Goal: Task Accomplishment & Management: Use online tool/utility

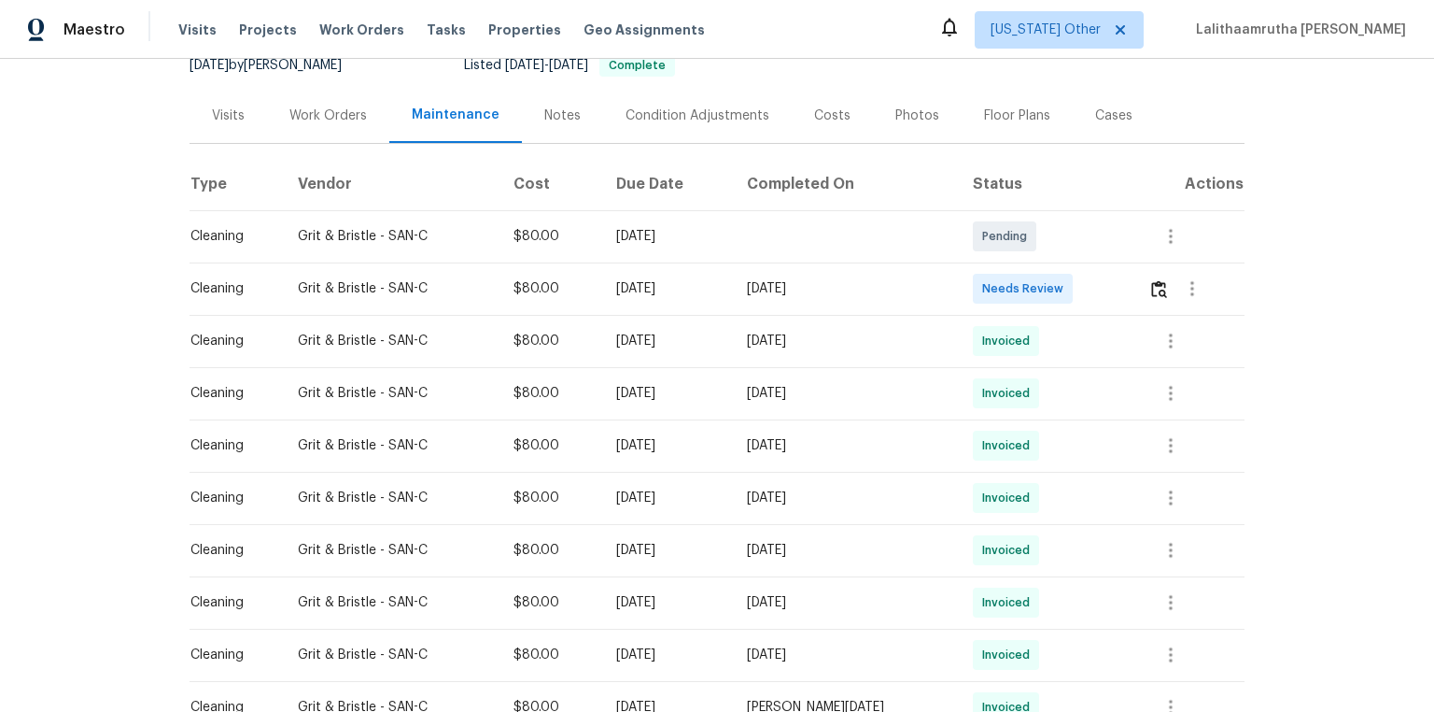
scroll to position [224, 0]
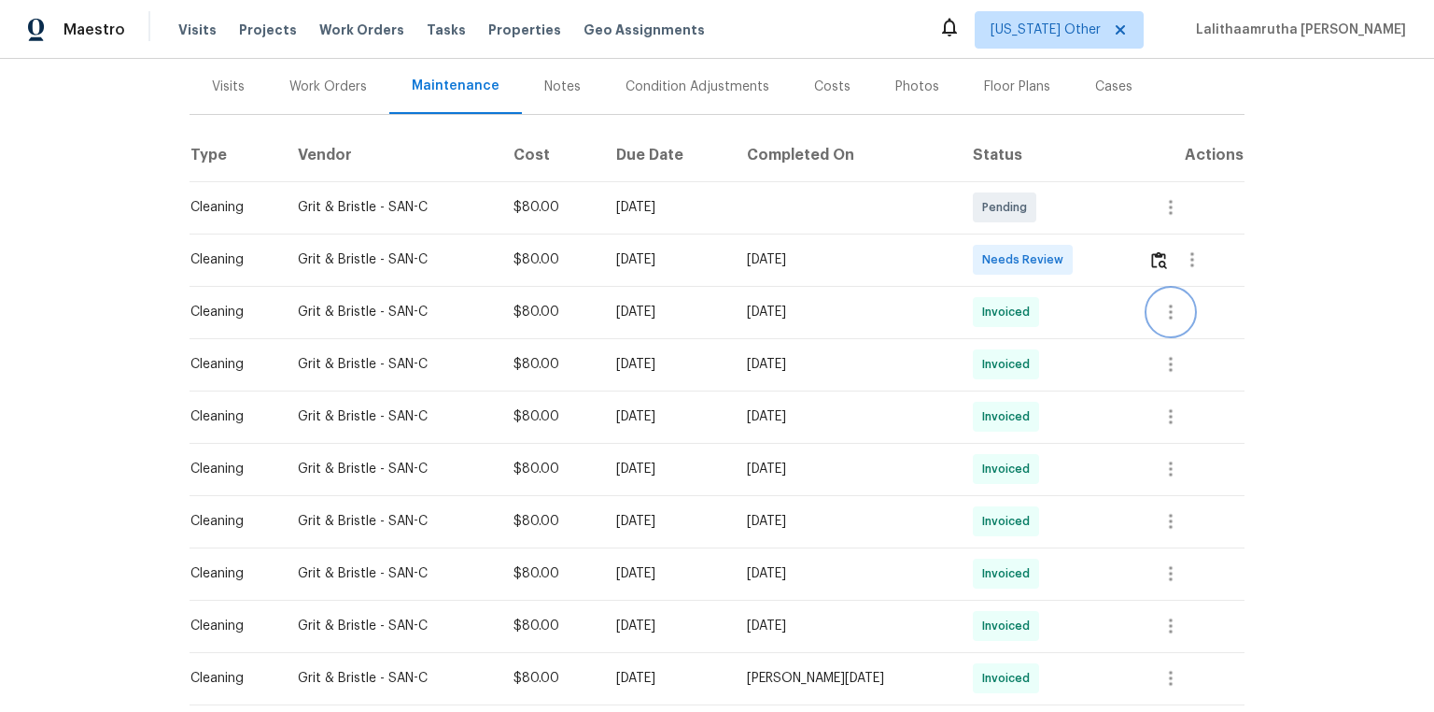
click at [1020, 301] on icon "button" at bounding box center [1171, 312] width 22 height 22
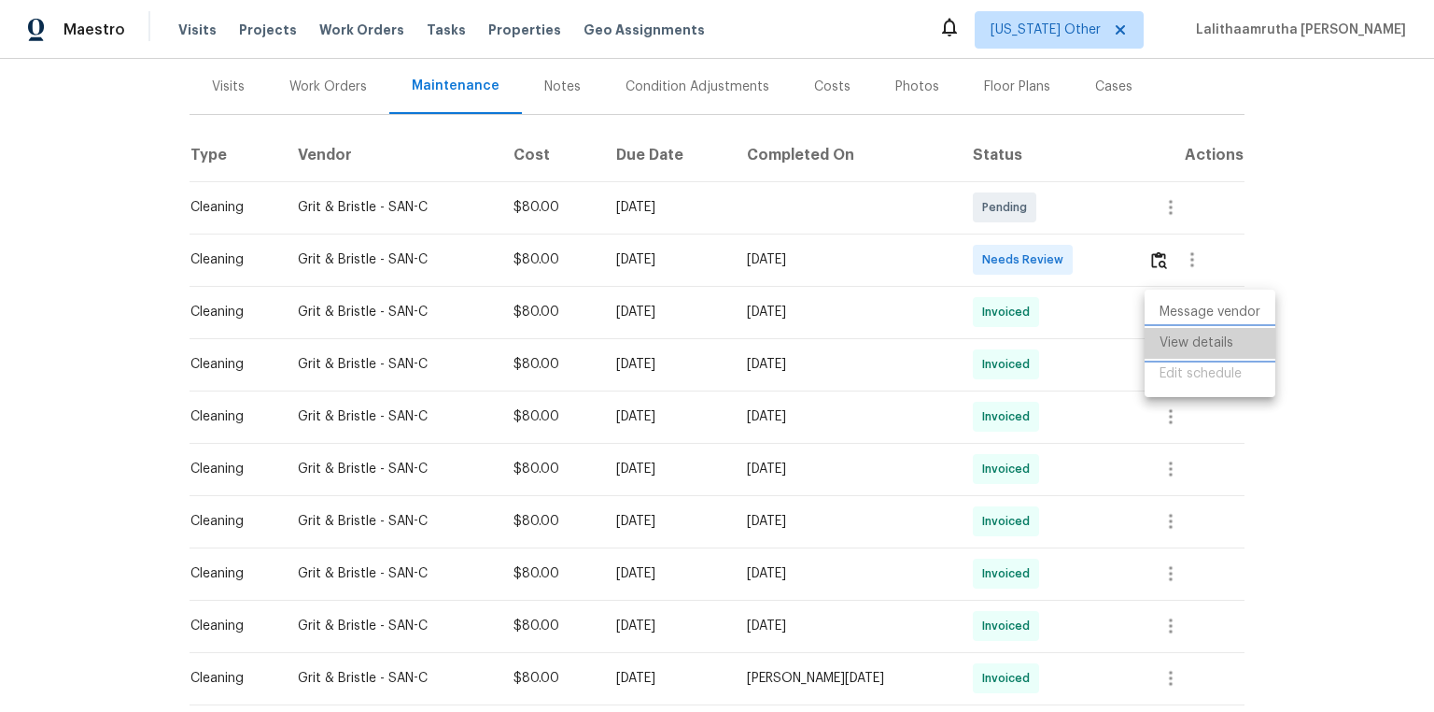
click at [1020, 329] on li "View details" at bounding box center [1210, 343] width 131 height 31
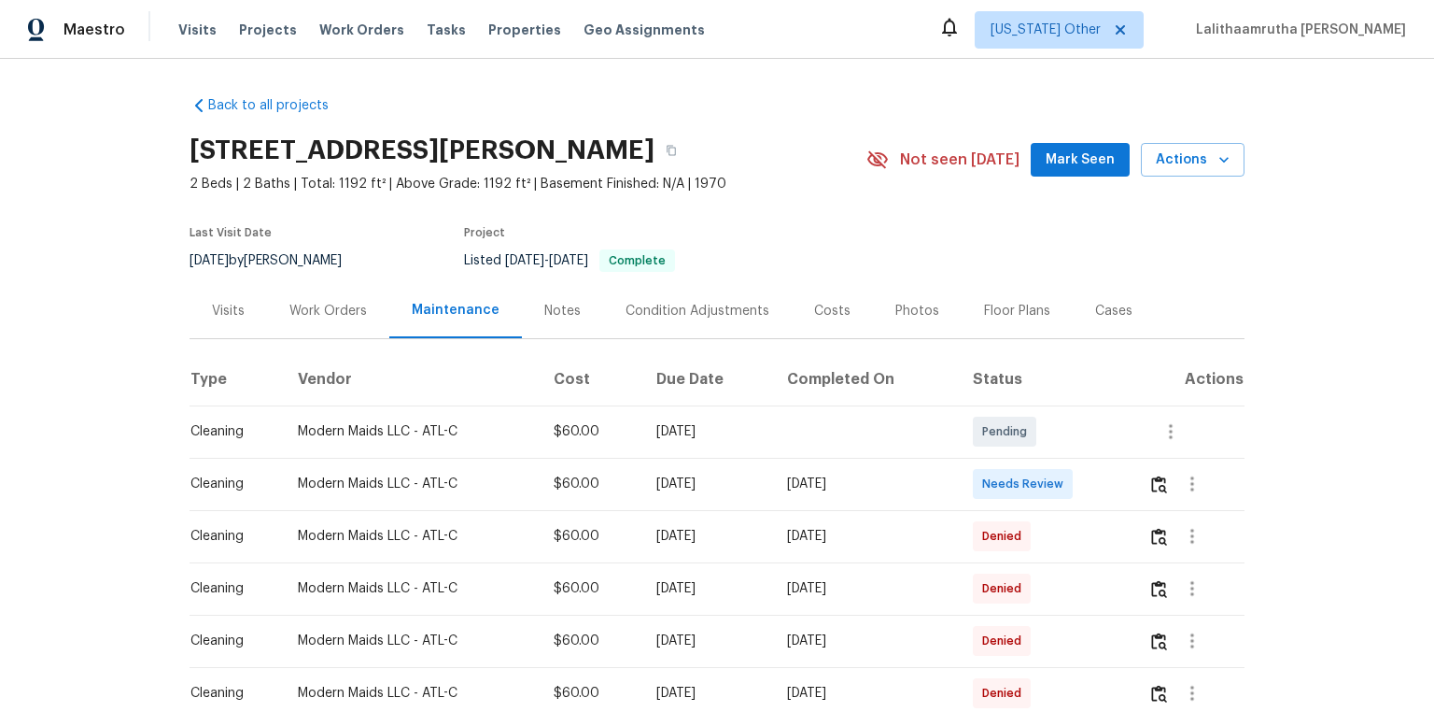
scroll to position [183, 0]
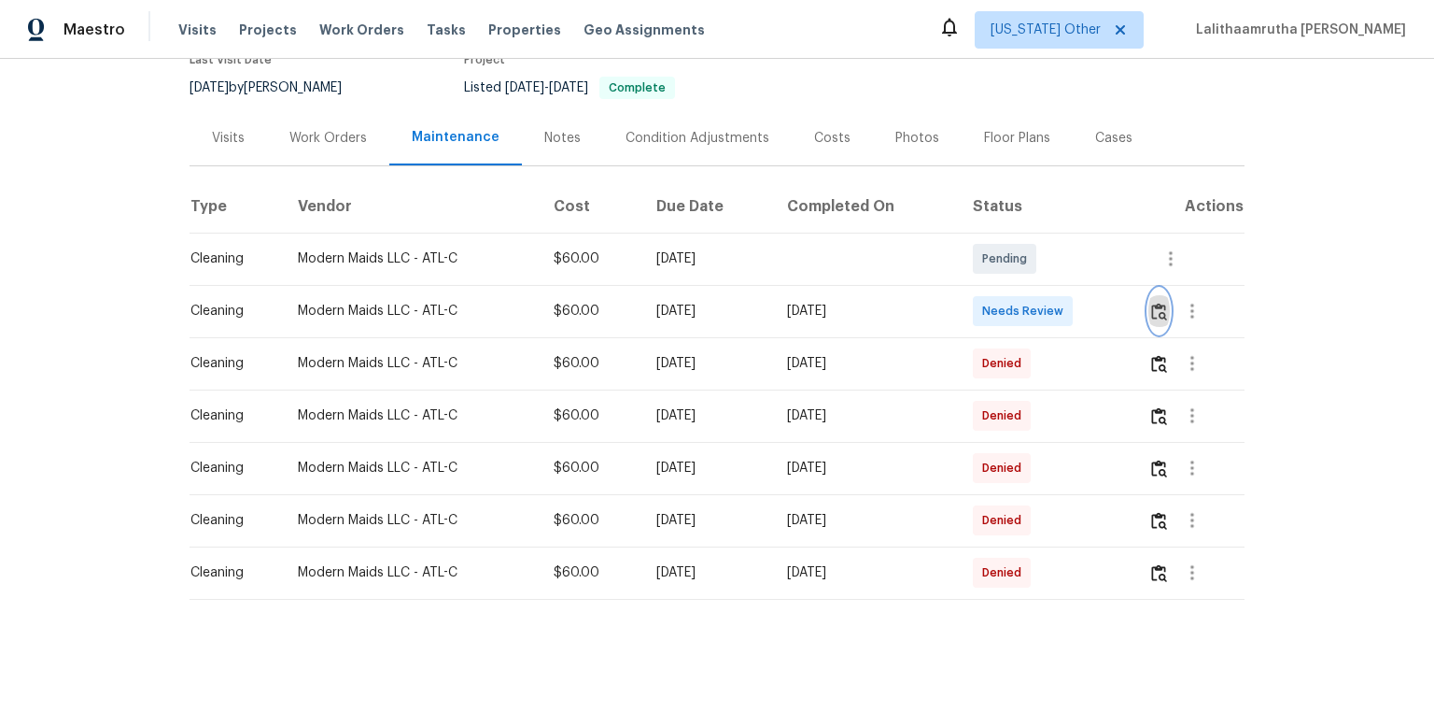
click at [1020, 303] on img "button" at bounding box center [1159, 312] width 16 height 18
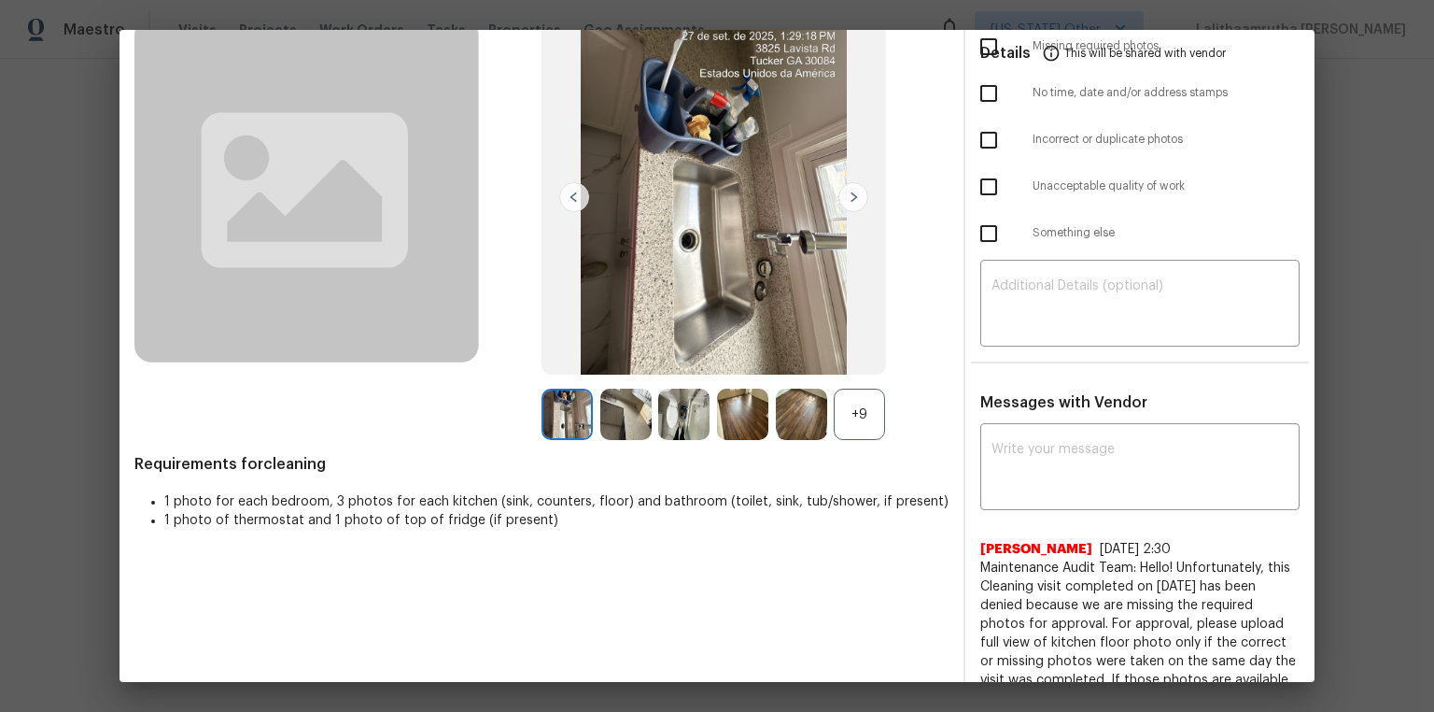
scroll to position [0, 0]
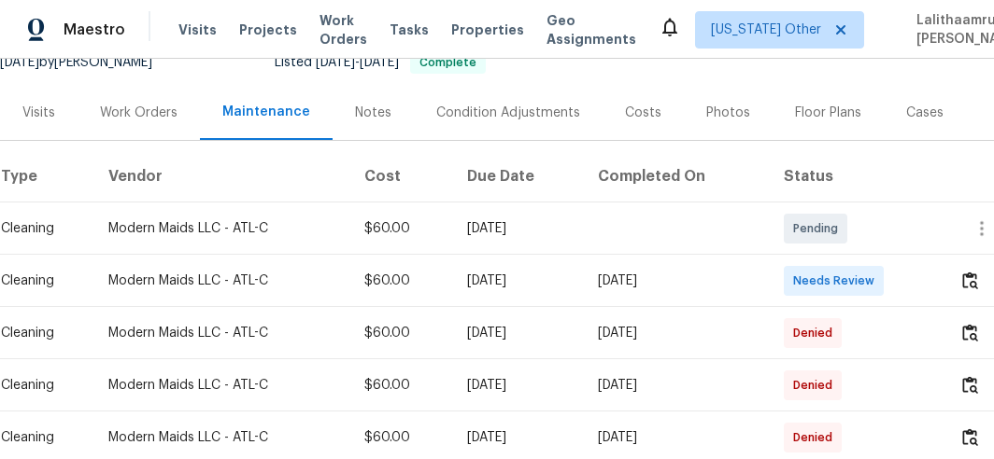
scroll to position [213, 0]
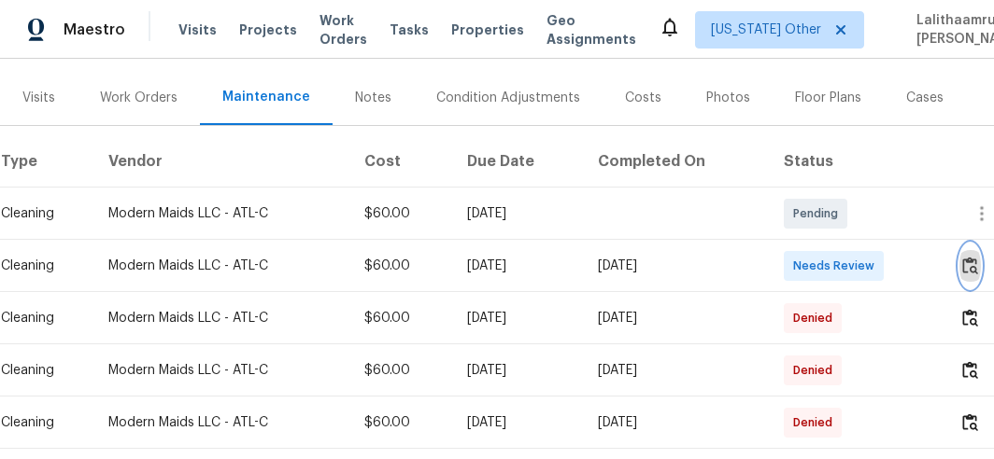
click at [976, 263] on img "button" at bounding box center [970, 266] width 16 height 18
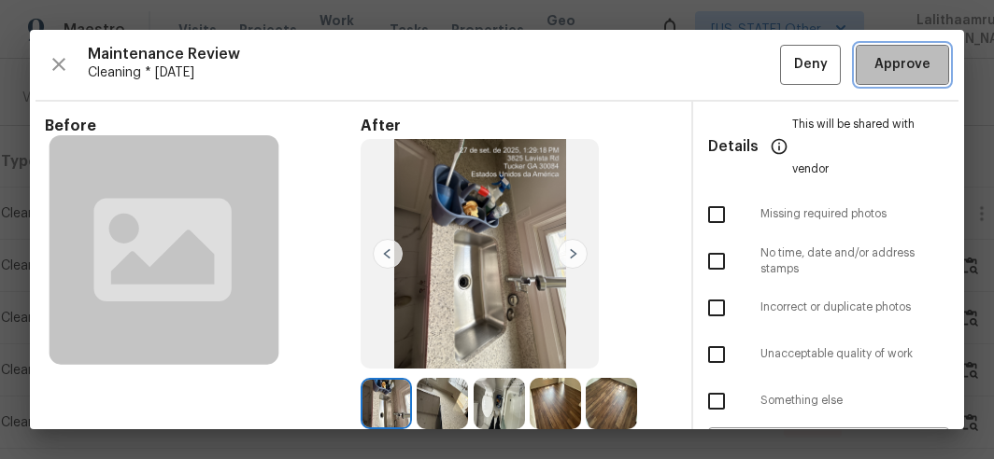
click at [885, 70] on span "Approve" at bounding box center [902, 64] width 56 height 23
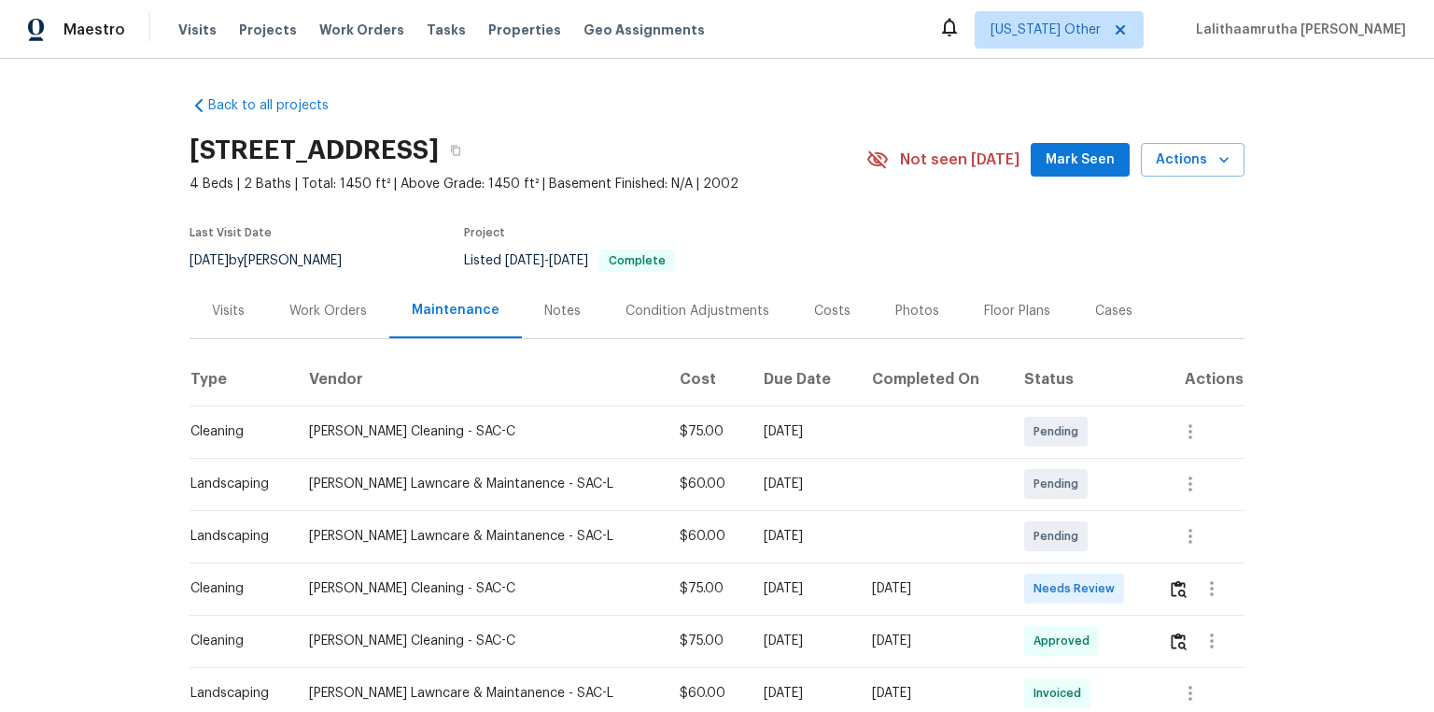
scroll to position [75, 0]
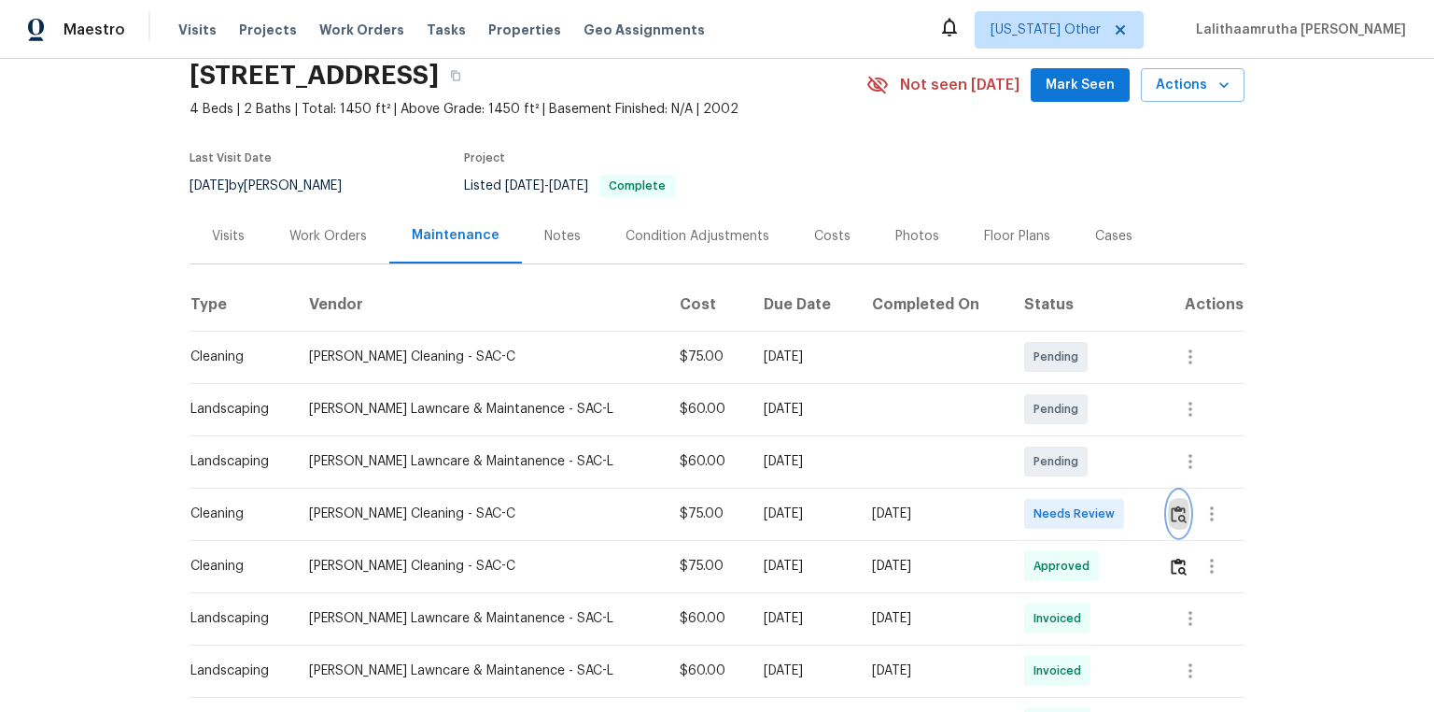
click at [1020, 478] on img "button" at bounding box center [1179, 514] width 16 height 18
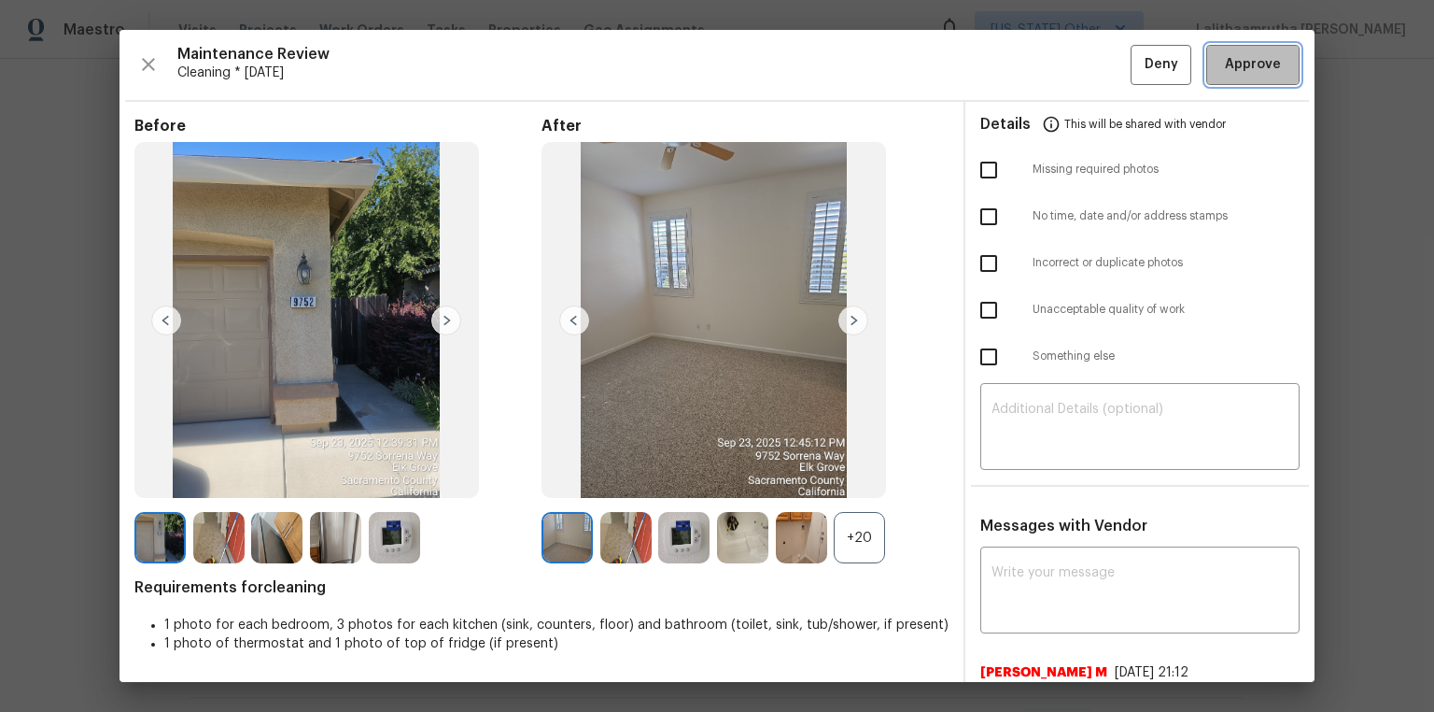
drag, startPoint x: 1247, startPoint y: 54, endPoint x: 1236, endPoint y: 56, distance: 10.4
click at [1020, 56] on span "Approve" at bounding box center [1253, 64] width 56 height 23
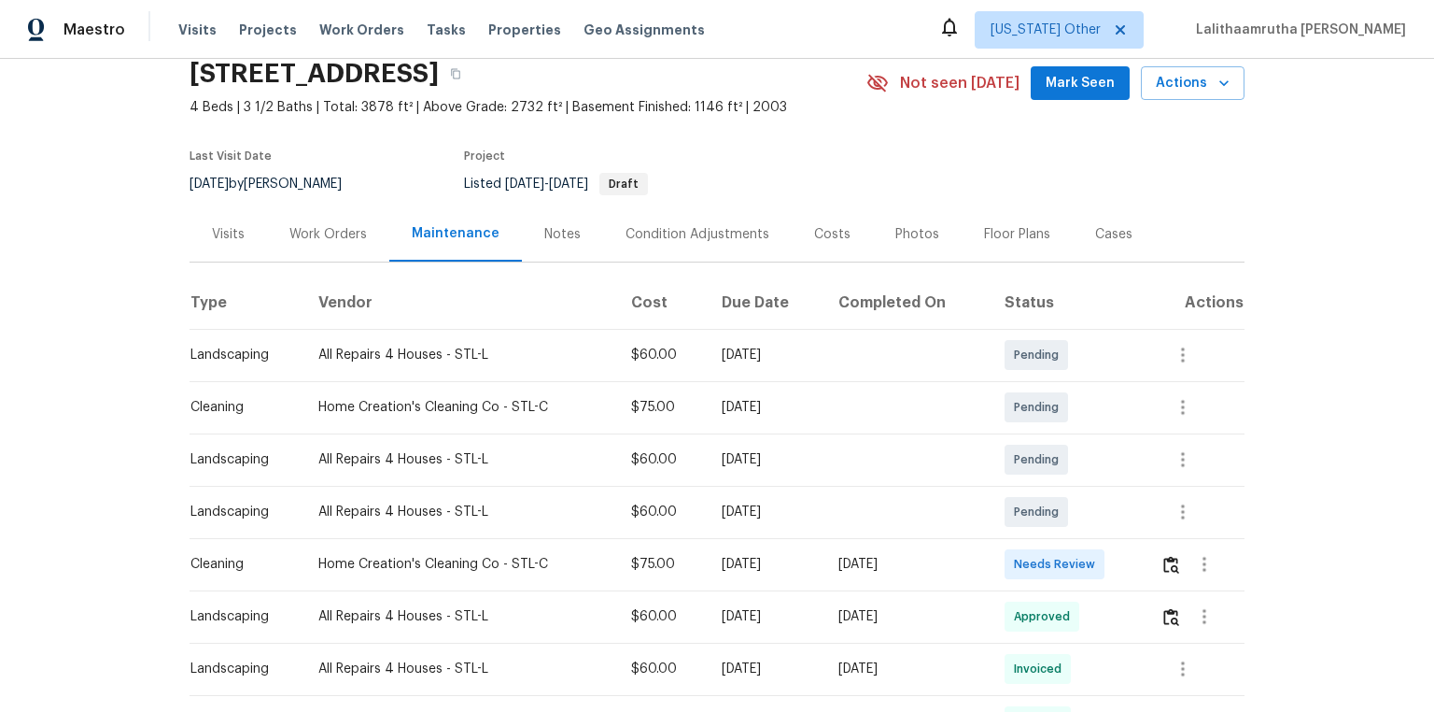
scroll to position [224, 0]
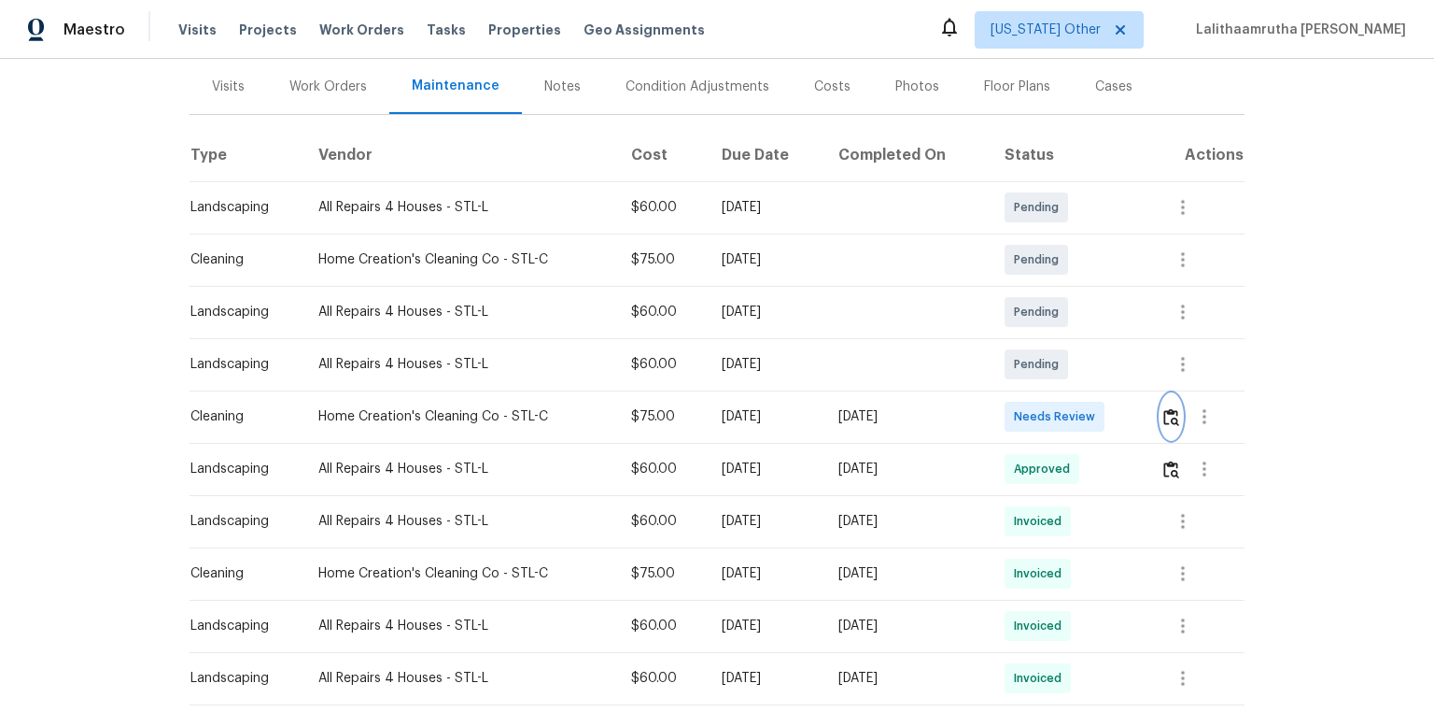
click at [1020, 413] on img "button" at bounding box center [1172, 417] width 16 height 18
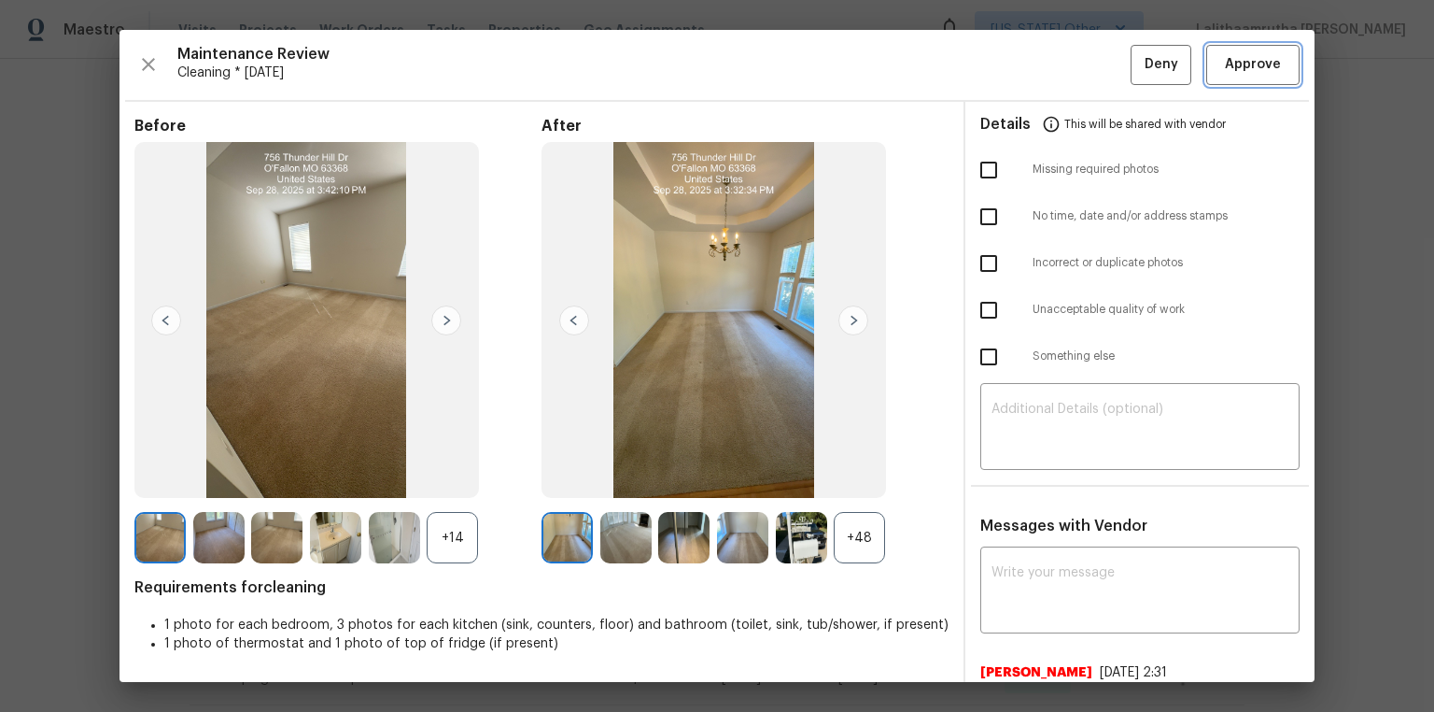
click at [1020, 74] on span "Approve" at bounding box center [1253, 64] width 56 height 23
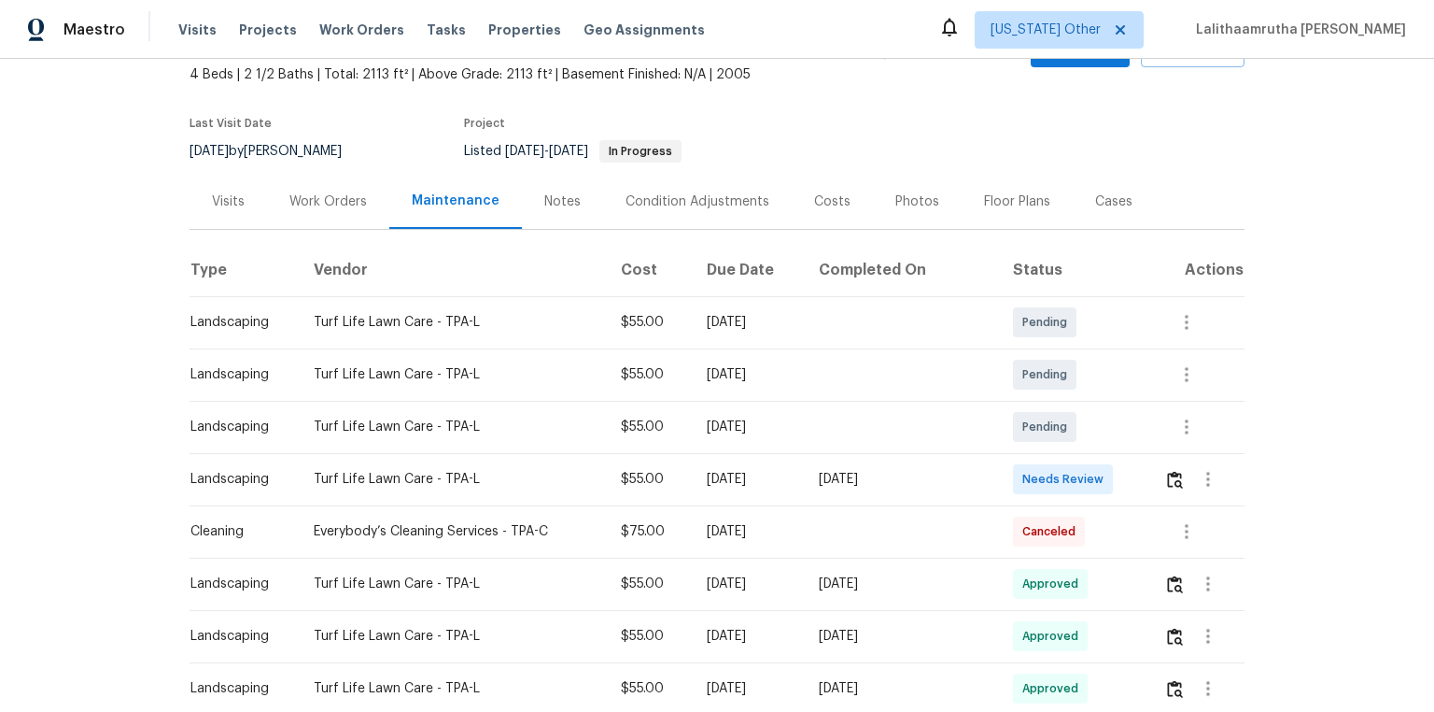
scroll to position [224, 0]
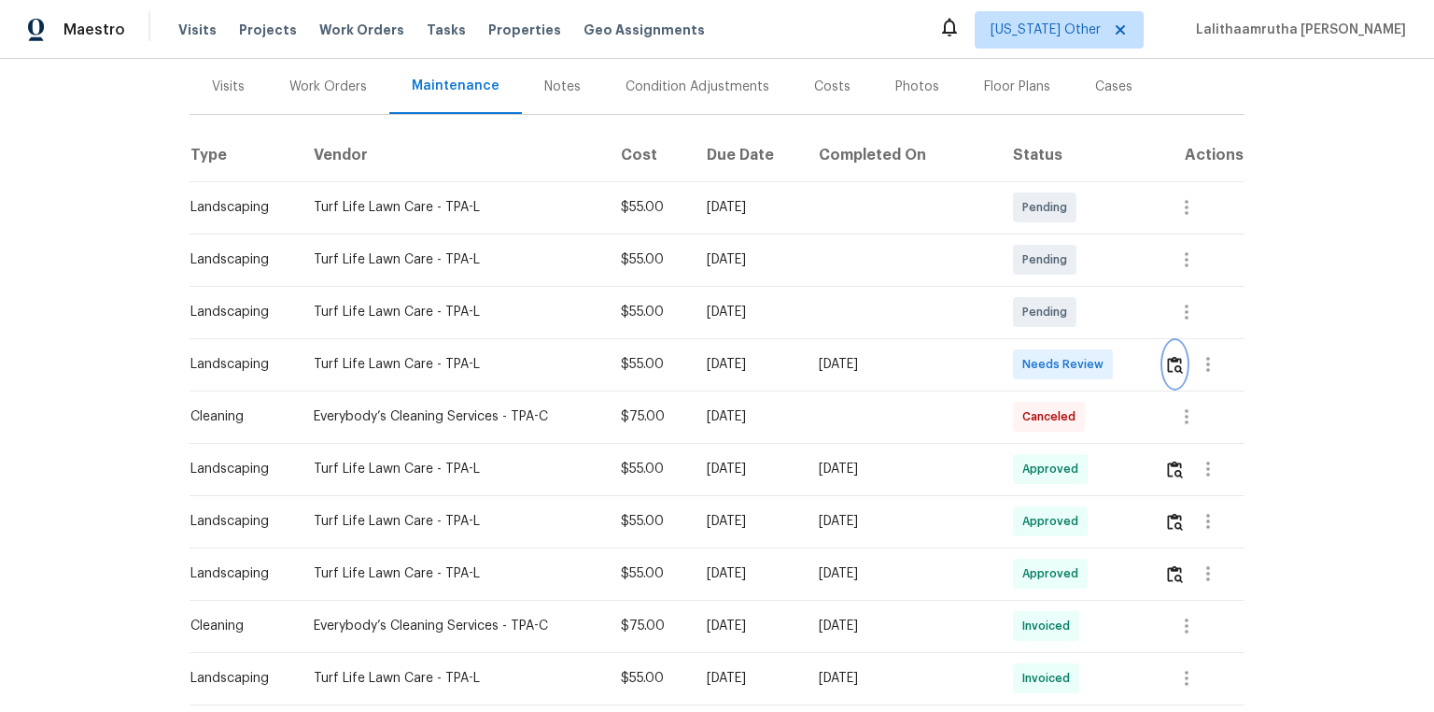
click at [1020, 358] on img "button" at bounding box center [1175, 365] width 16 height 18
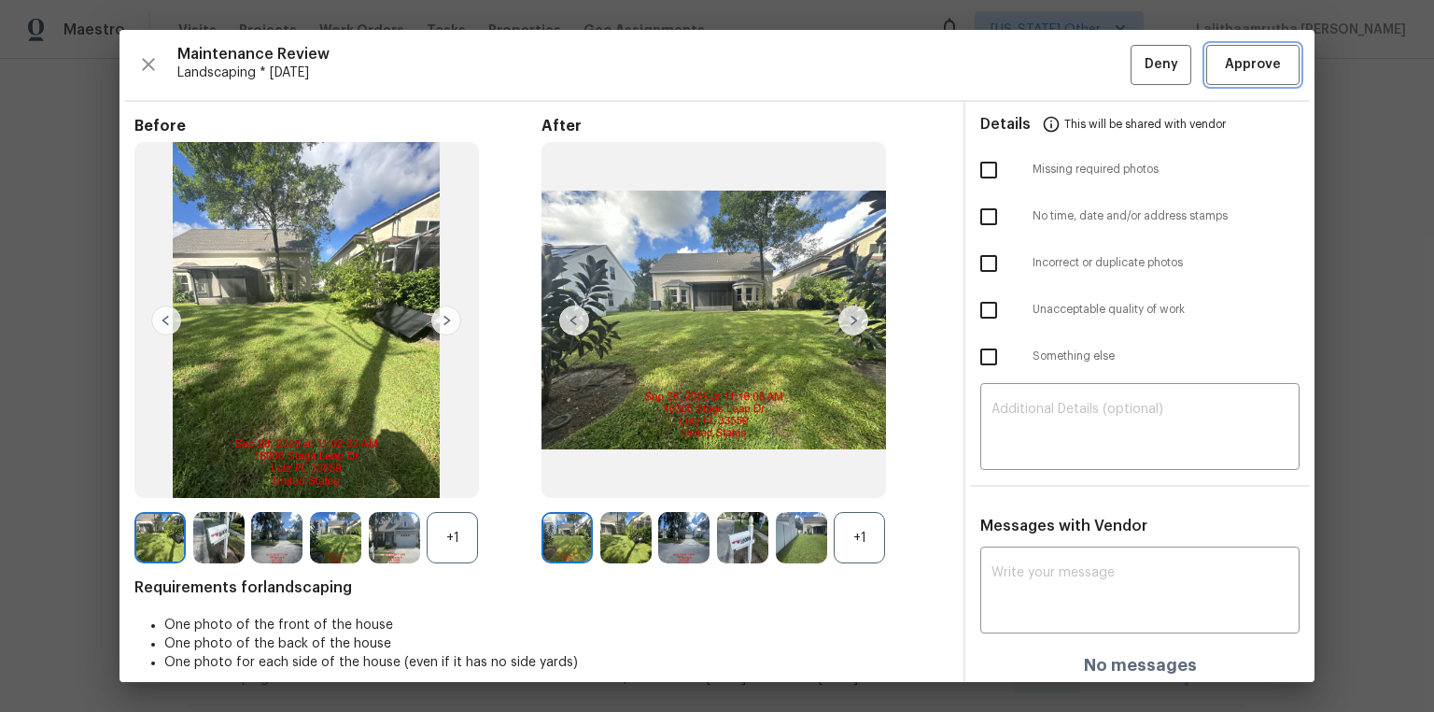
click at [1020, 67] on span "Approve" at bounding box center [1253, 64] width 56 height 23
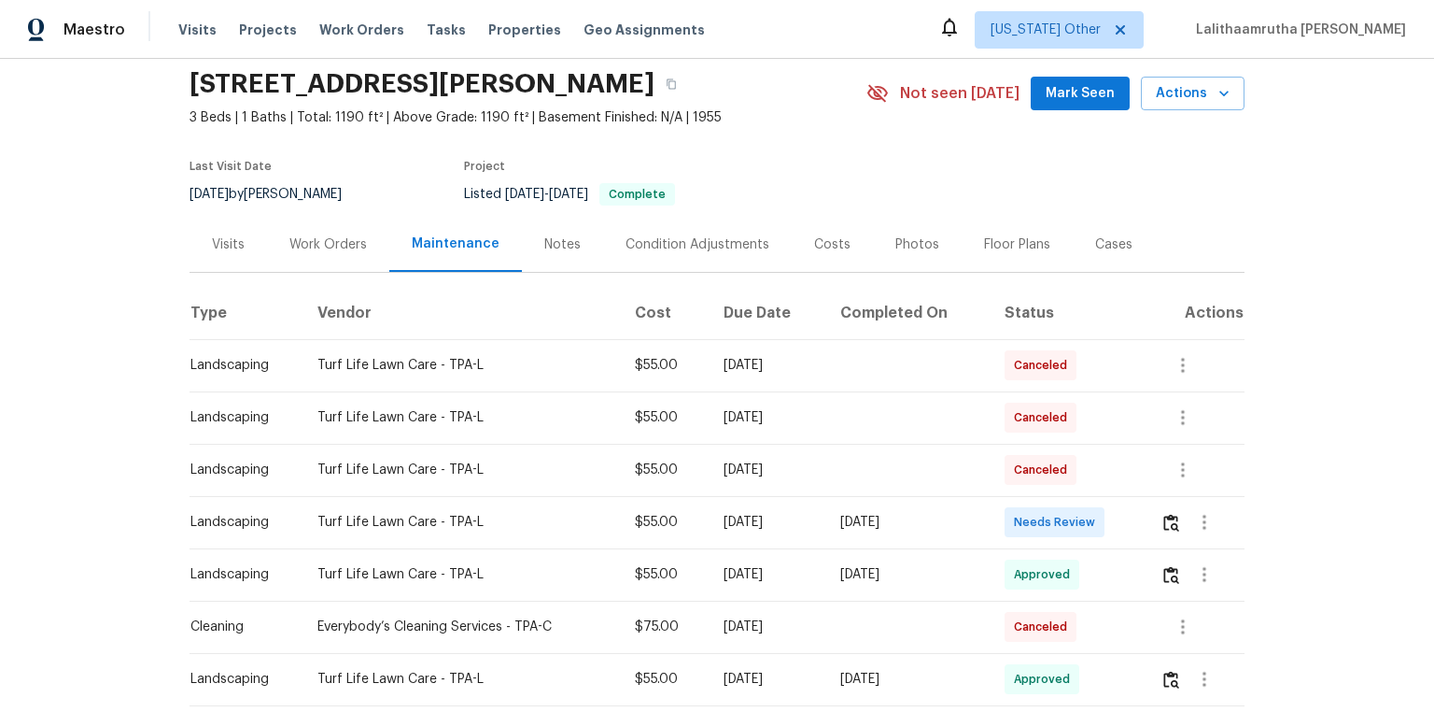
scroll to position [149, 0]
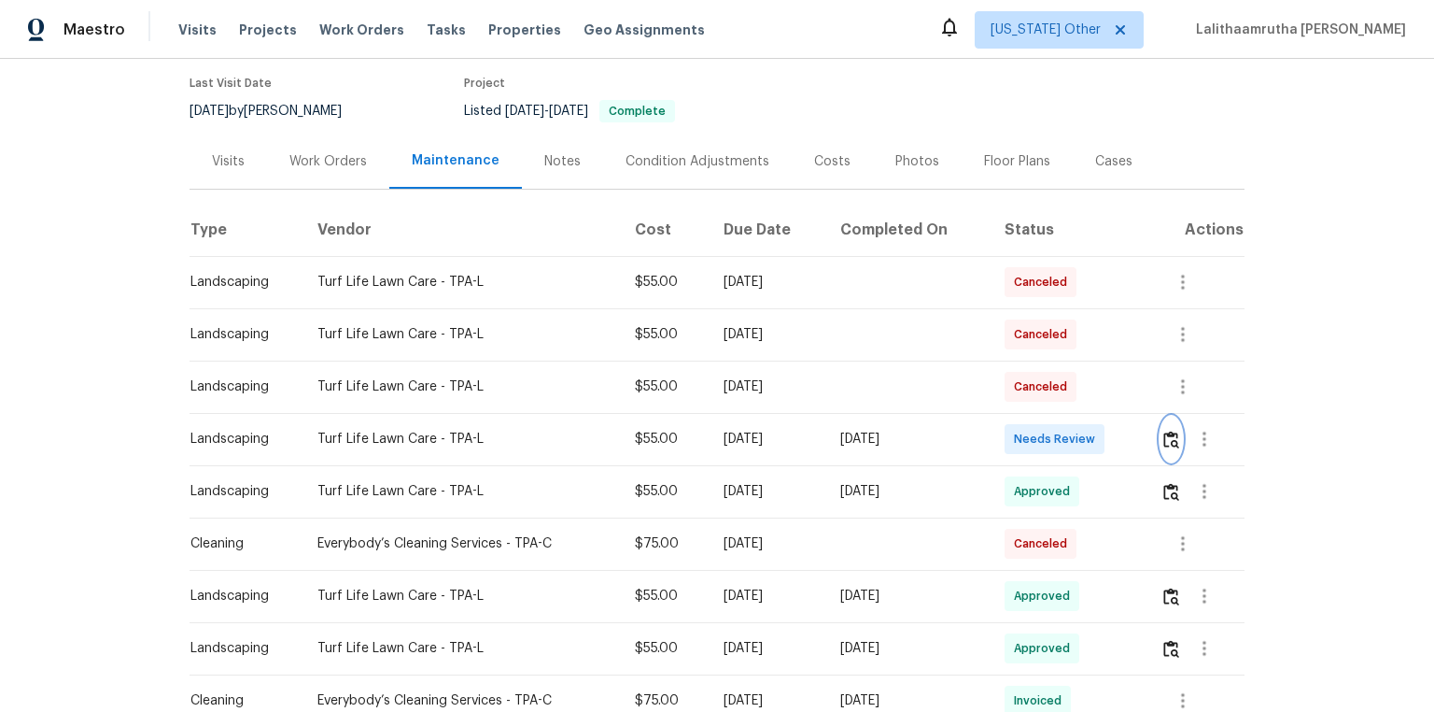
click at [1020, 437] on img "button" at bounding box center [1172, 439] width 16 height 18
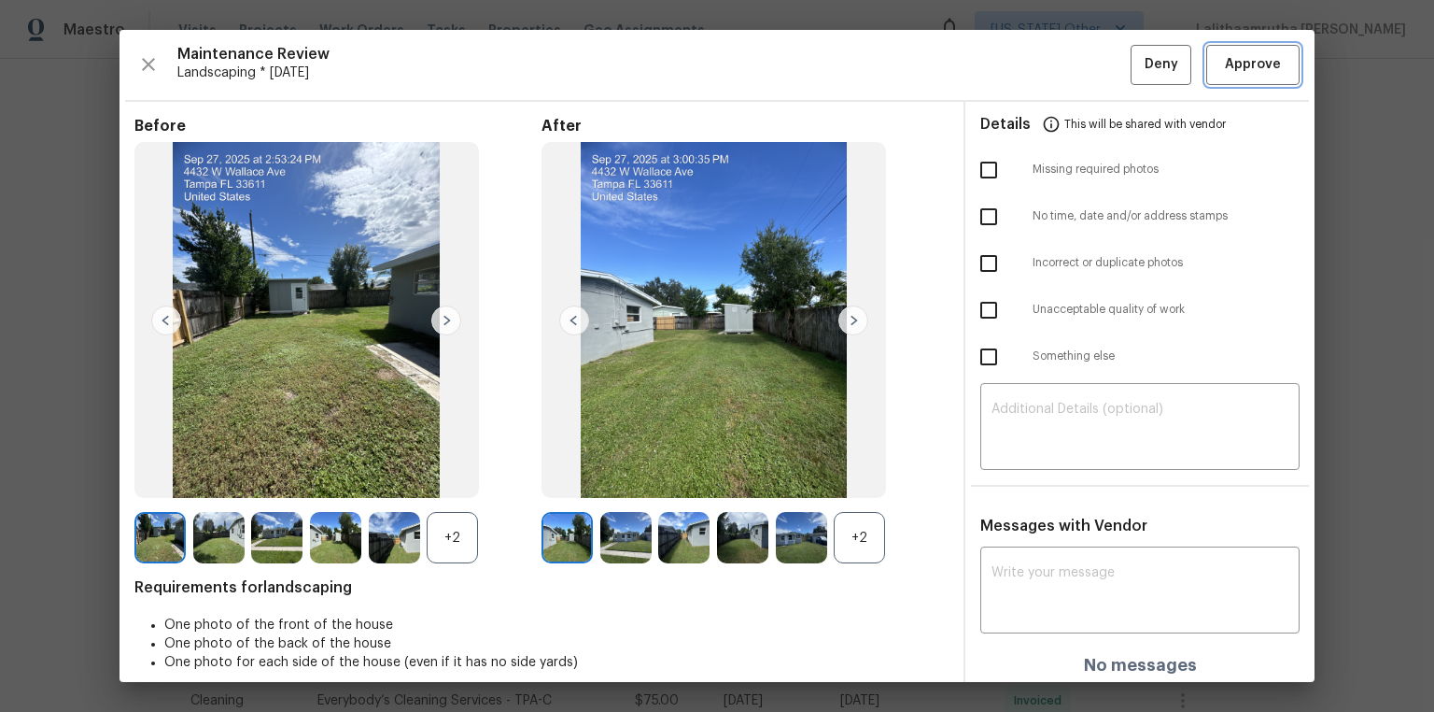
click at [1020, 63] on span "Approve" at bounding box center [1253, 64] width 56 height 23
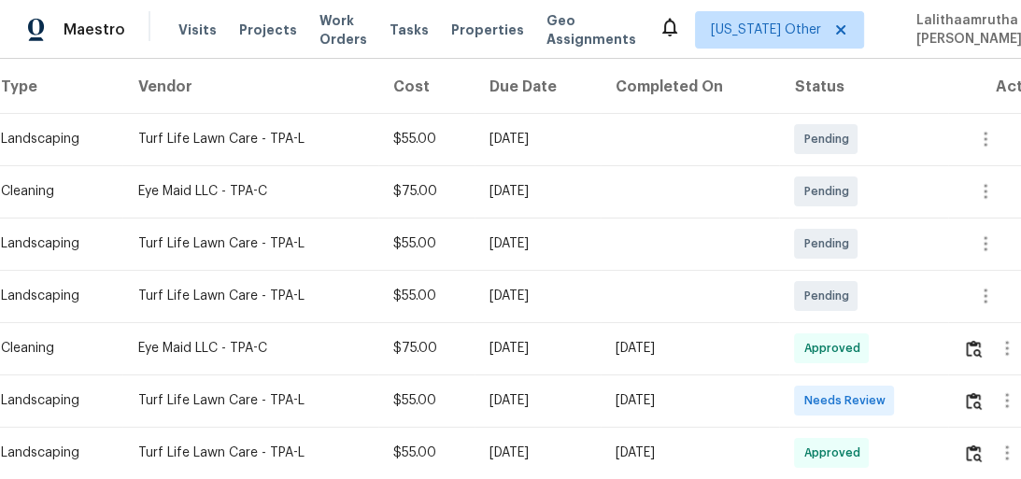
scroll to position [374, 0]
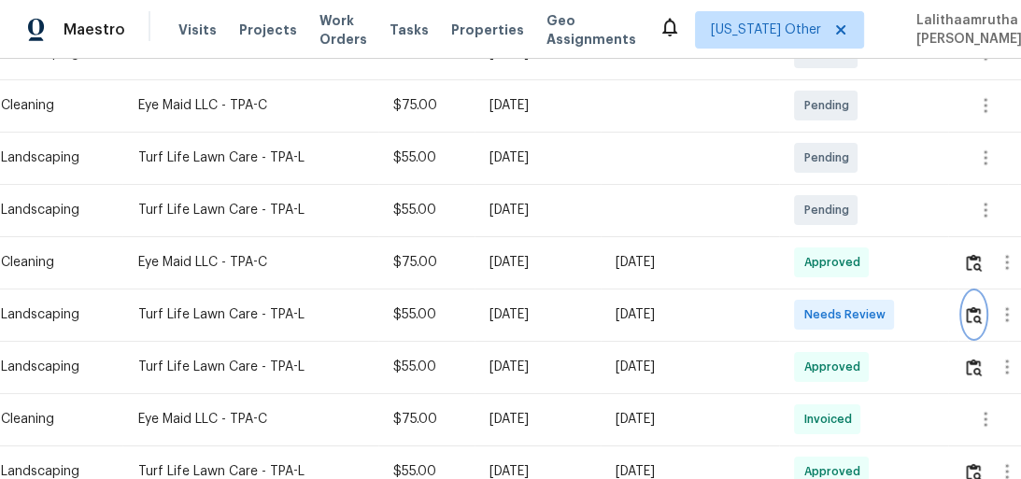
click at [981, 320] on img "button" at bounding box center [974, 315] width 16 height 18
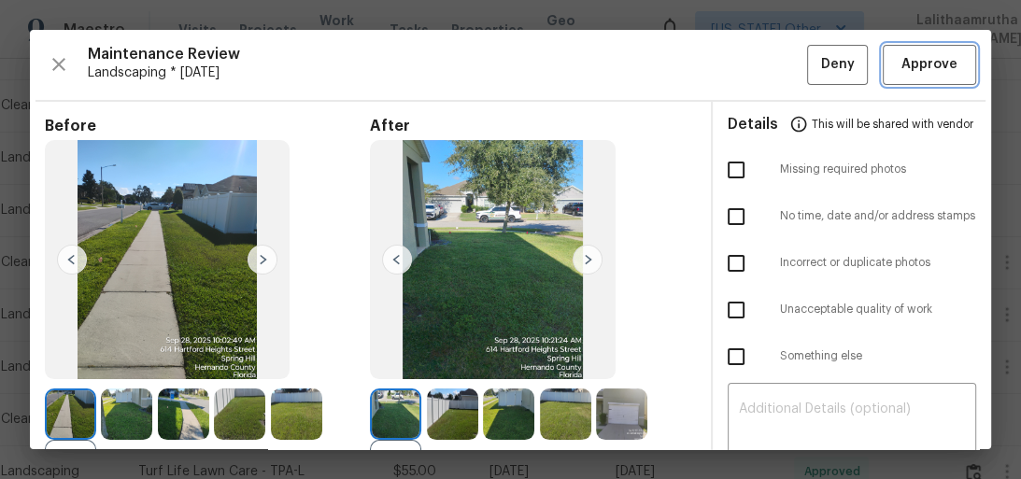
click at [925, 54] on span "Approve" at bounding box center [929, 64] width 56 height 23
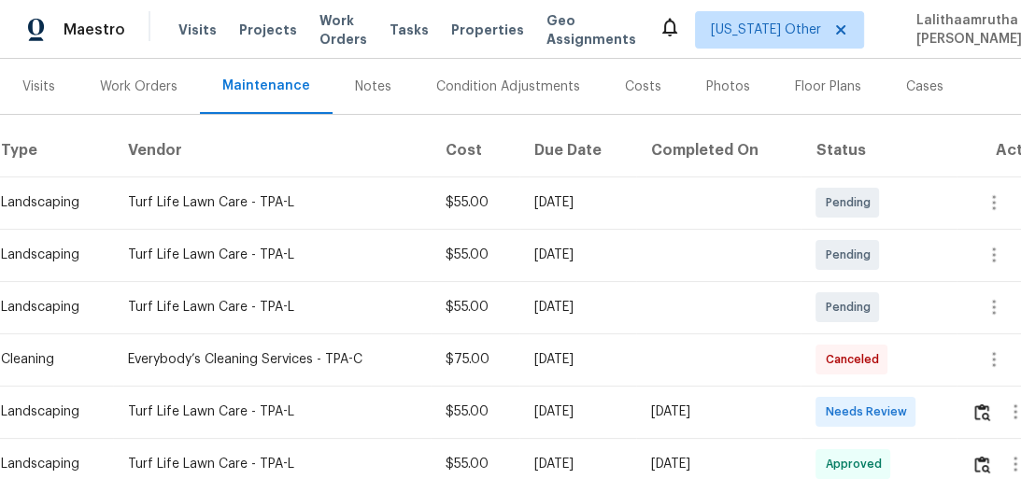
scroll to position [299, 0]
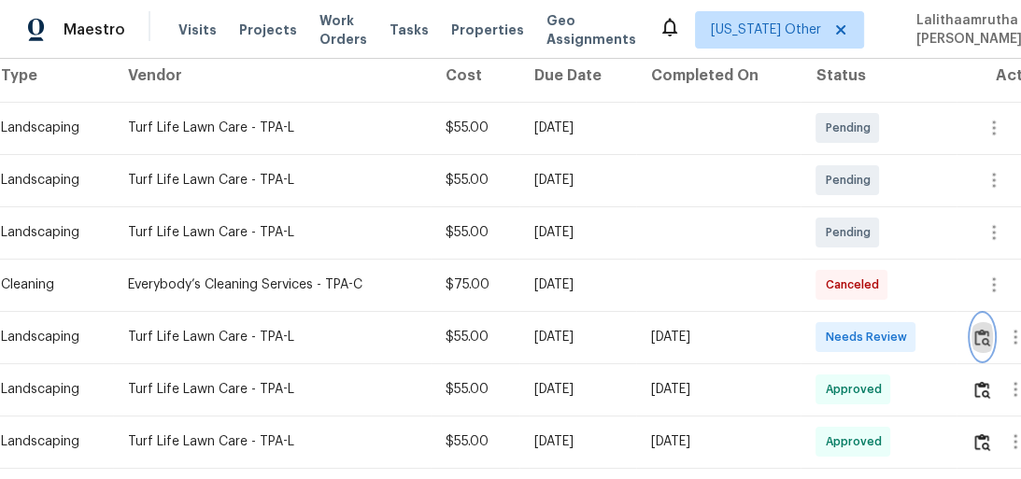
click at [979, 336] on img "button" at bounding box center [982, 338] width 16 height 18
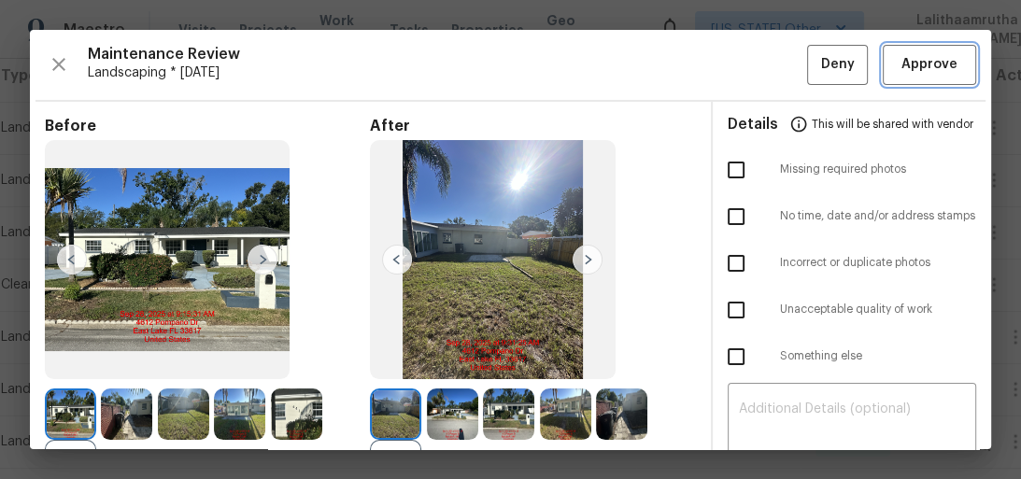
click at [940, 69] on span "Approve" at bounding box center [929, 64] width 56 height 23
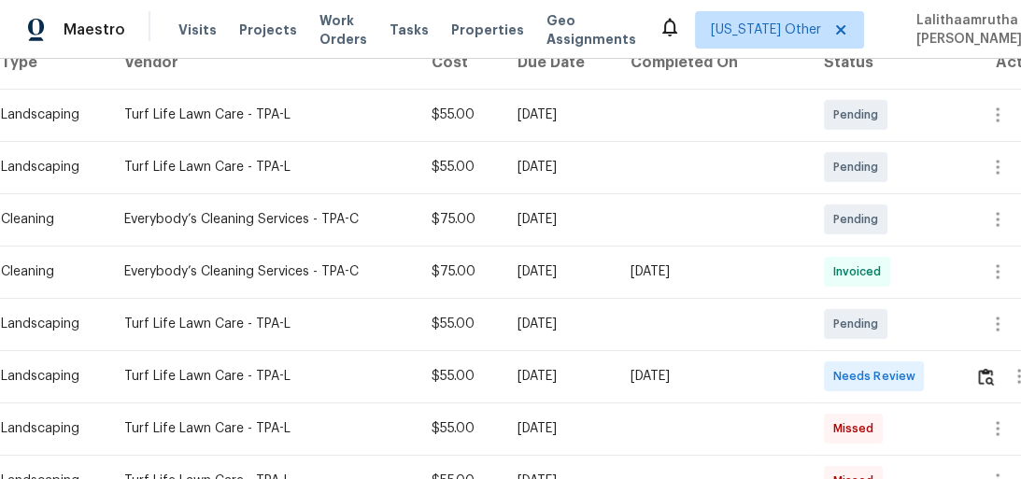
scroll to position [448, 0]
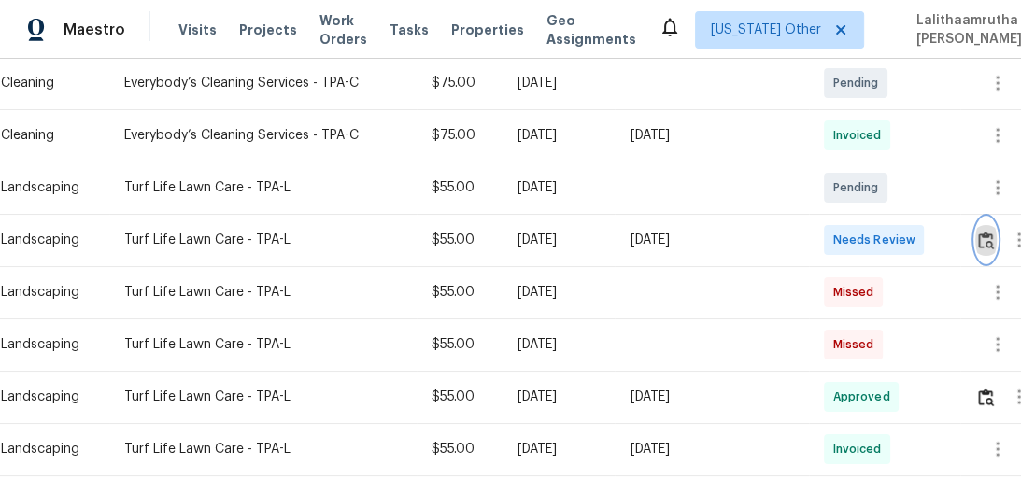
click at [986, 247] on img "button" at bounding box center [986, 241] width 16 height 18
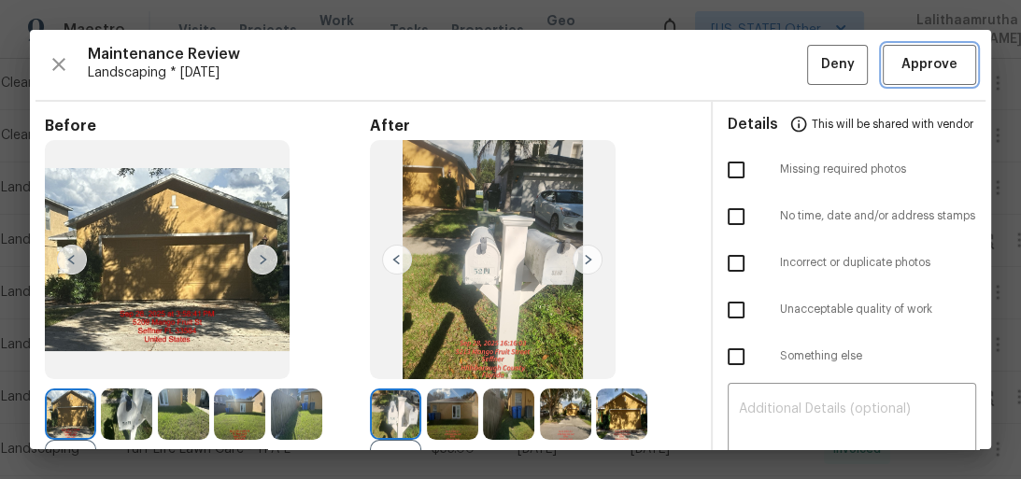
click at [926, 55] on span "Approve" at bounding box center [929, 64] width 56 height 23
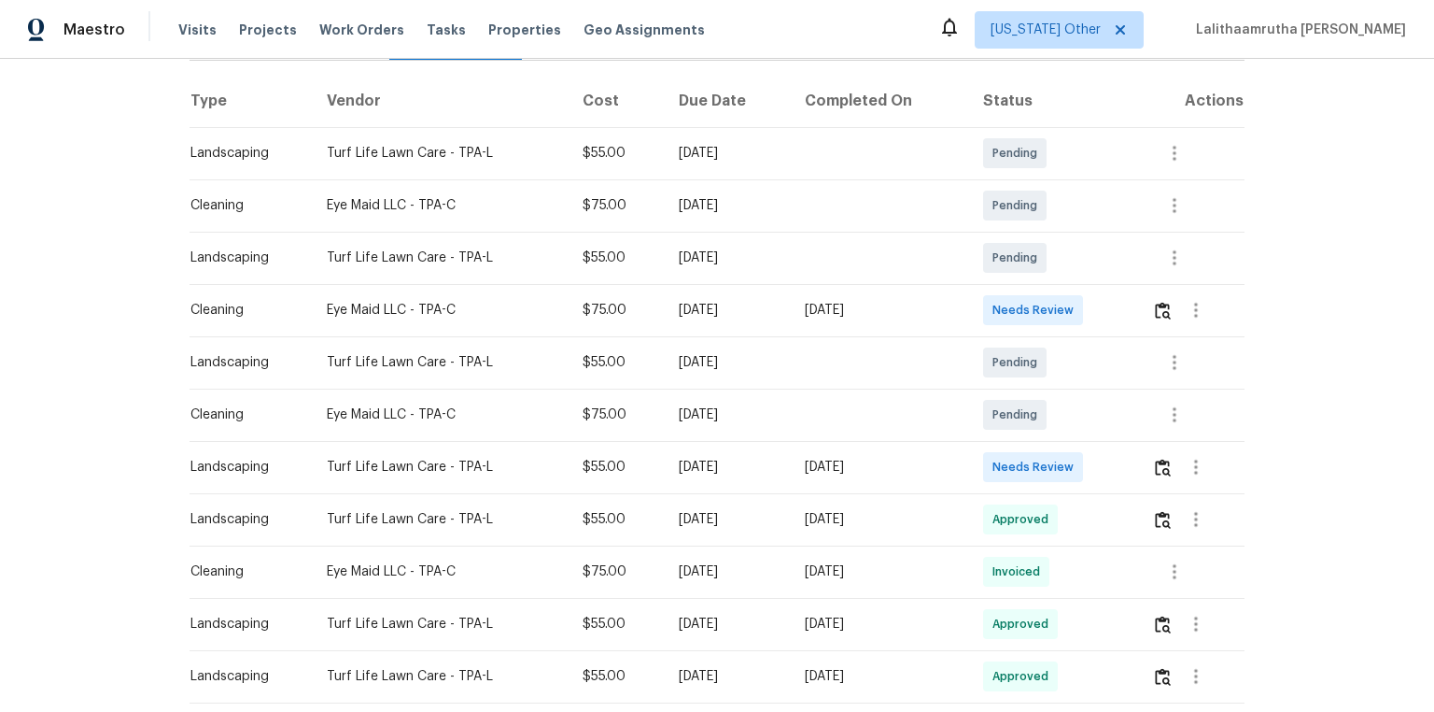
scroll to position [299, 0]
click at [1020, 457] on img "button" at bounding box center [1163, 466] width 16 height 18
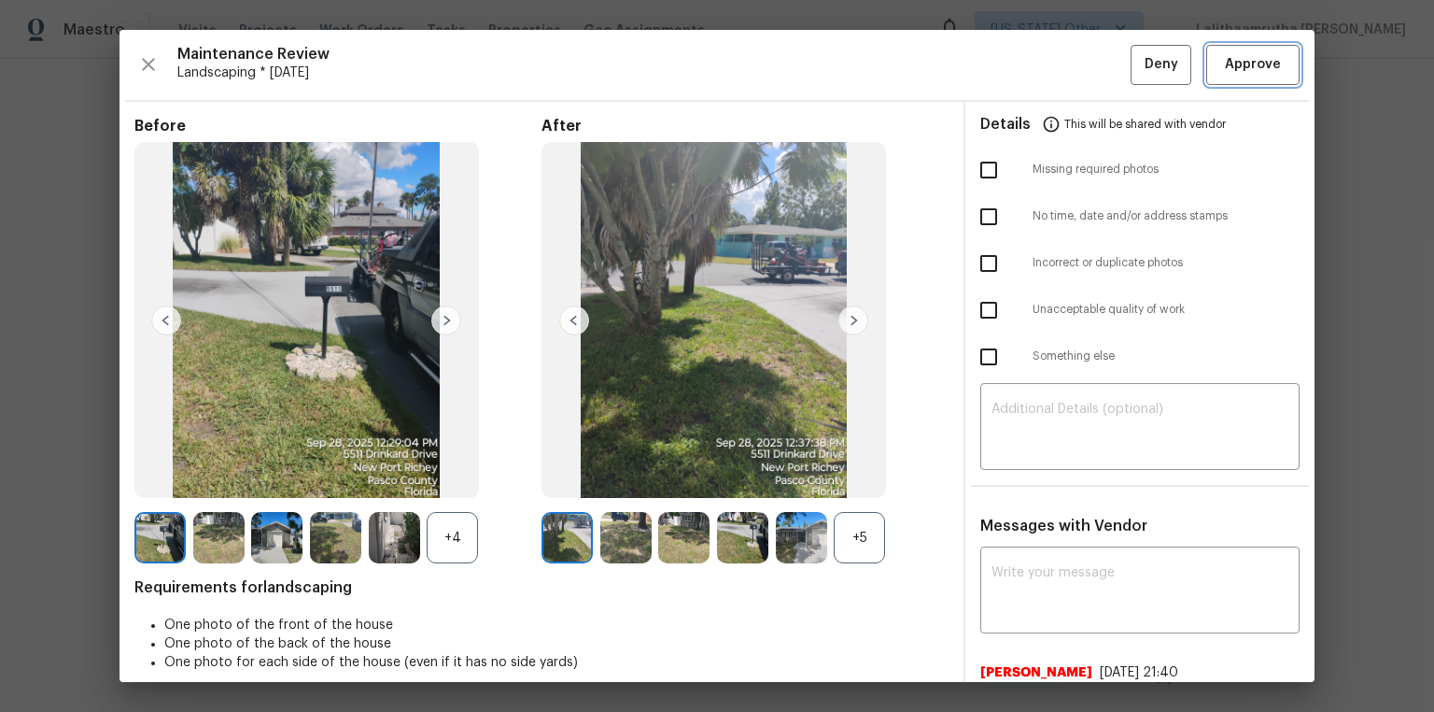
click at [1020, 71] on span "Approve" at bounding box center [1253, 64] width 56 height 23
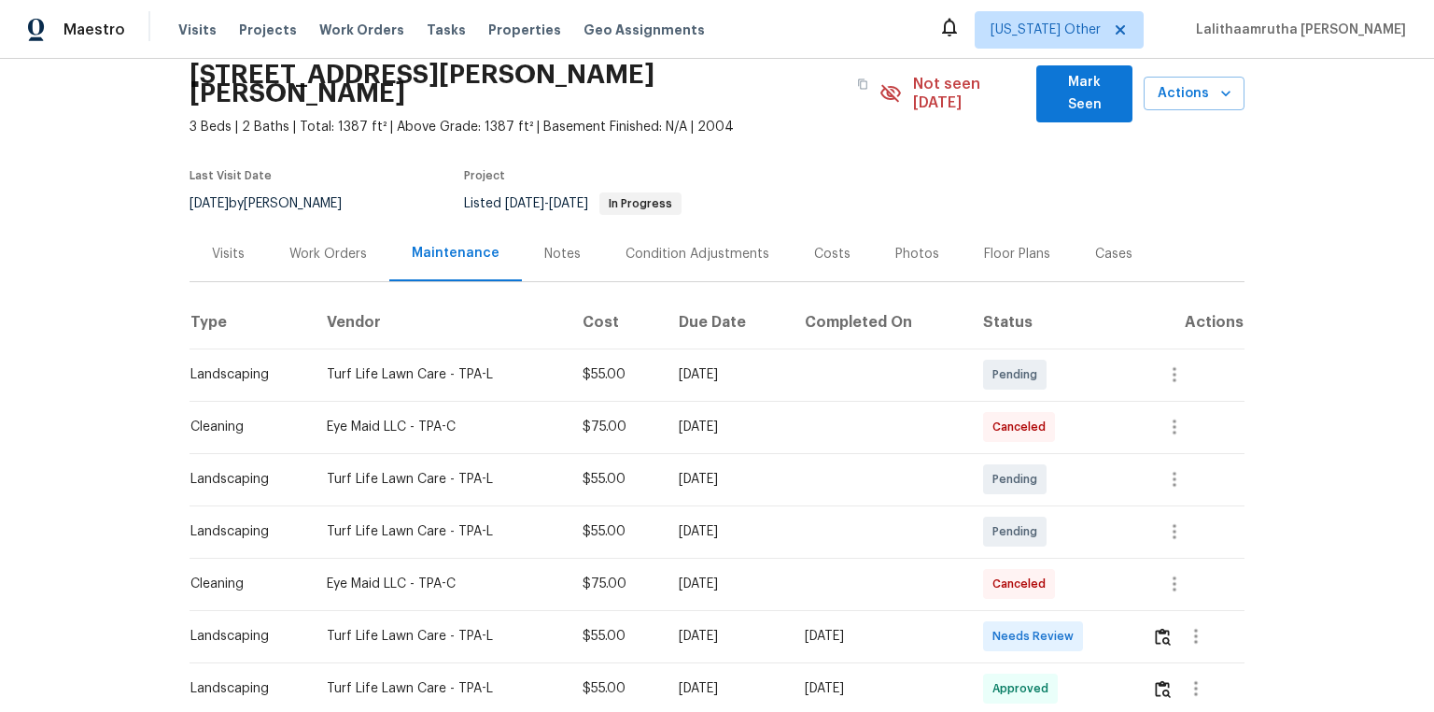
scroll to position [299, 0]
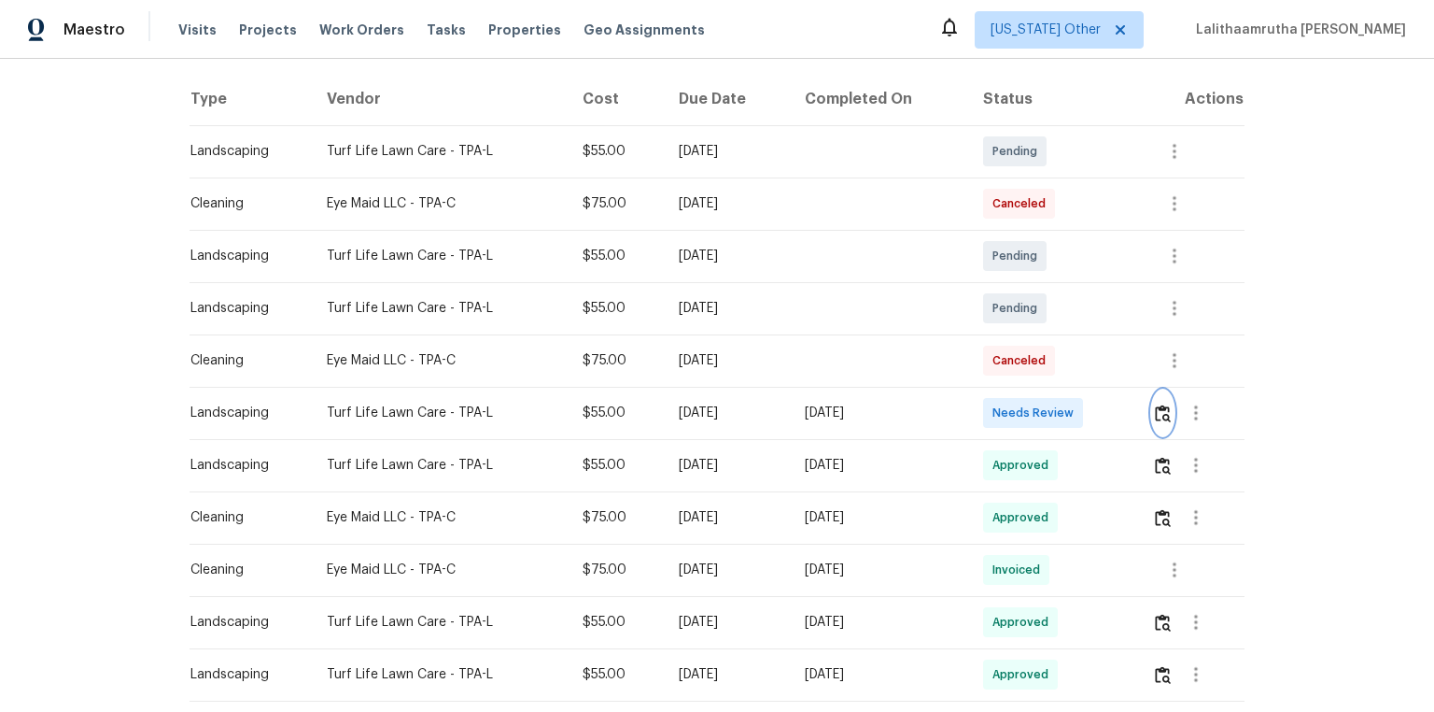
click at [1020, 404] on img "button" at bounding box center [1163, 413] width 16 height 18
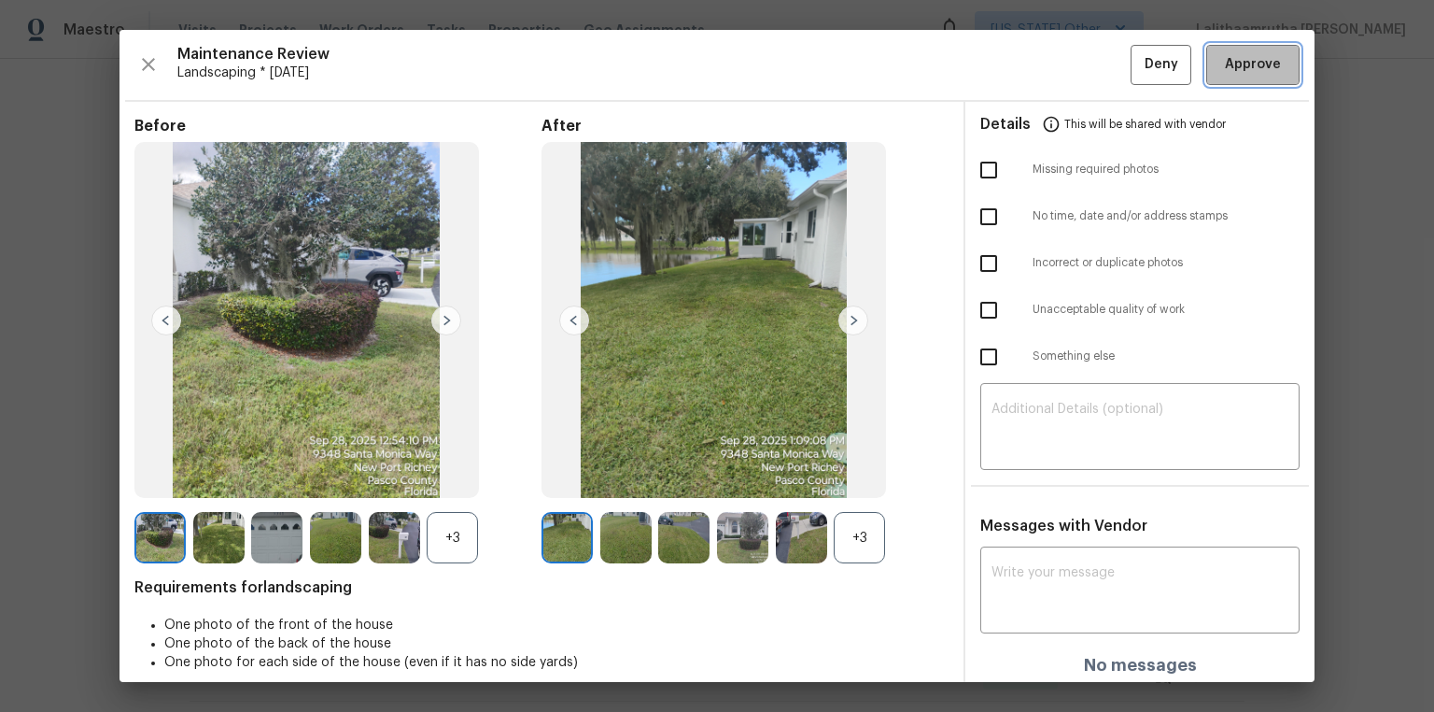
click at [1020, 65] on span "Approve" at bounding box center [1253, 64] width 56 height 23
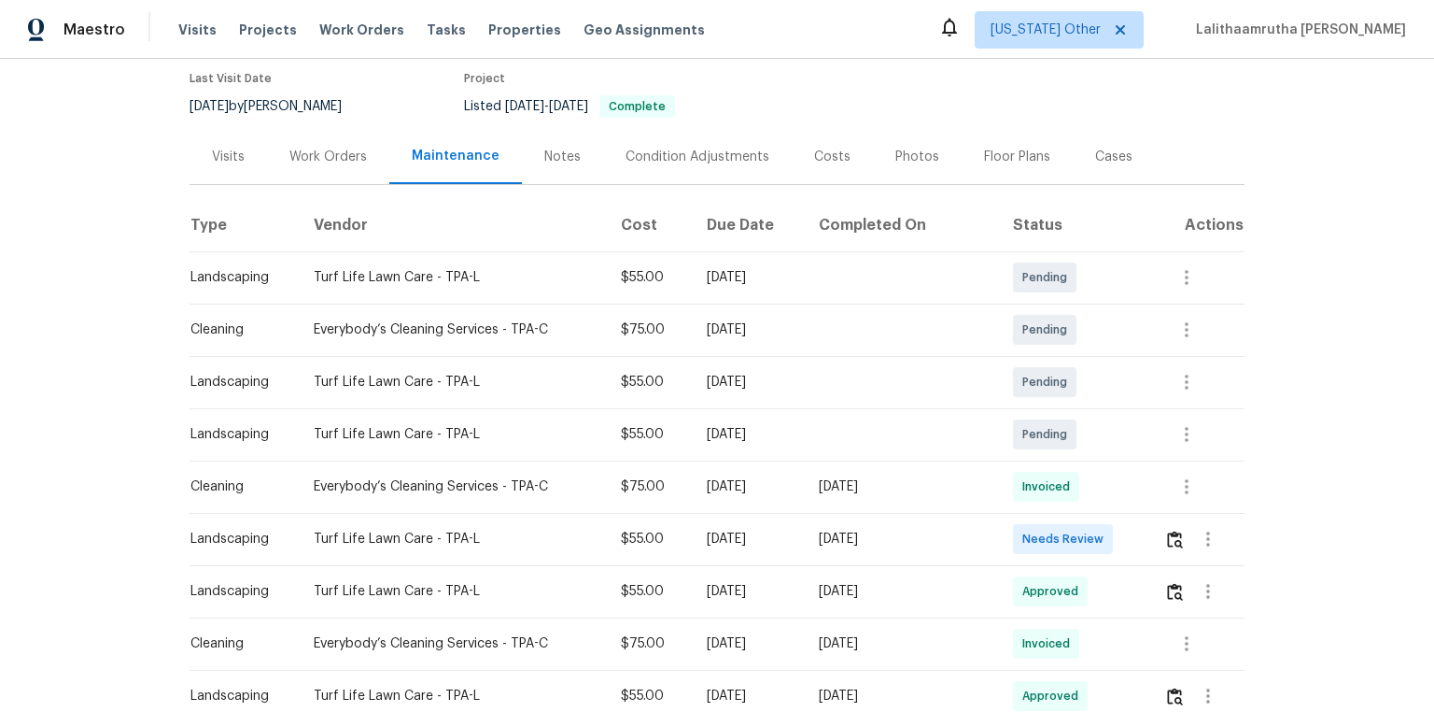
scroll to position [299, 0]
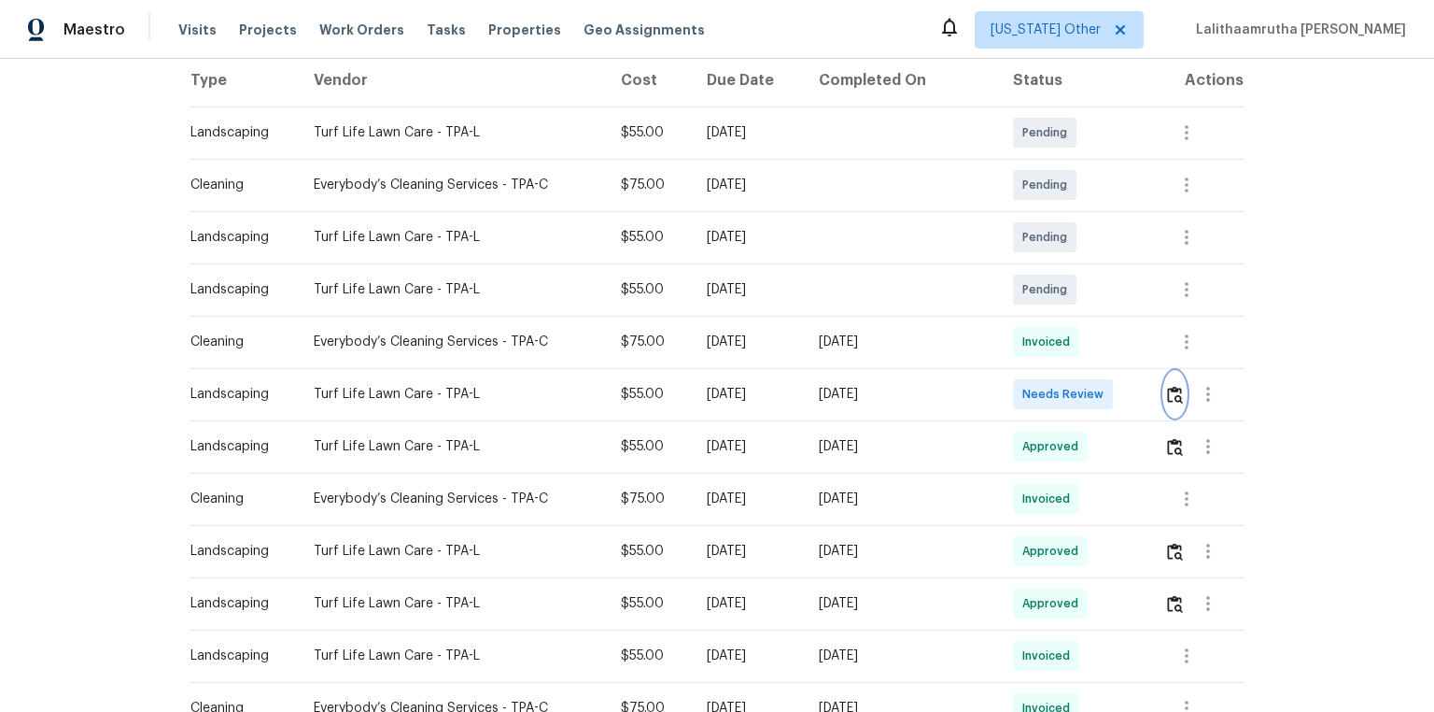
click at [1020, 386] on img "button" at bounding box center [1175, 395] width 16 height 18
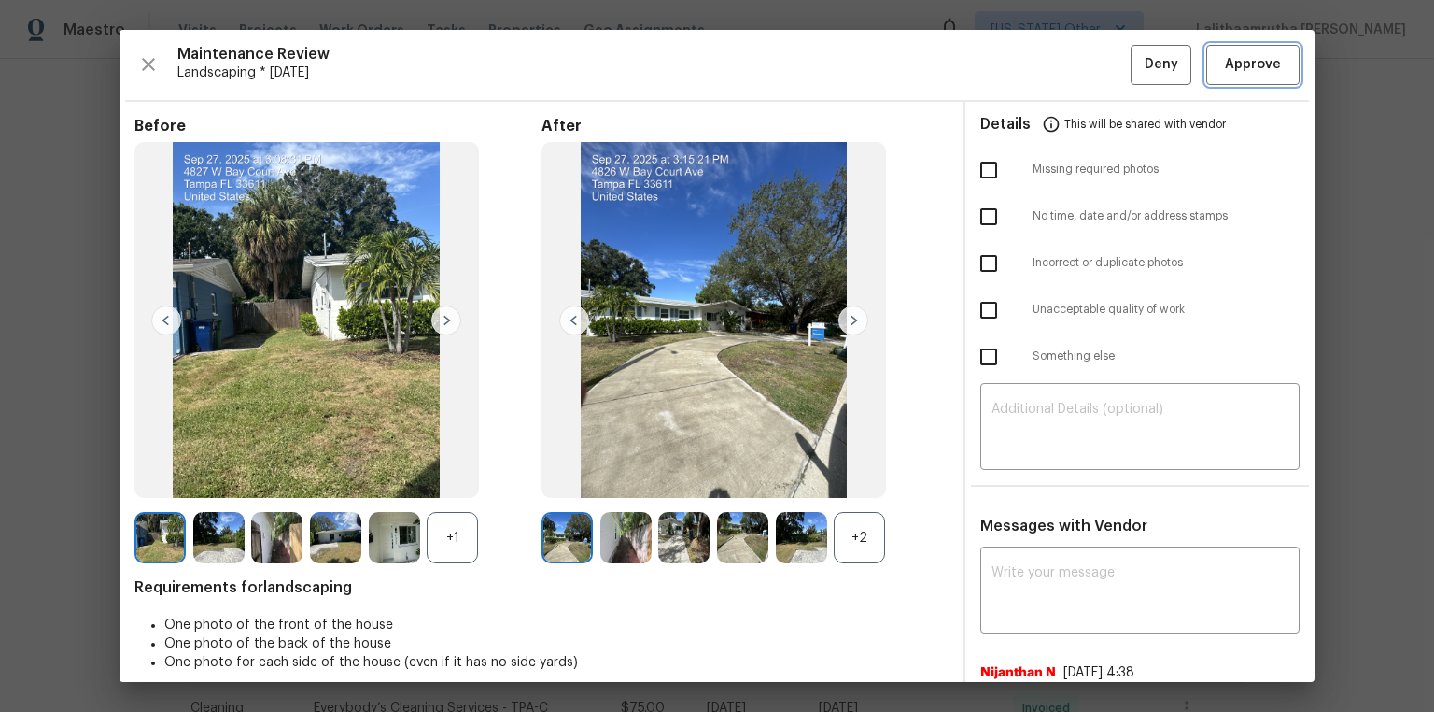
click at [1020, 65] on span "Approve" at bounding box center [1253, 64] width 56 height 23
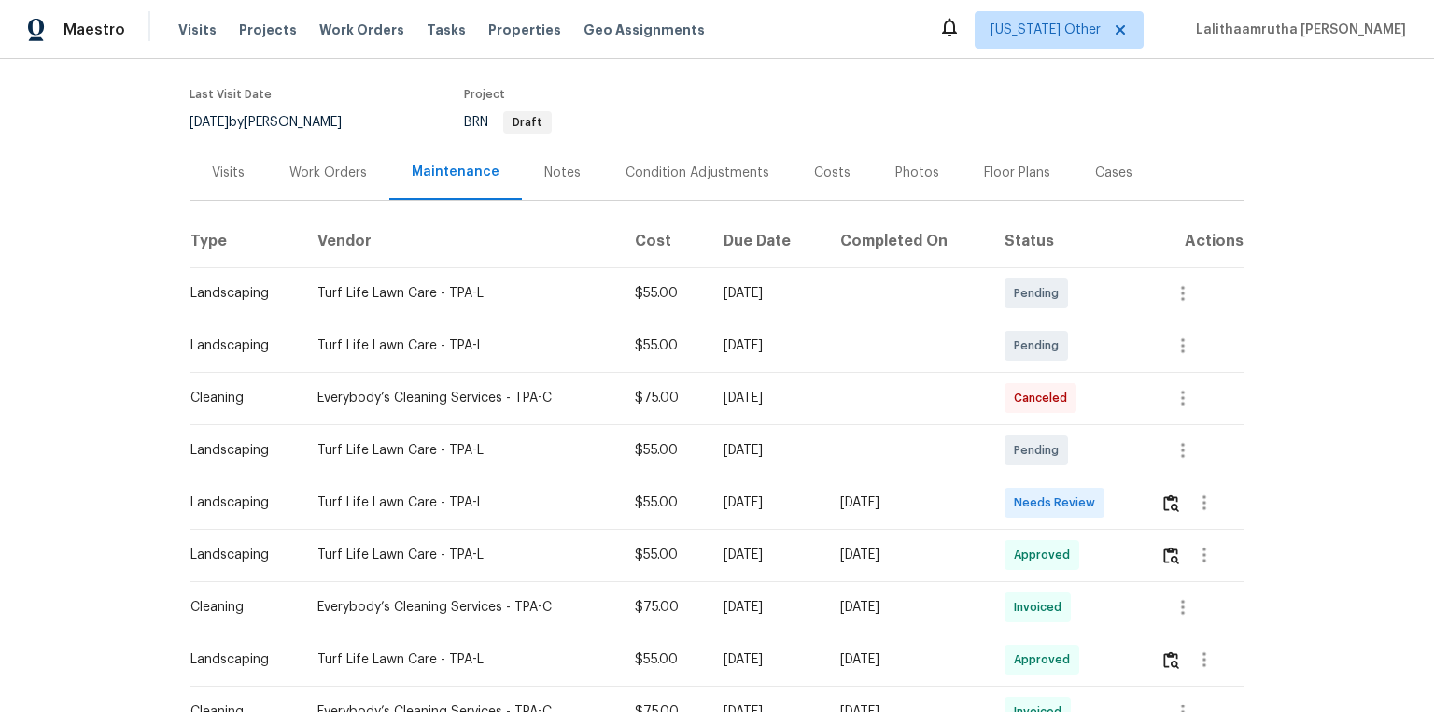
scroll to position [299, 0]
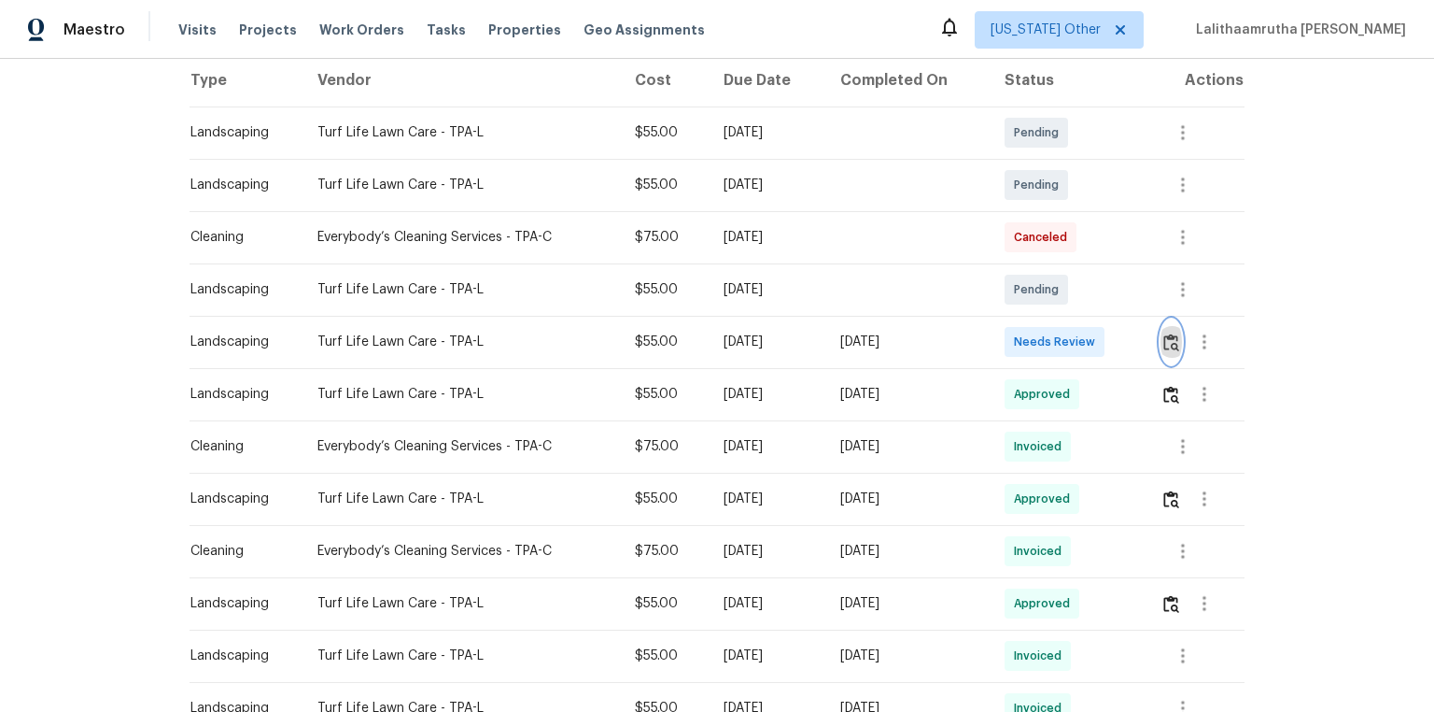
click at [1020, 337] on button "button" at bounding box center [1171, 341] width 21 height 45
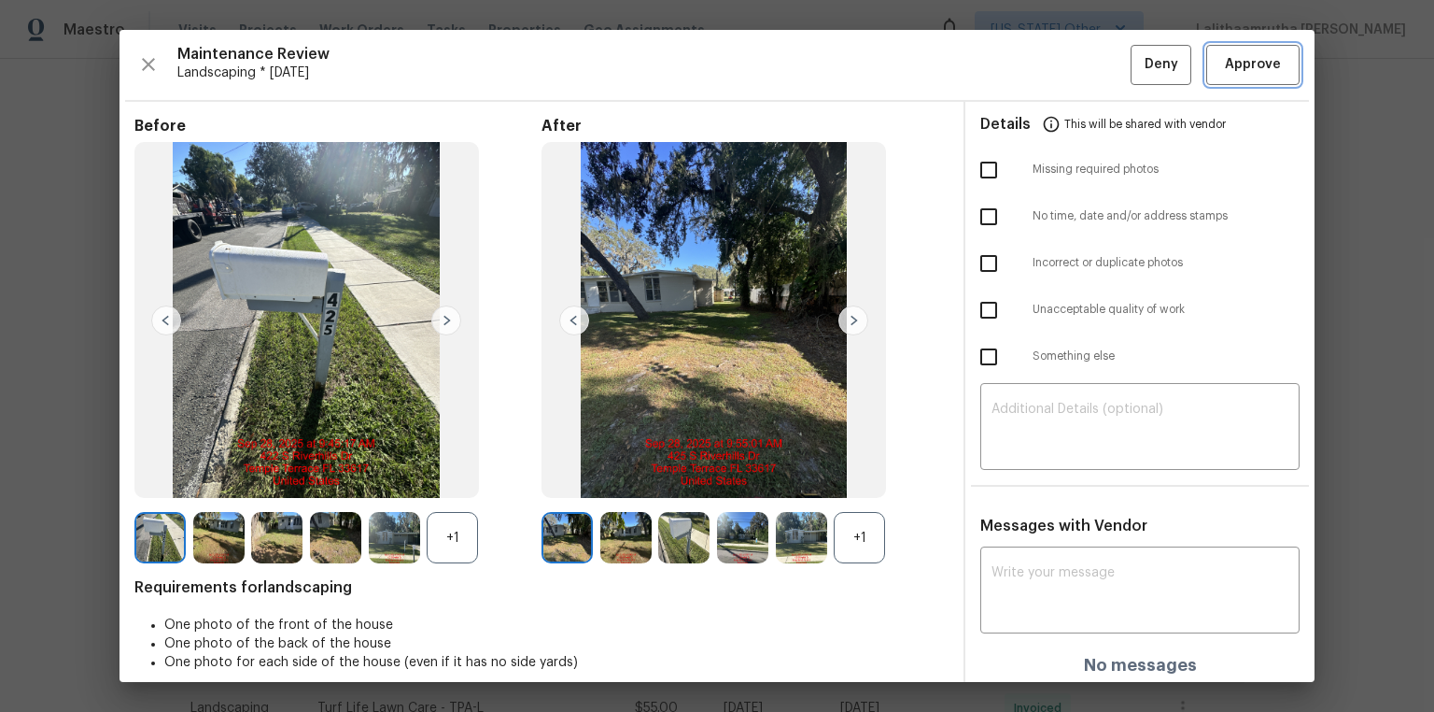
click at [1020, 77] on button "Approve" at bounding box center [1252, 65] width 93 height 40
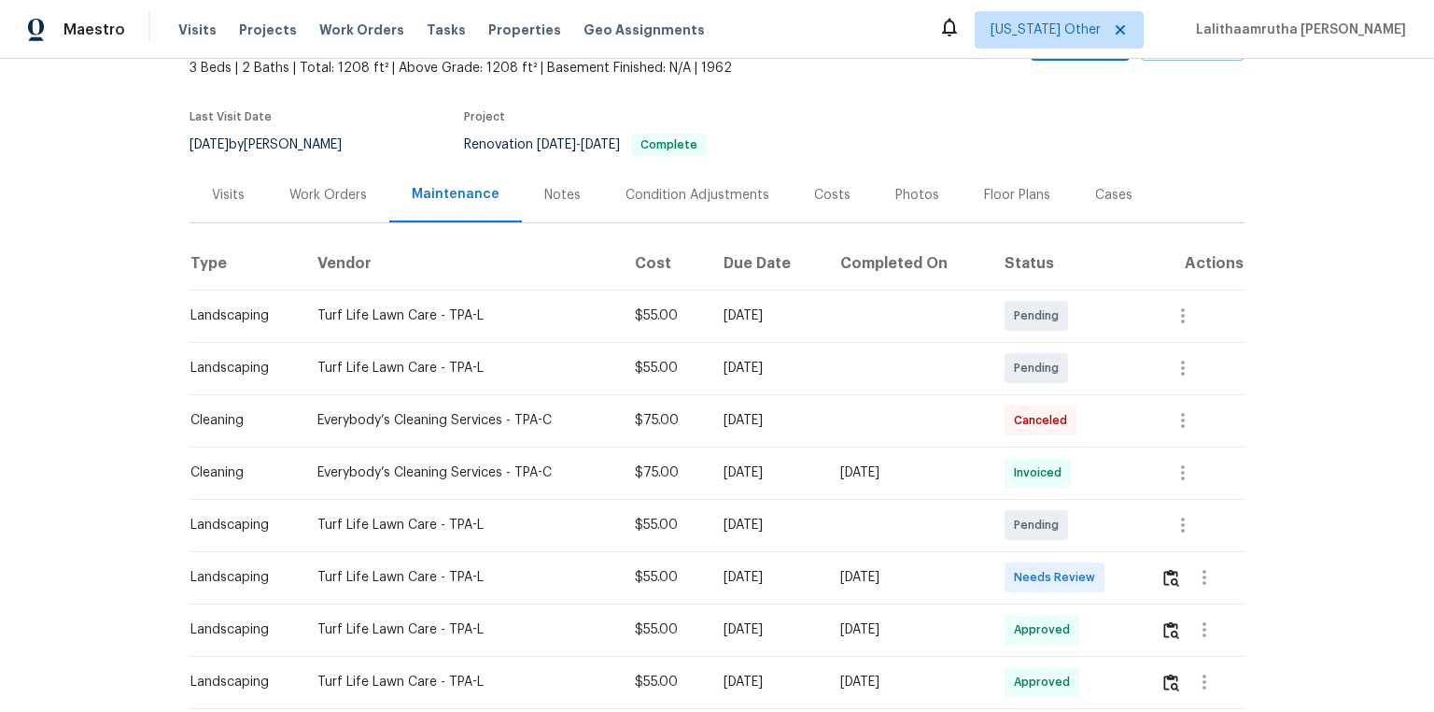
scroll to position [224, 0]
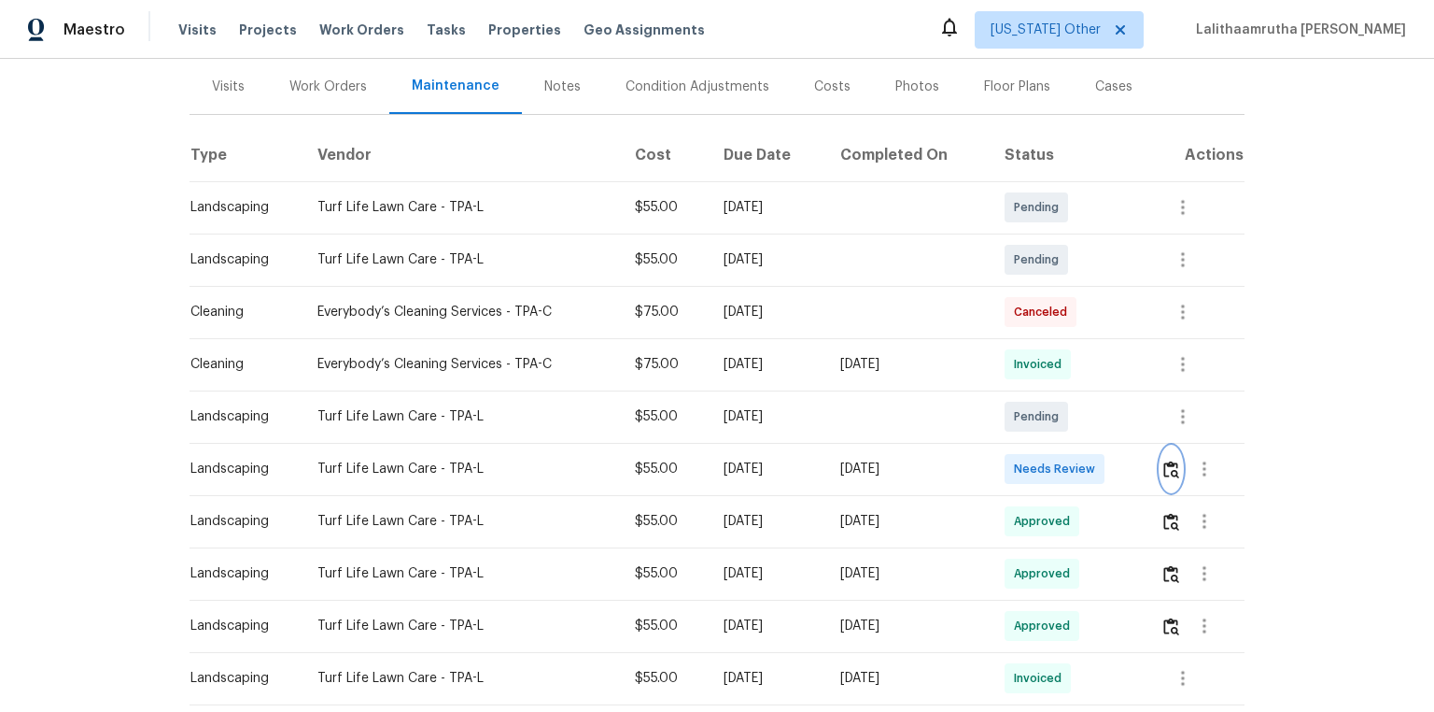
click at [1020, 463] on img "button" at bounding box center [1172, 469] width 16 height 18
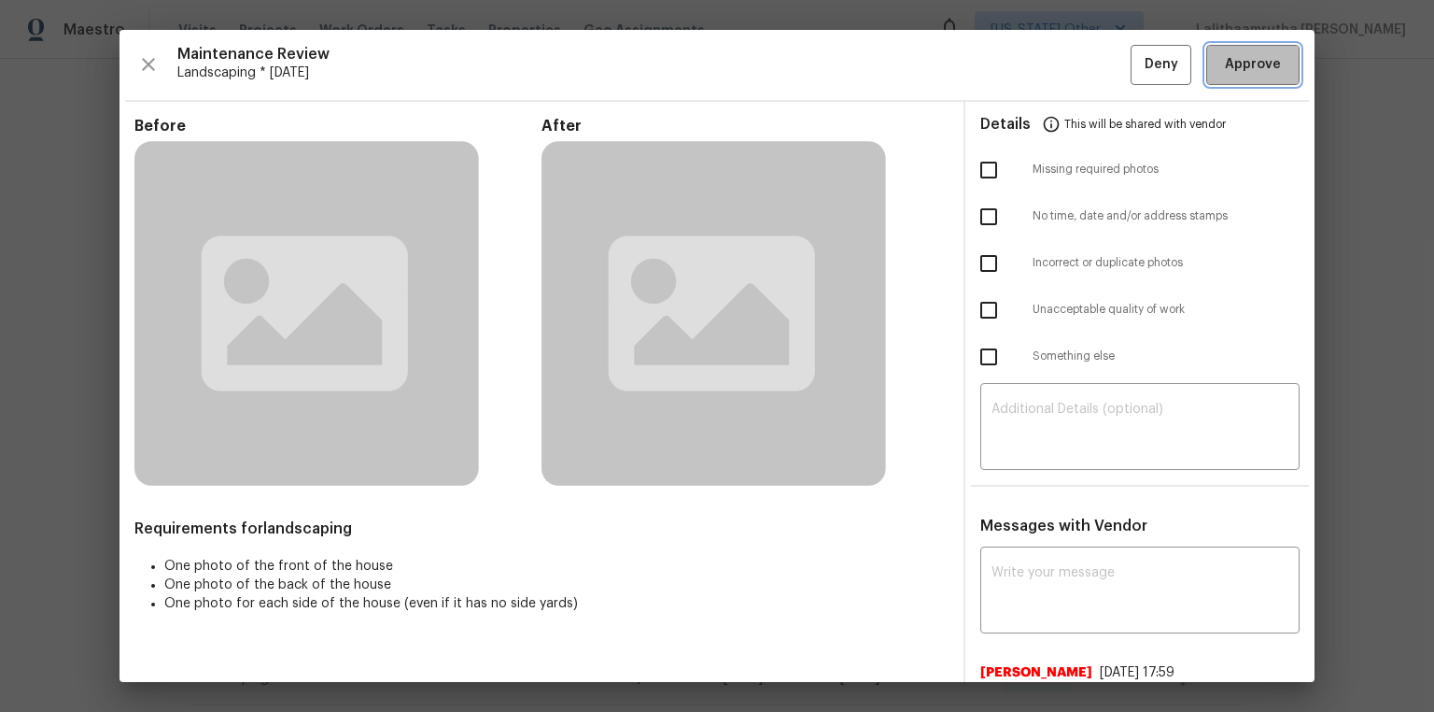
click at [1020, 78] on button "Approve" at bounding box center [1252, 65] width 93 height 40
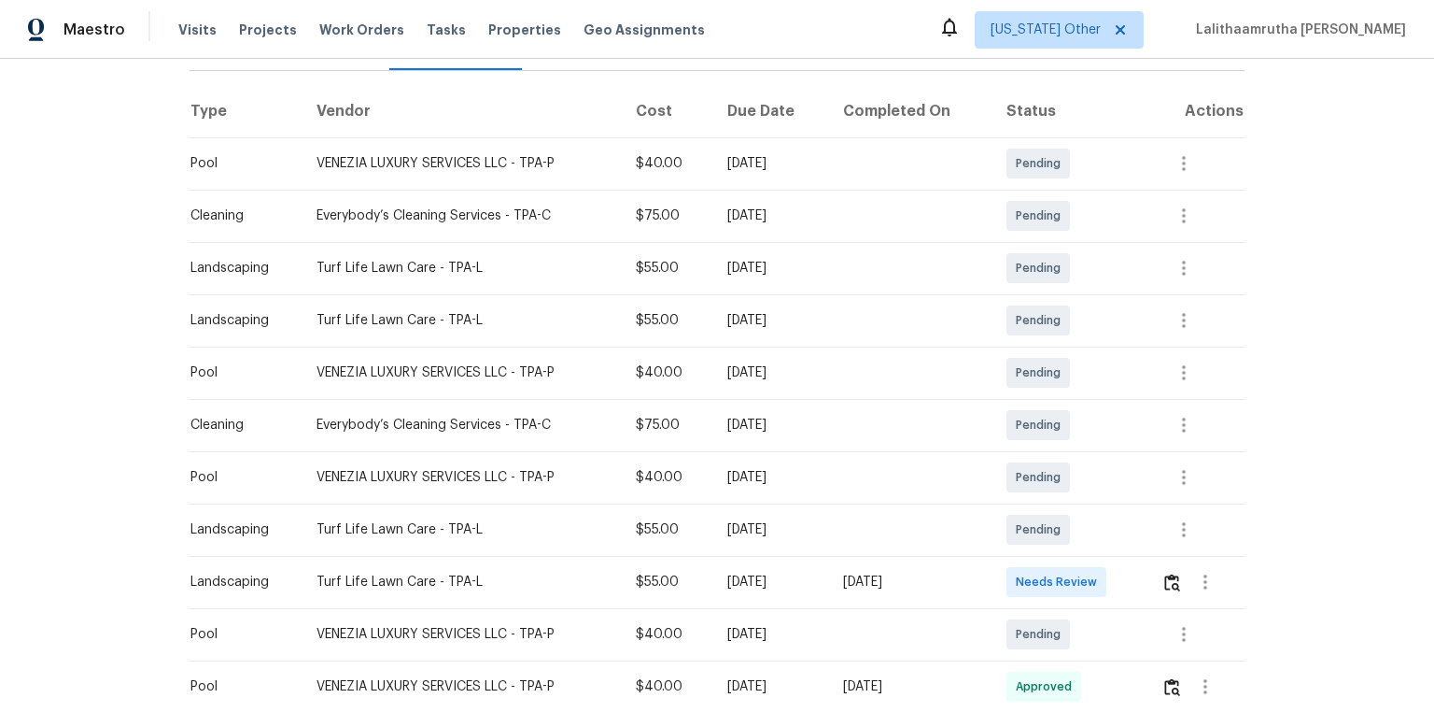
scroll to position [523, 0]
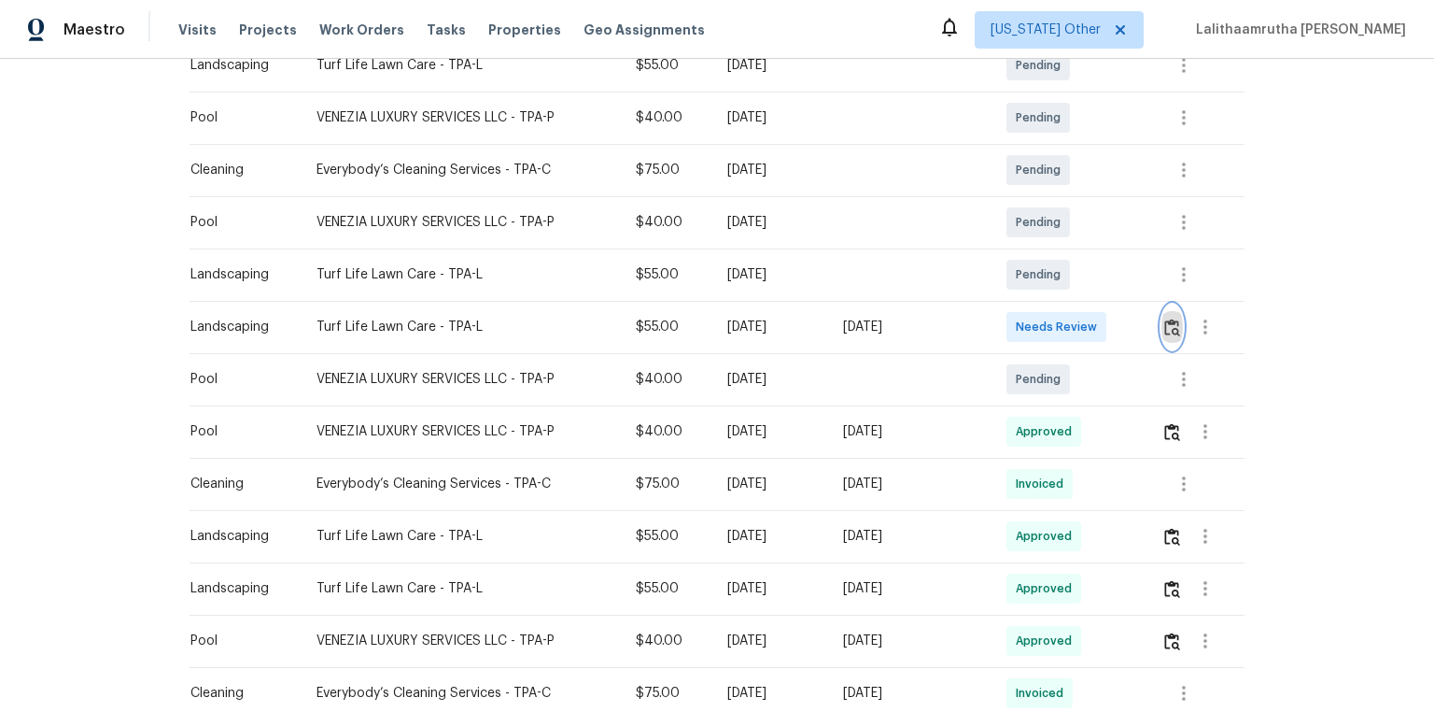
click at [1020, 322] on button "button" at bounding box center [1172, 326] width 21 height 45
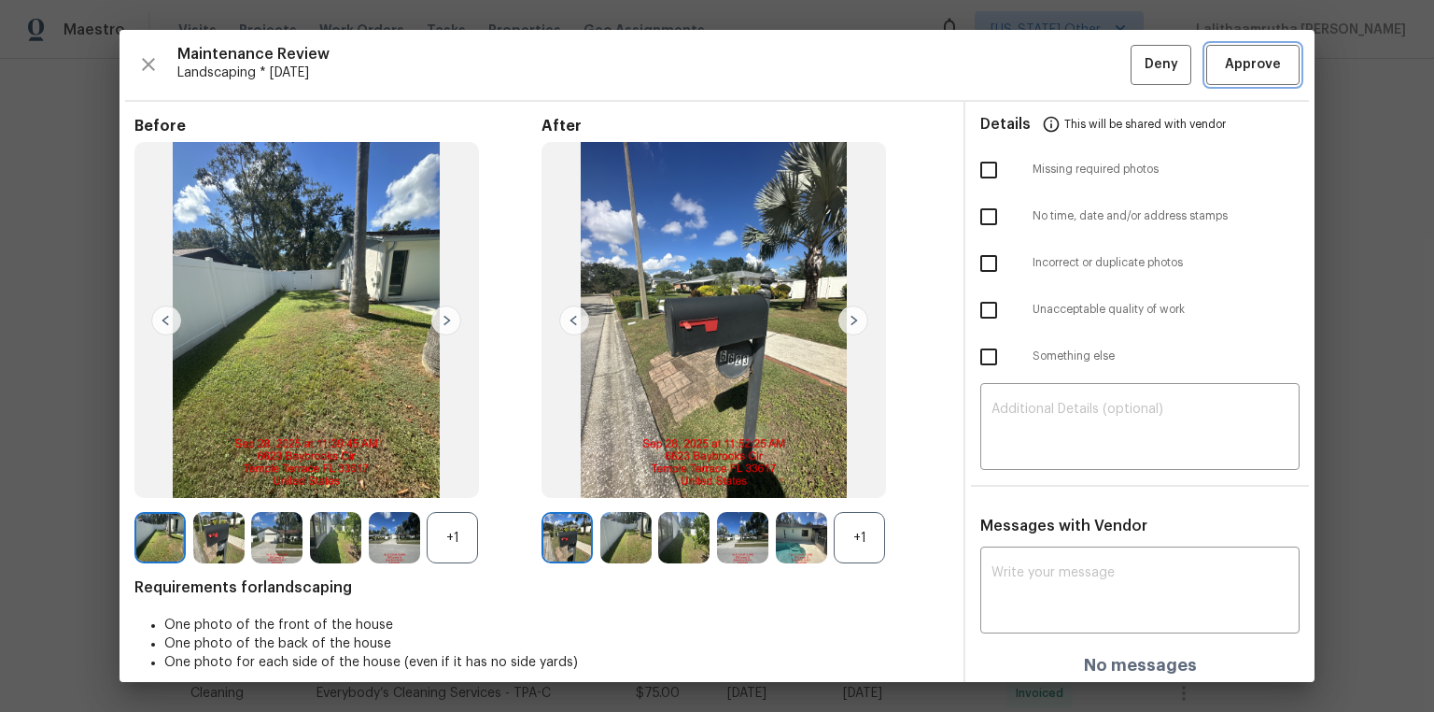
click at [1020, 71] on span "Approve" at bounding box center [1253, 64] width 56 height 23
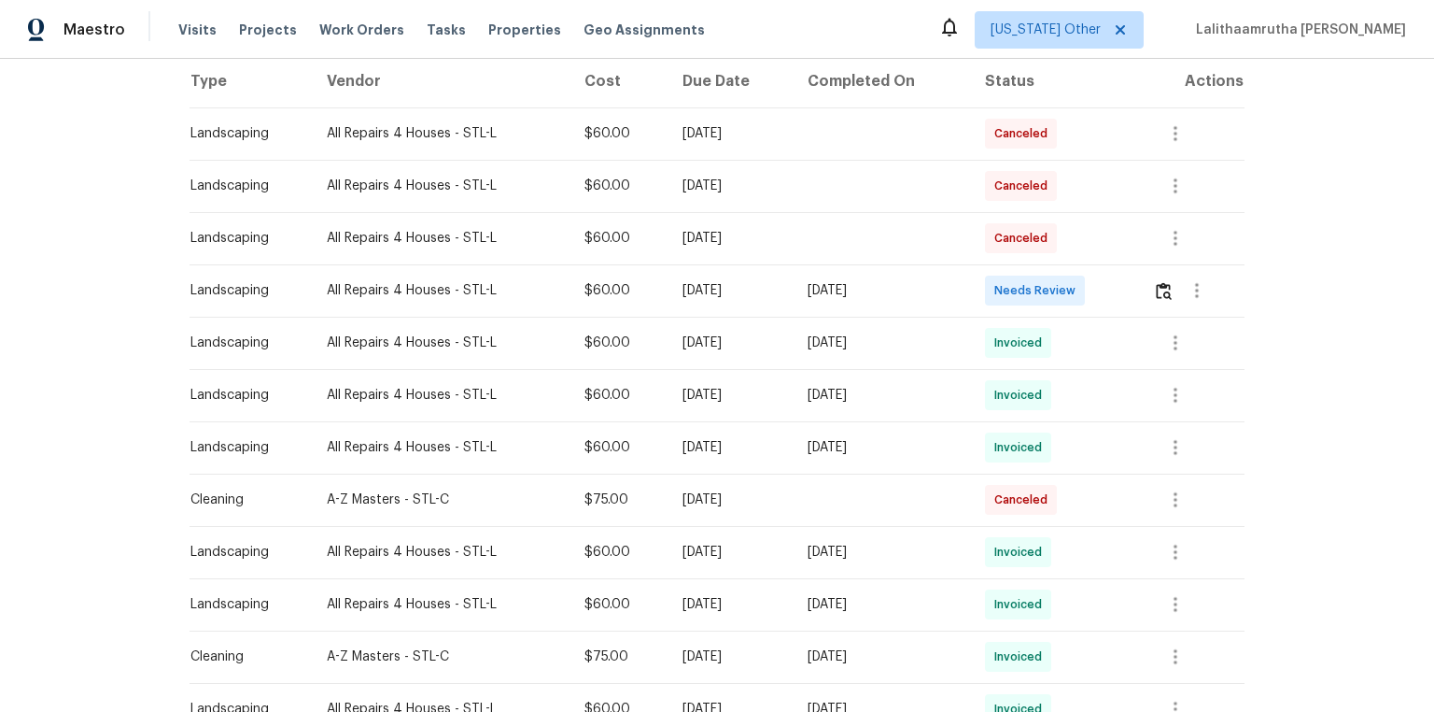
scroll to position [299, 0]
click at [1020, 285] on img "button" at bounding box center [1164, 290] width 16 height 18
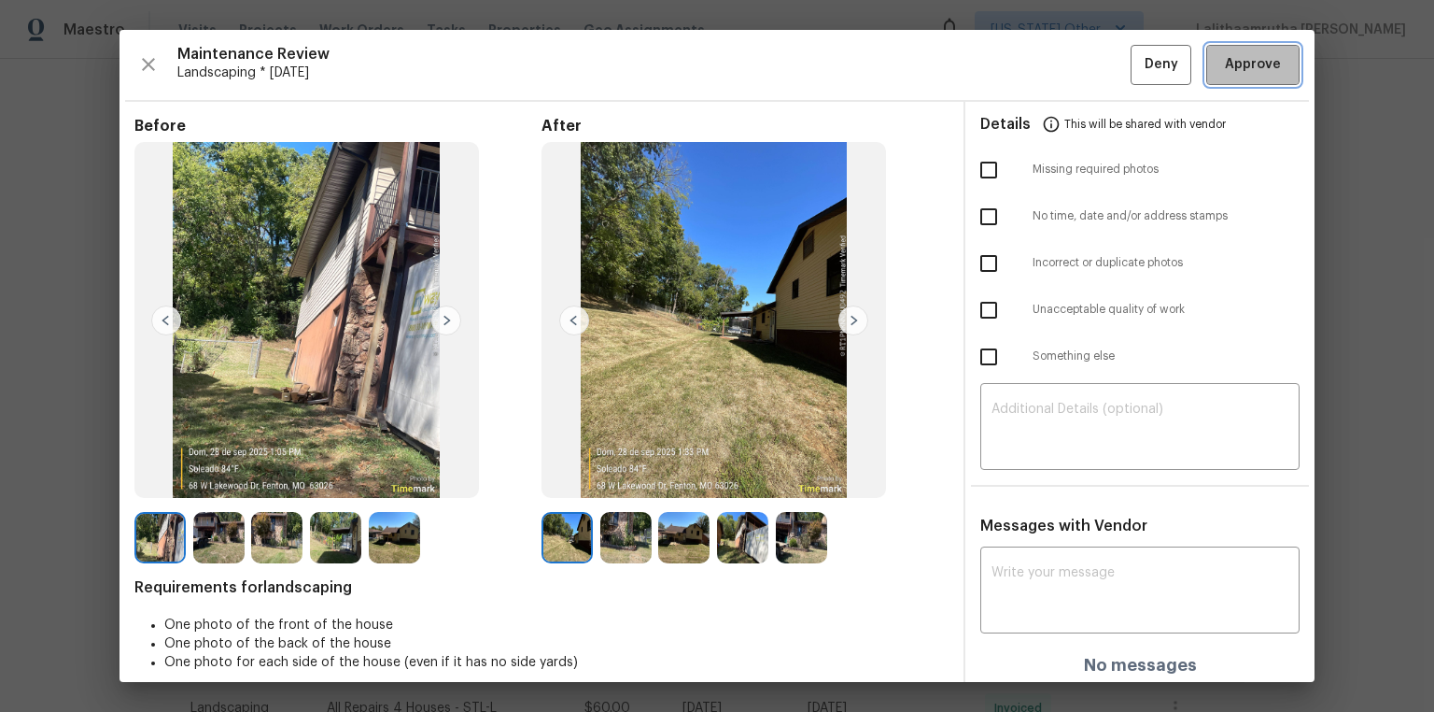
click at [1020, 54] on span "Approve" at bounding box center [1253, 64] width 56 height 23
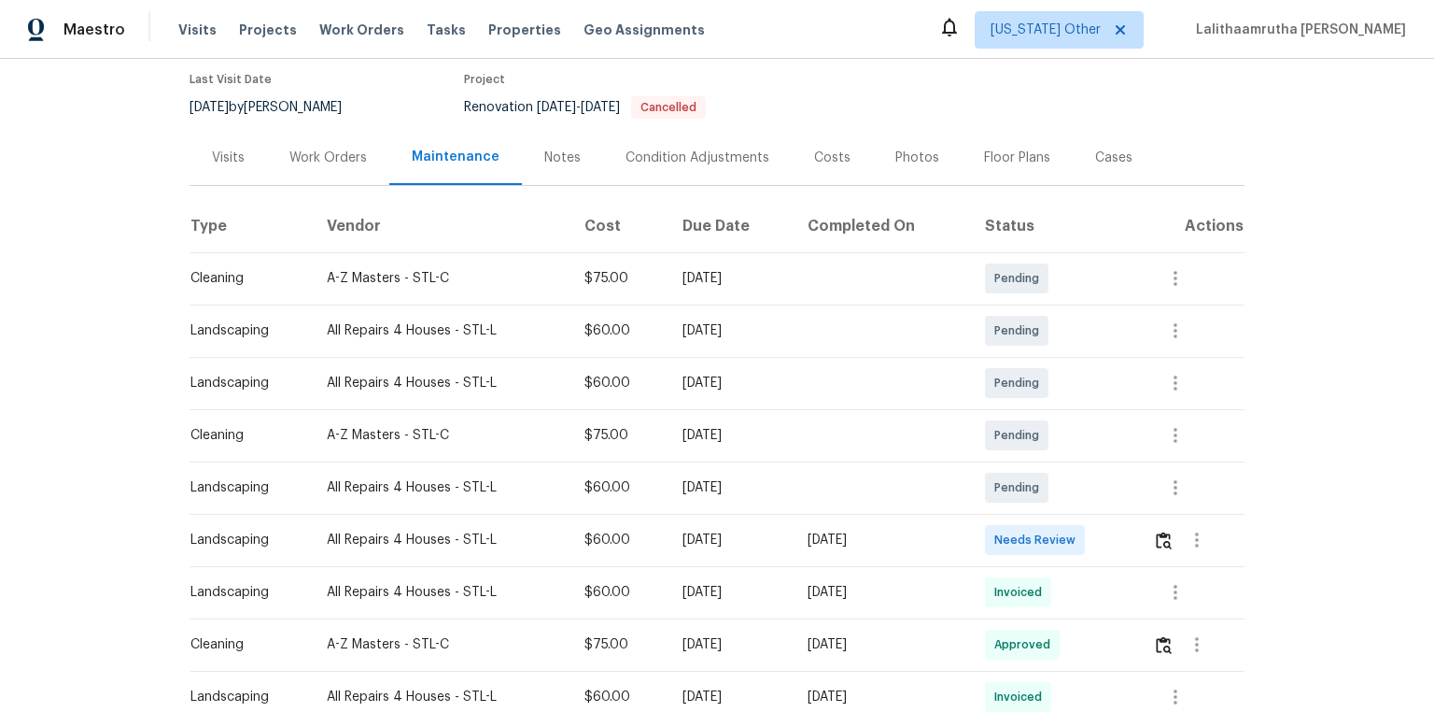
scroll to position [299, 0]
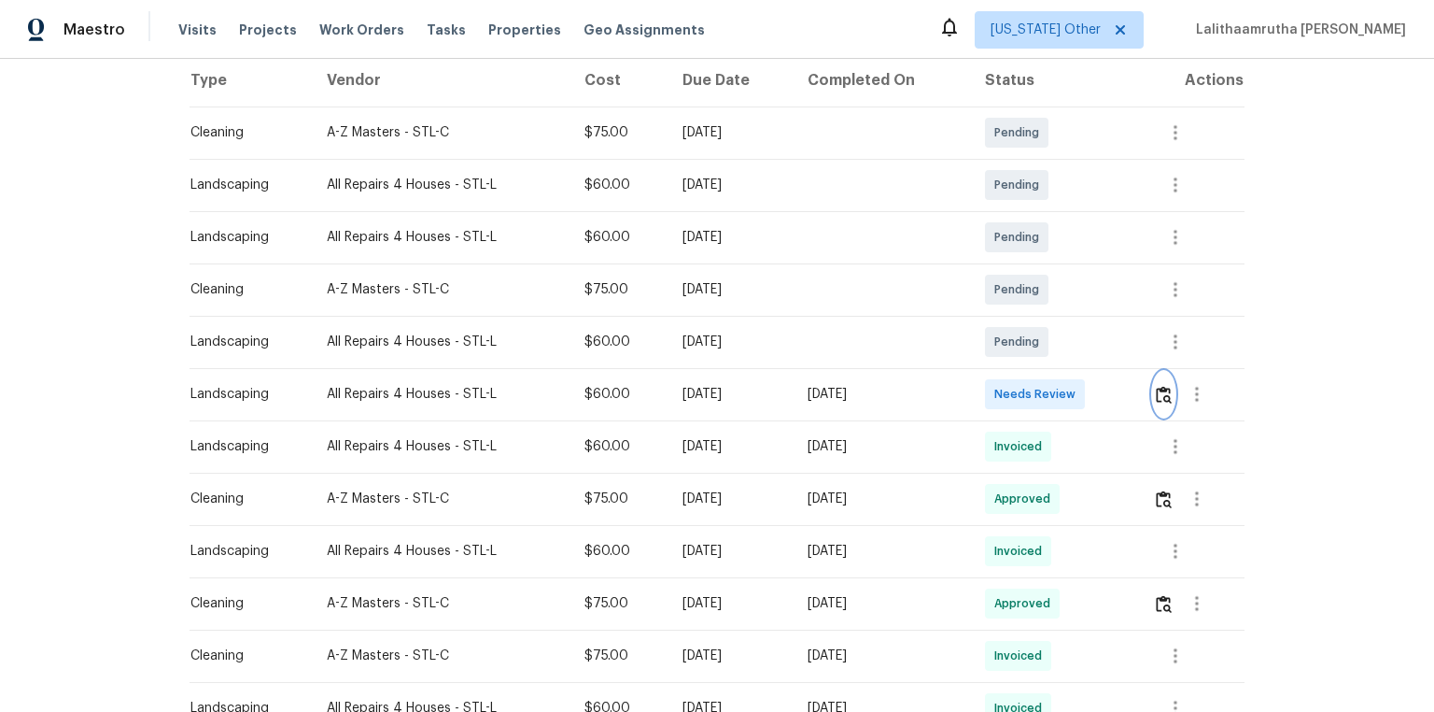
click at [1020, 394] on img "button" at bounding box center [1164, 395] width 16 height 18
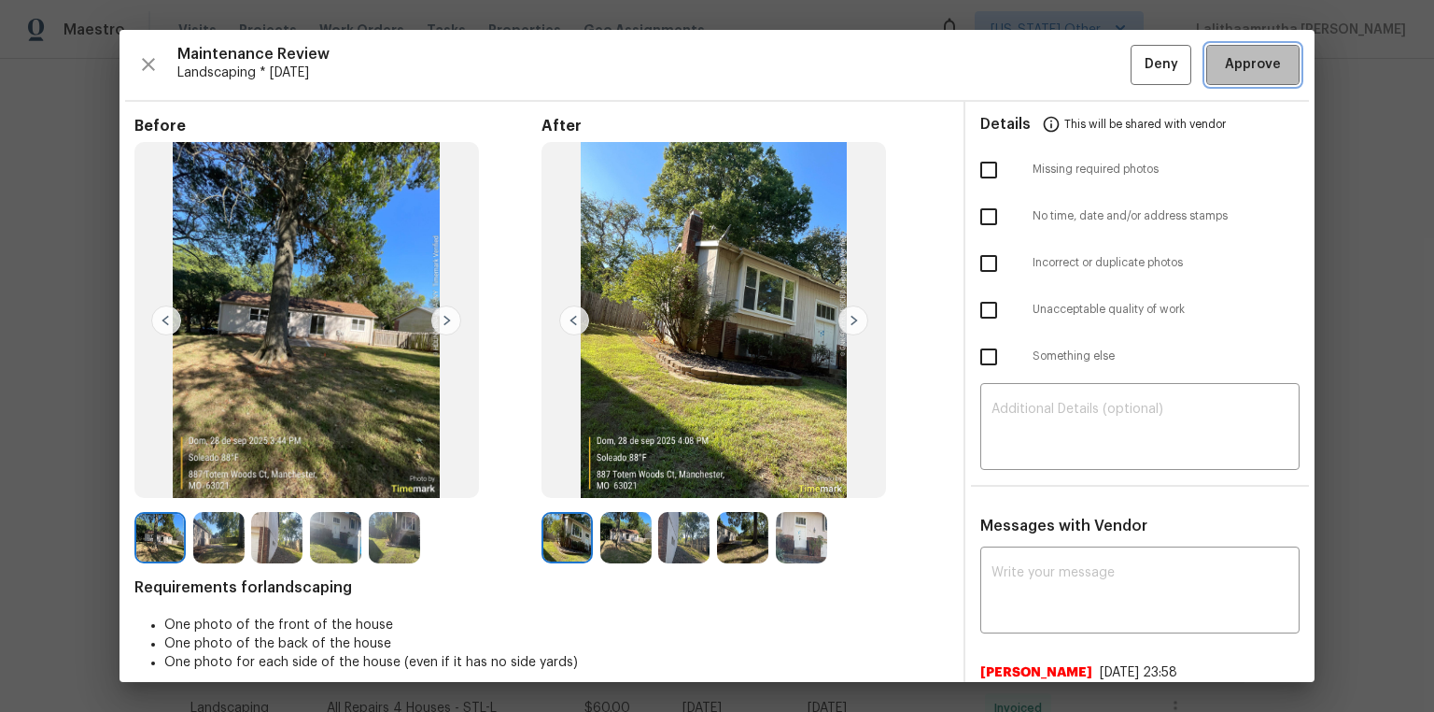
click at [1020, 59] on span "Approve" at bounding box center [1253, 64] width 56 height 23
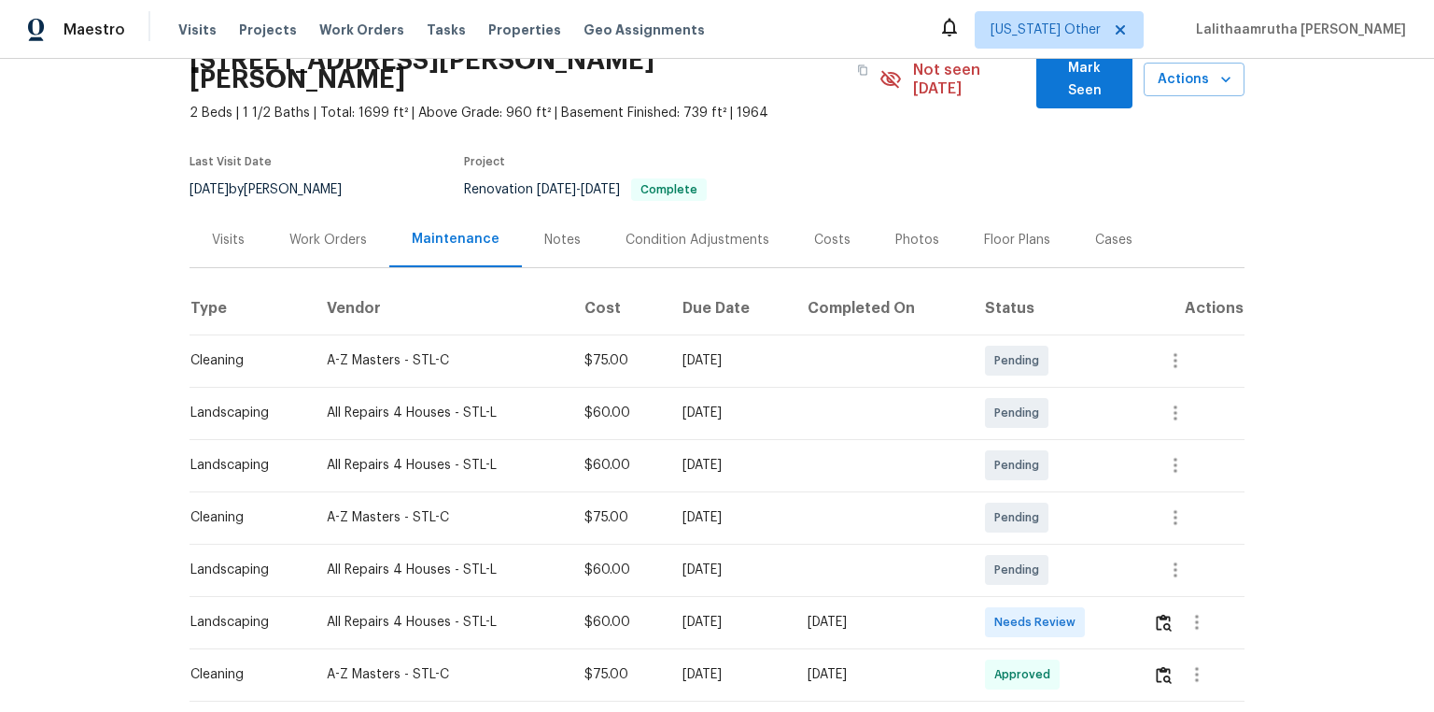
scroll to position [224, 0]
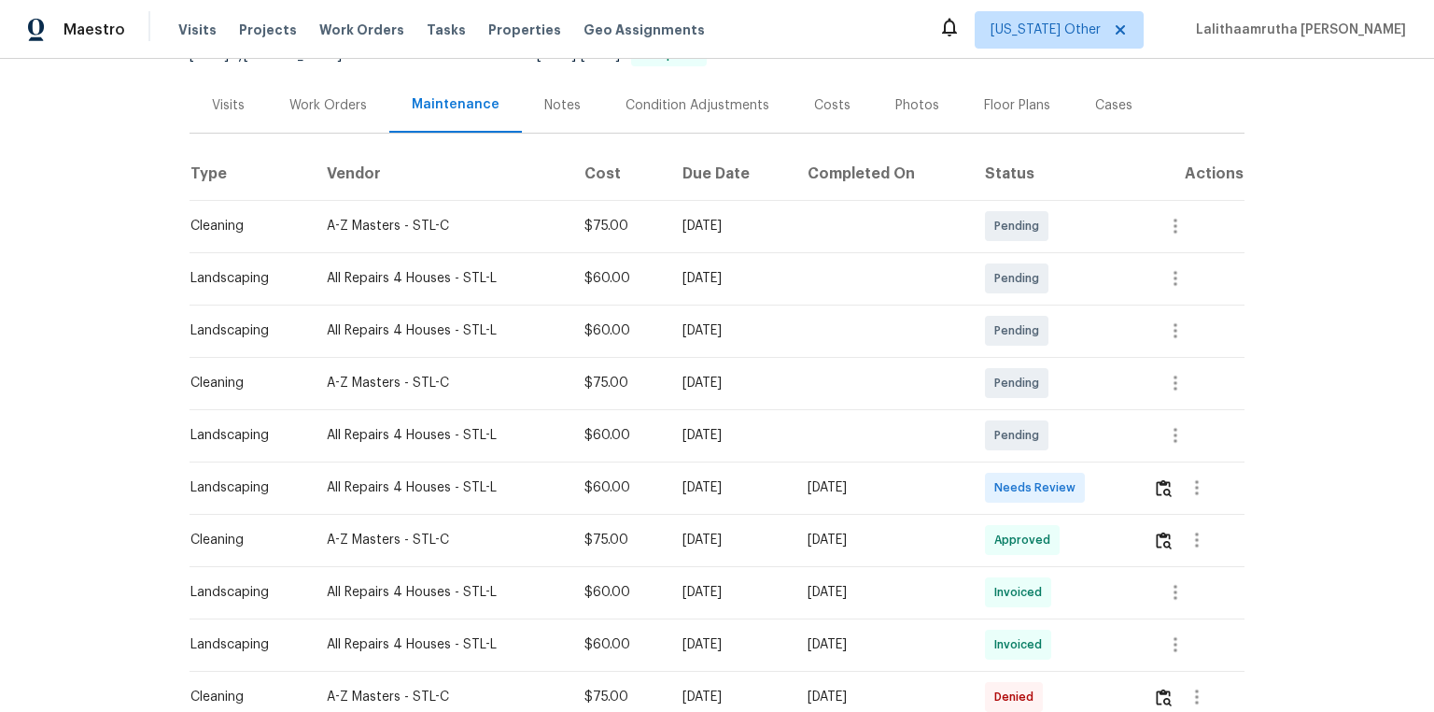
click at [1020, 461] on td at bounding box center [1191, 487] width 106 height 52
click at [1020, 478] on img "button" at bounding box center [1164, 488] width 16 height 18
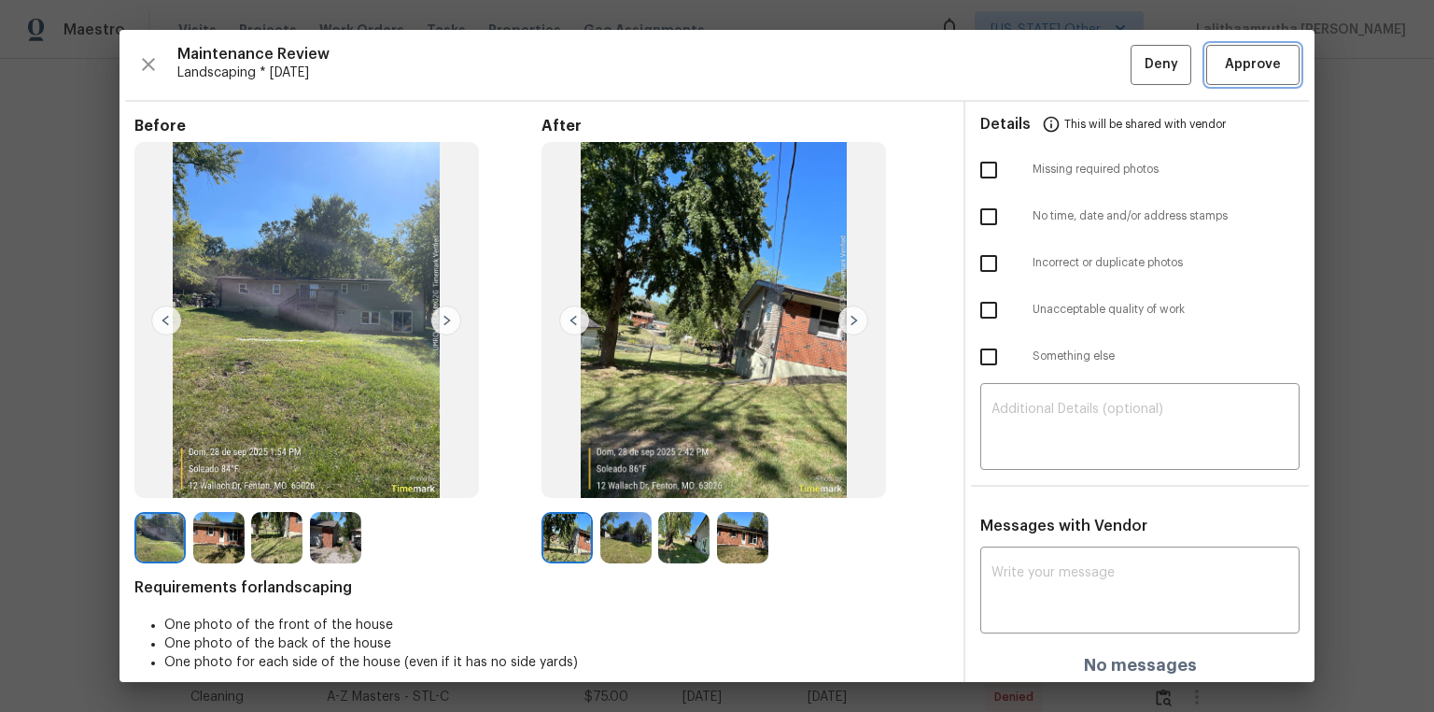
click at [1020, 63] on span "Approve" at bounding box center [1253, 64] width 56 height 23
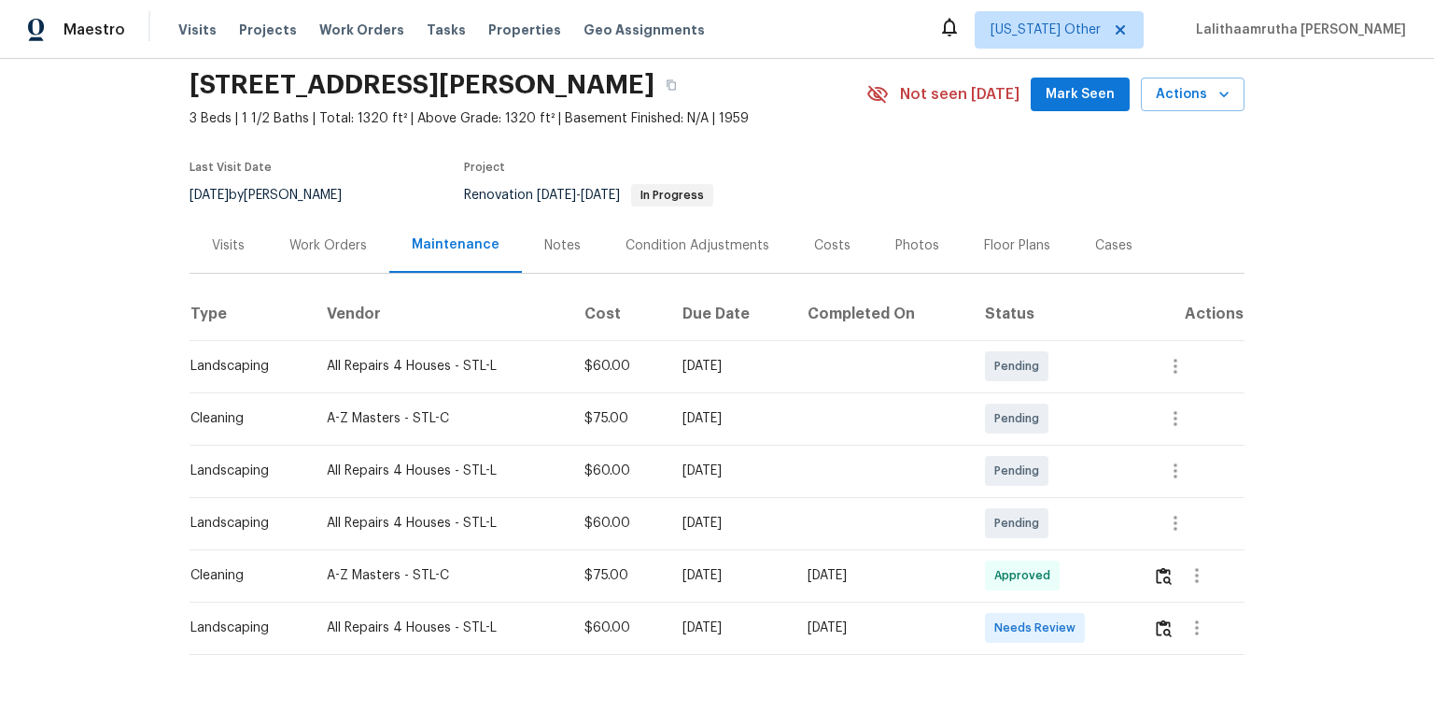
scroll to position [131, 0]
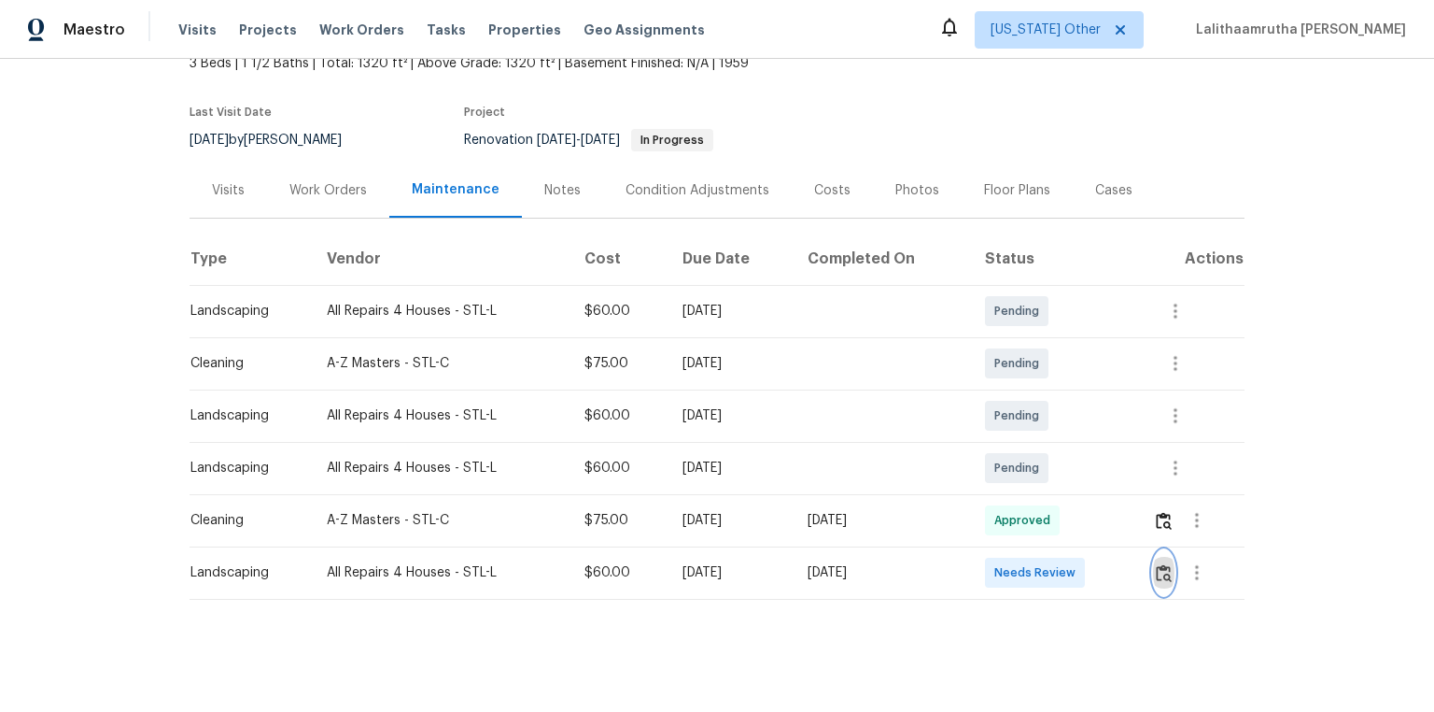
click at [1020, 478] on img "button" at bounding box center [1164, 573] width 16 height 18
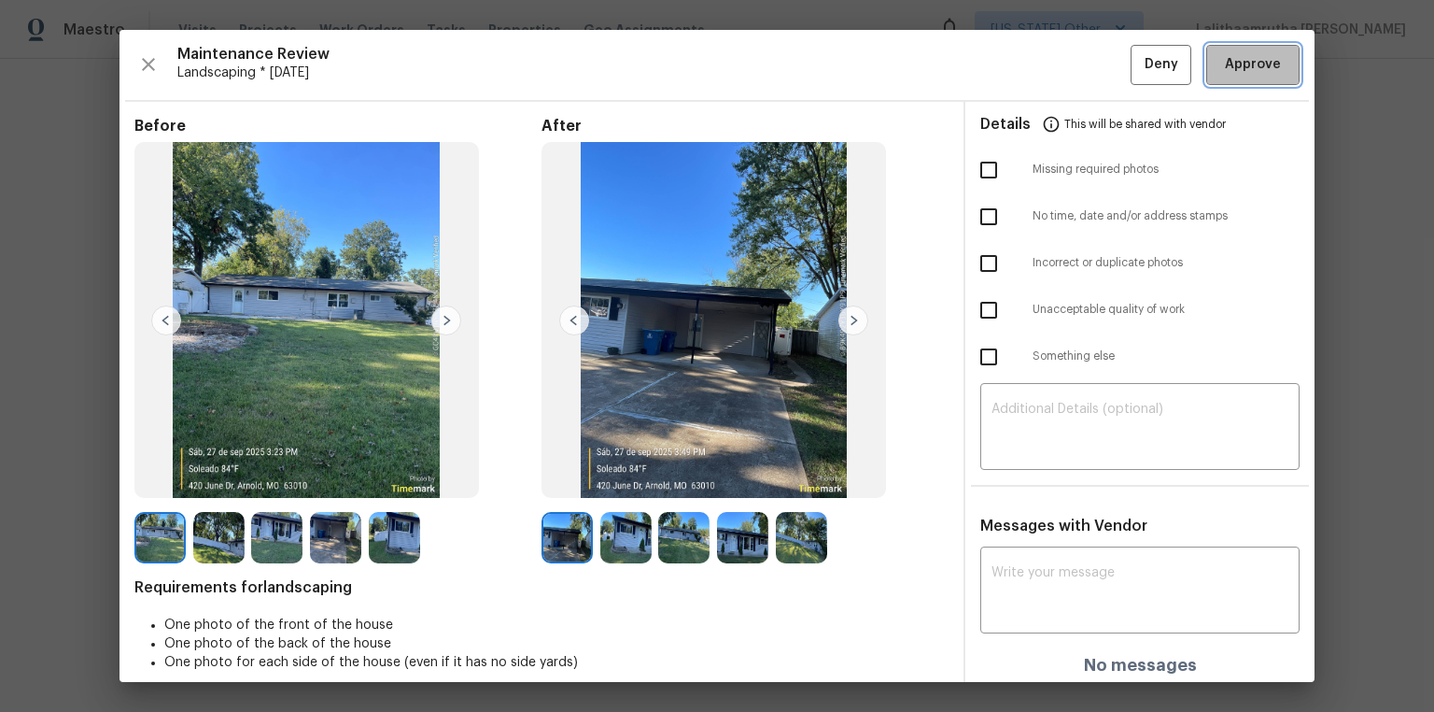
click at [1020, 47] on button "Approve" at bounding box center [1252, 65] width 93 height 40
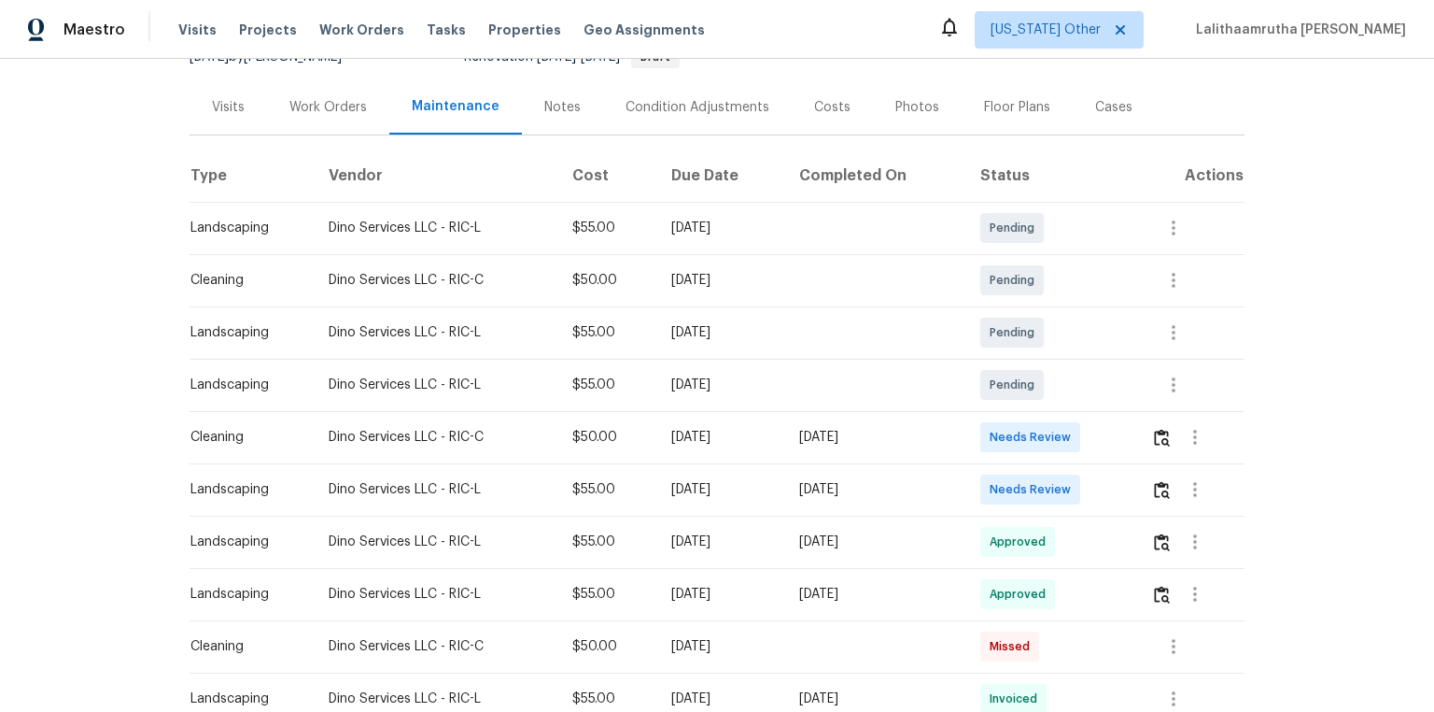
scroll to position [224, 0]
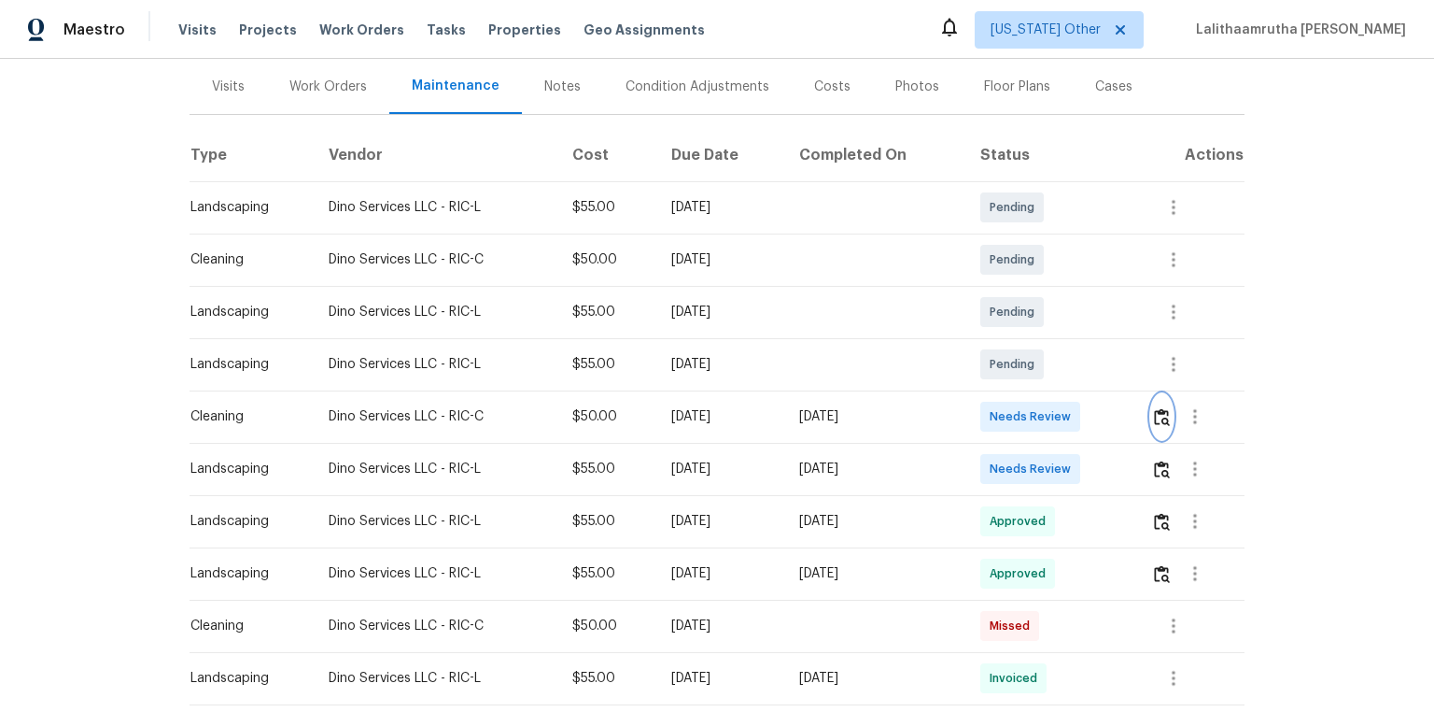
click at [1020, 416] on img "button" at bounding box center [1162, 417] width 16 height 18
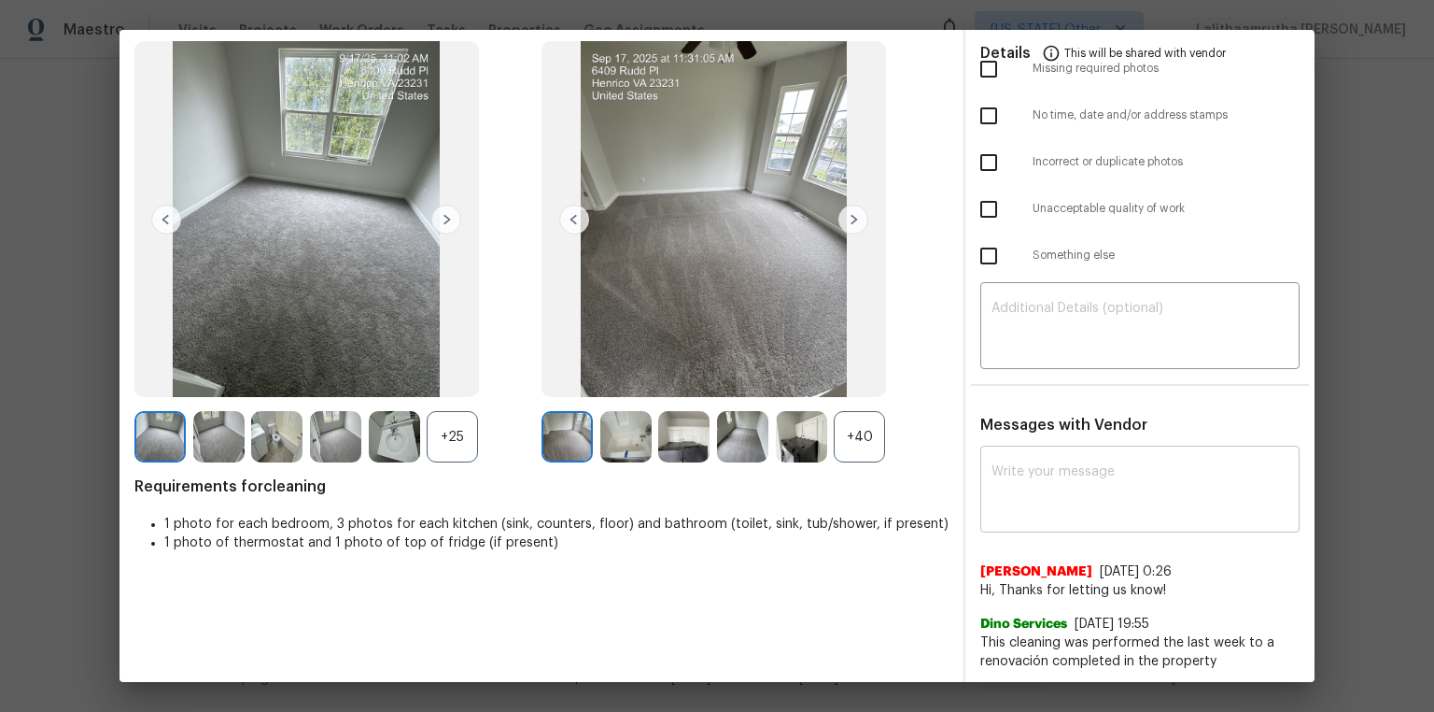
scroll to position [102, 0]
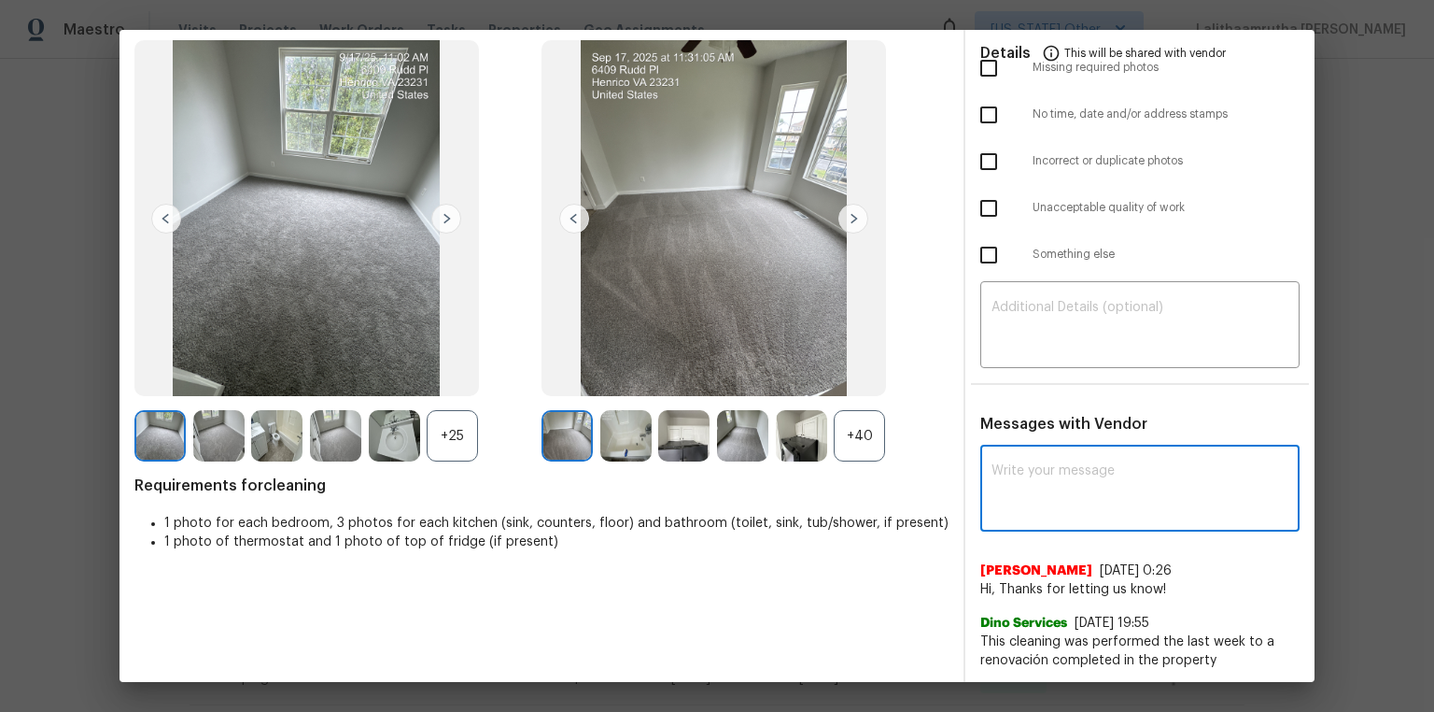
click at [1020, 478] on textarea at bounding box center [1140, 490] width 297 height 52
paste textarea "Maintenance Audit Team: Hello! Unfortunately this landscaping visit completed o…"
type textarea "Maintenance Audit Team: Hello! Unfortunately this landscaping visit completed o…"
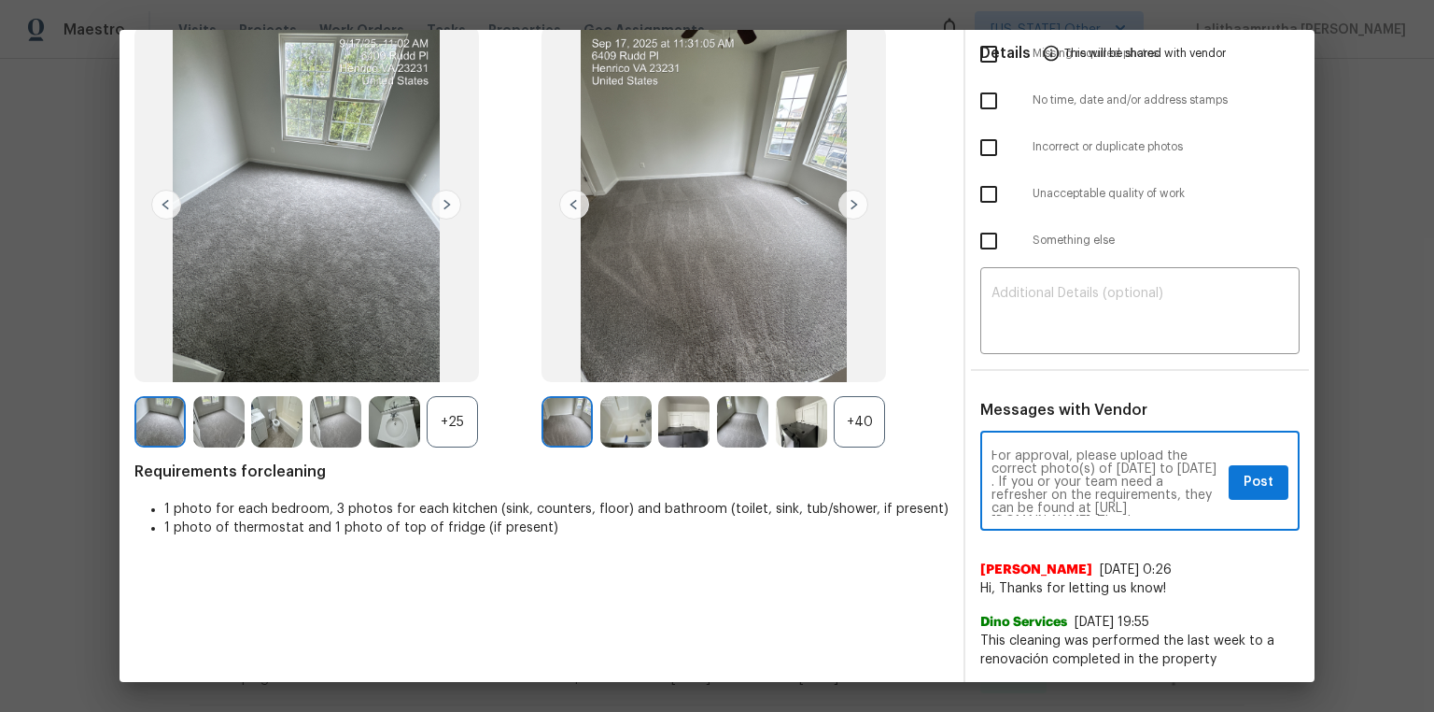
scroll to position [0, 0]
drag, startPoint x: 1135, startPoint y: 506, endPoint x: 966, endPoint y: 444, distance: 179.0
click at [966, 444] on div "Maintenance Audit Team: Hello! Unfortunately this landscaping visit completed o…" at bounding box center [1140, 551] width 349 height 233
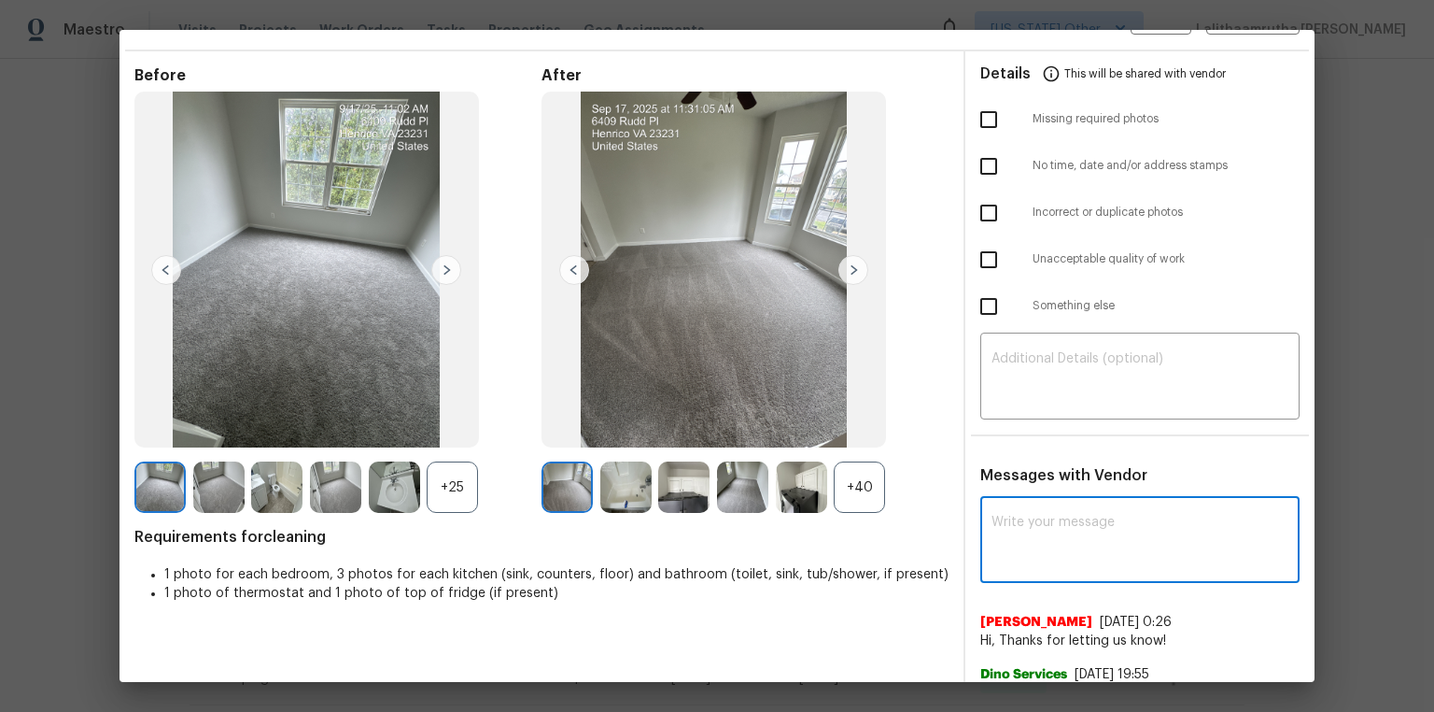
scroll to position [102, 0]
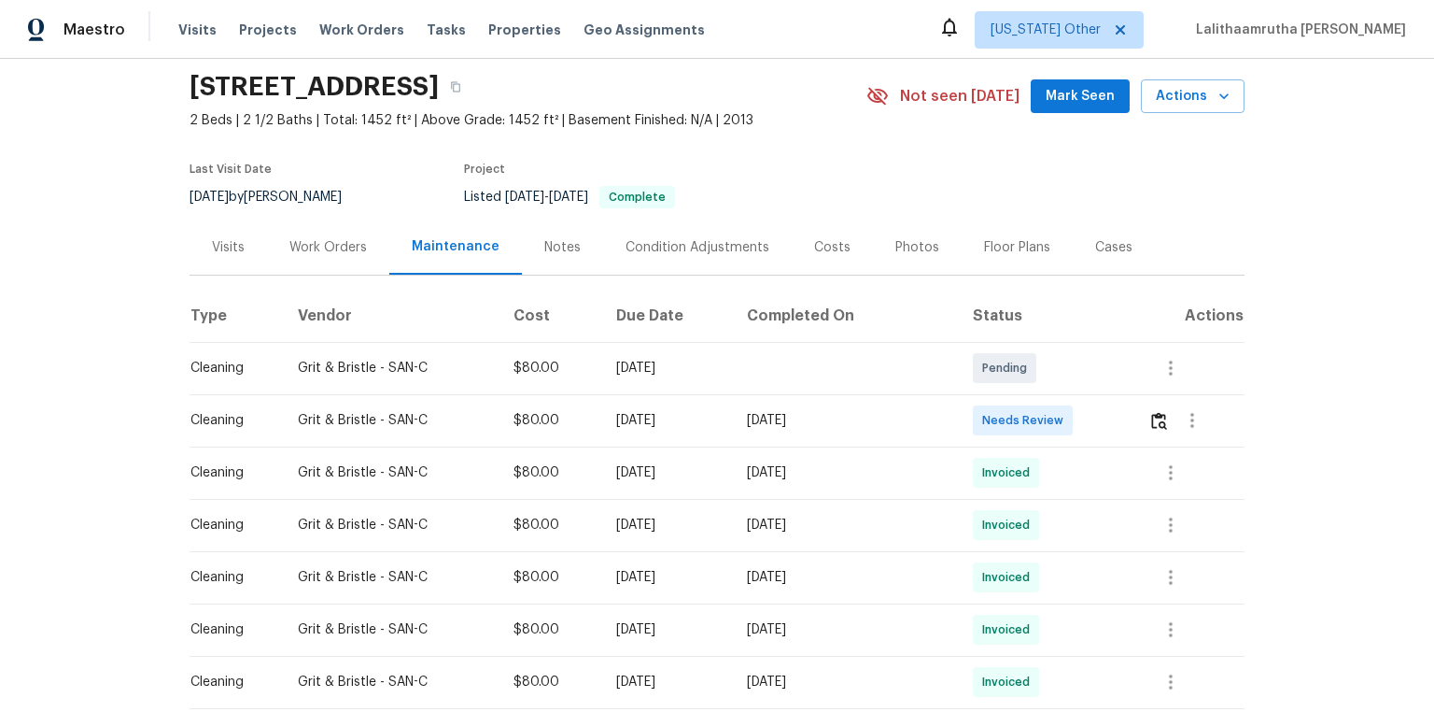
scroll to position [149, 0]
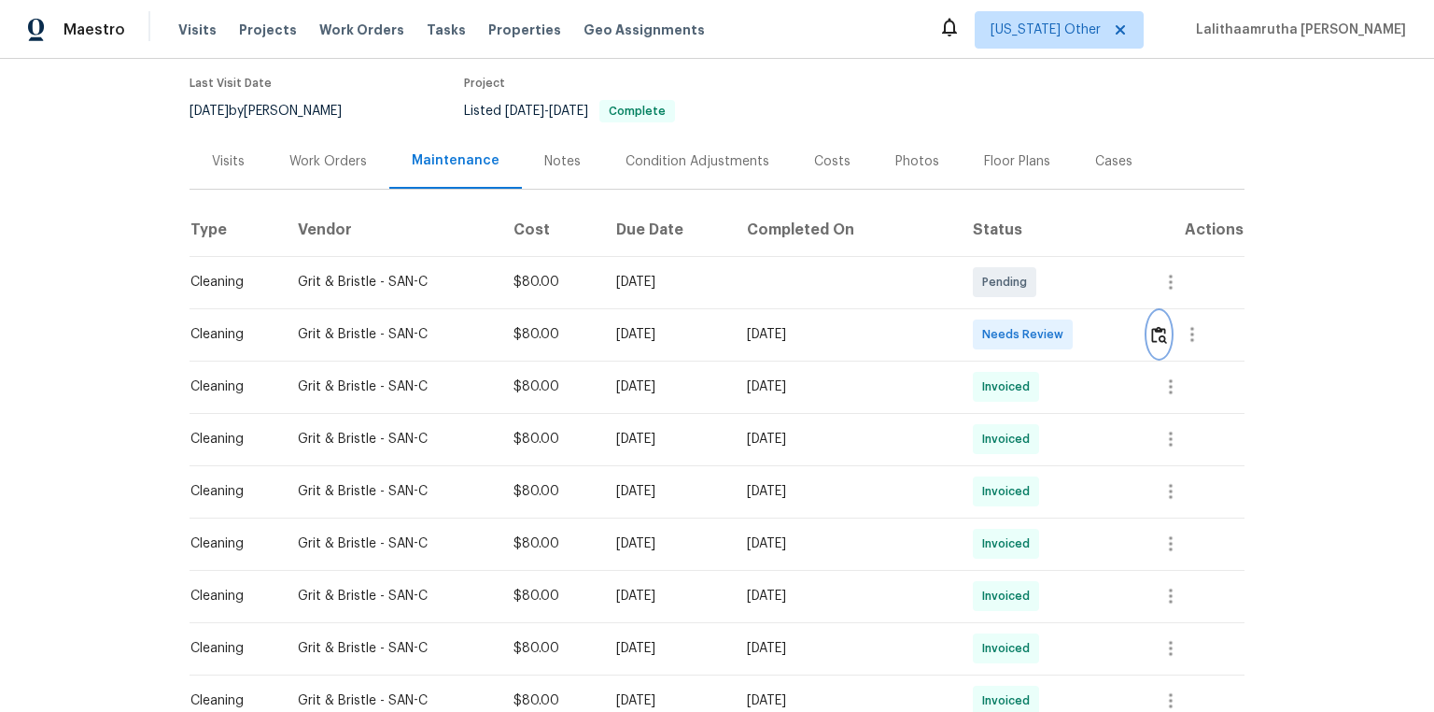
click at [1158, 332] on img "button" at bounding box center [1159, 335] width 16 height 18
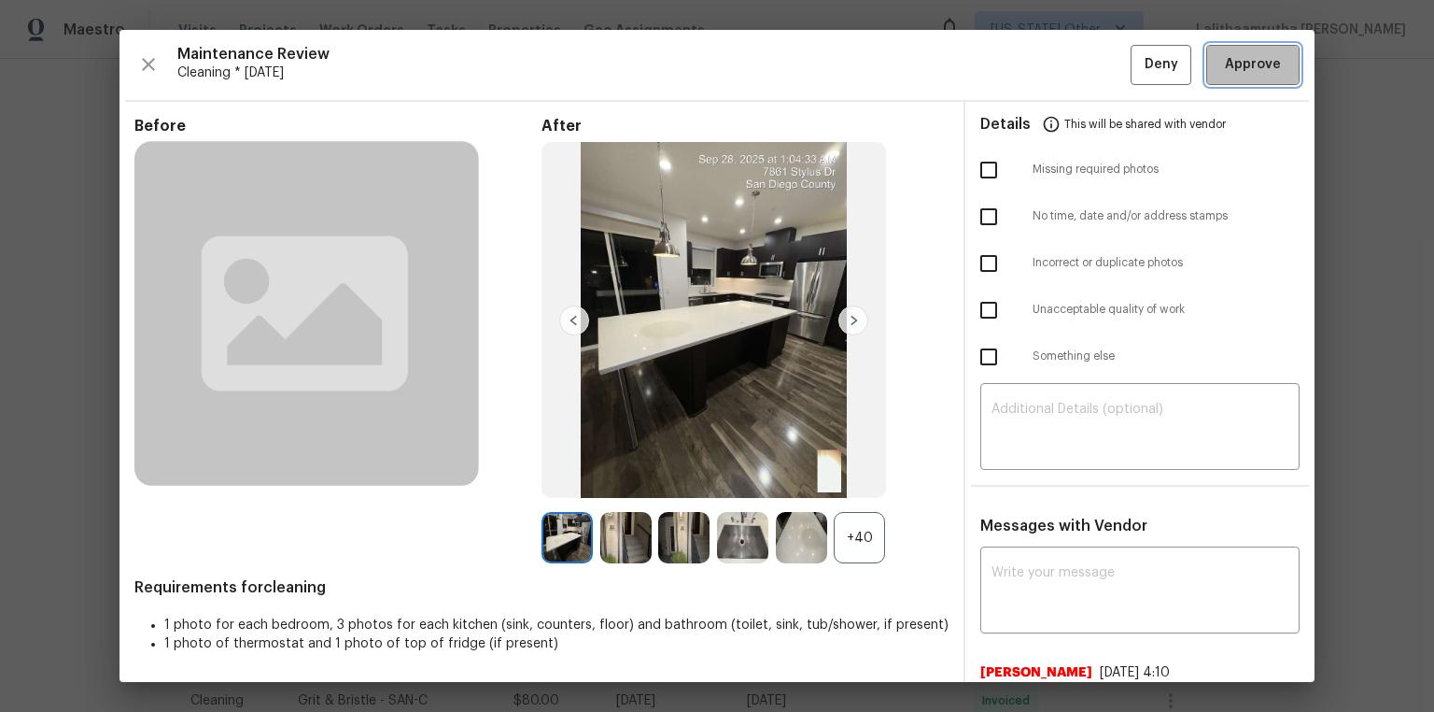
click at [1234, 57] on span "Approve" at bounding box center [1253, 64] width 56 height 23
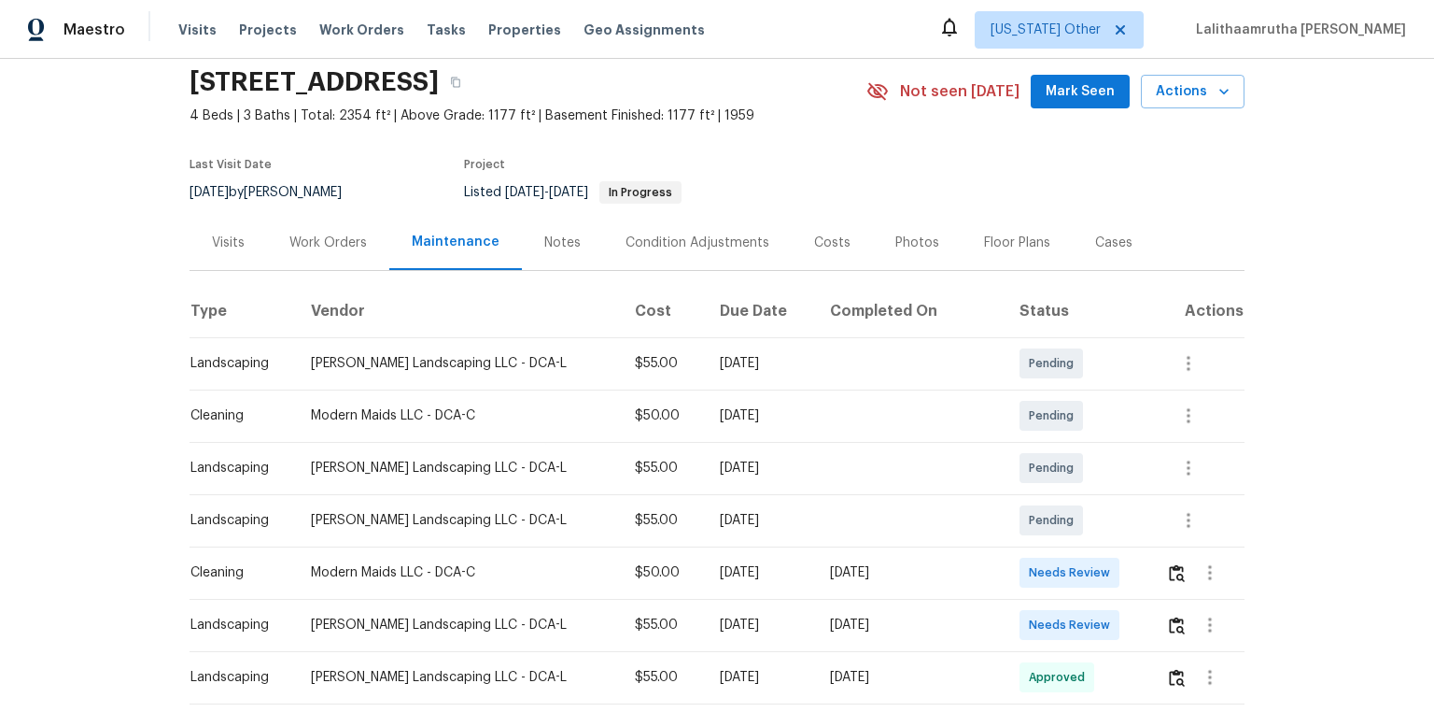
scroll to position [299, 0]
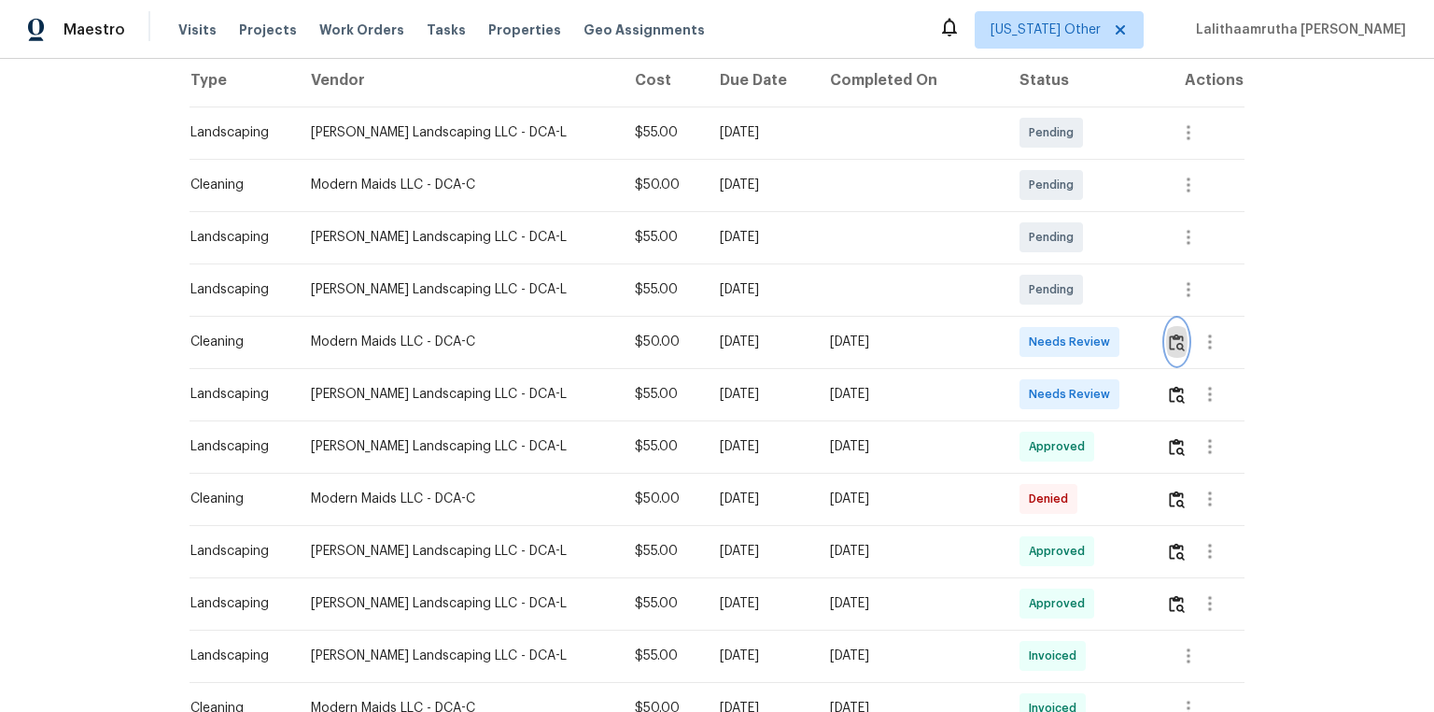
click at [1020, 340] on img "button" at bounding box center [1177, 342] width 16 height 18
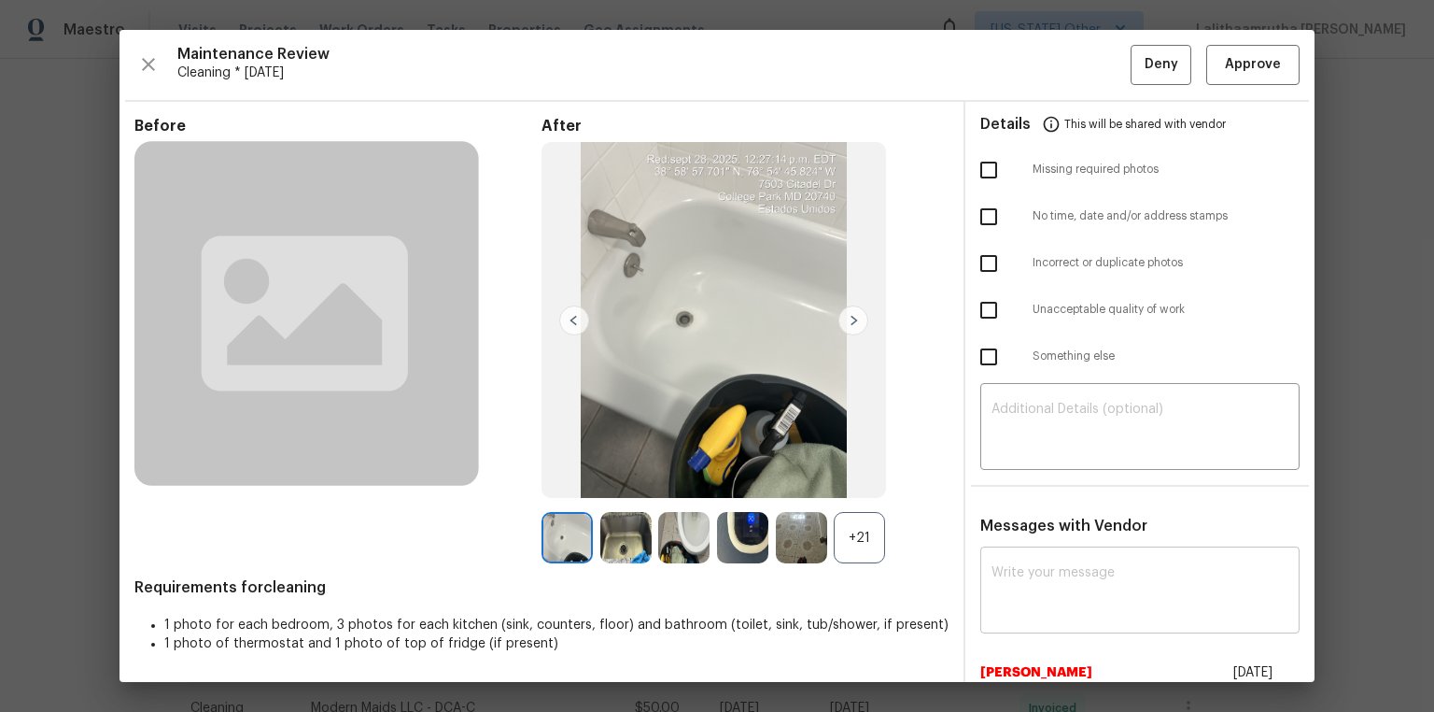
click at [1020, 478] on textarea at bounding box center [1140, 592] width 297 height 52
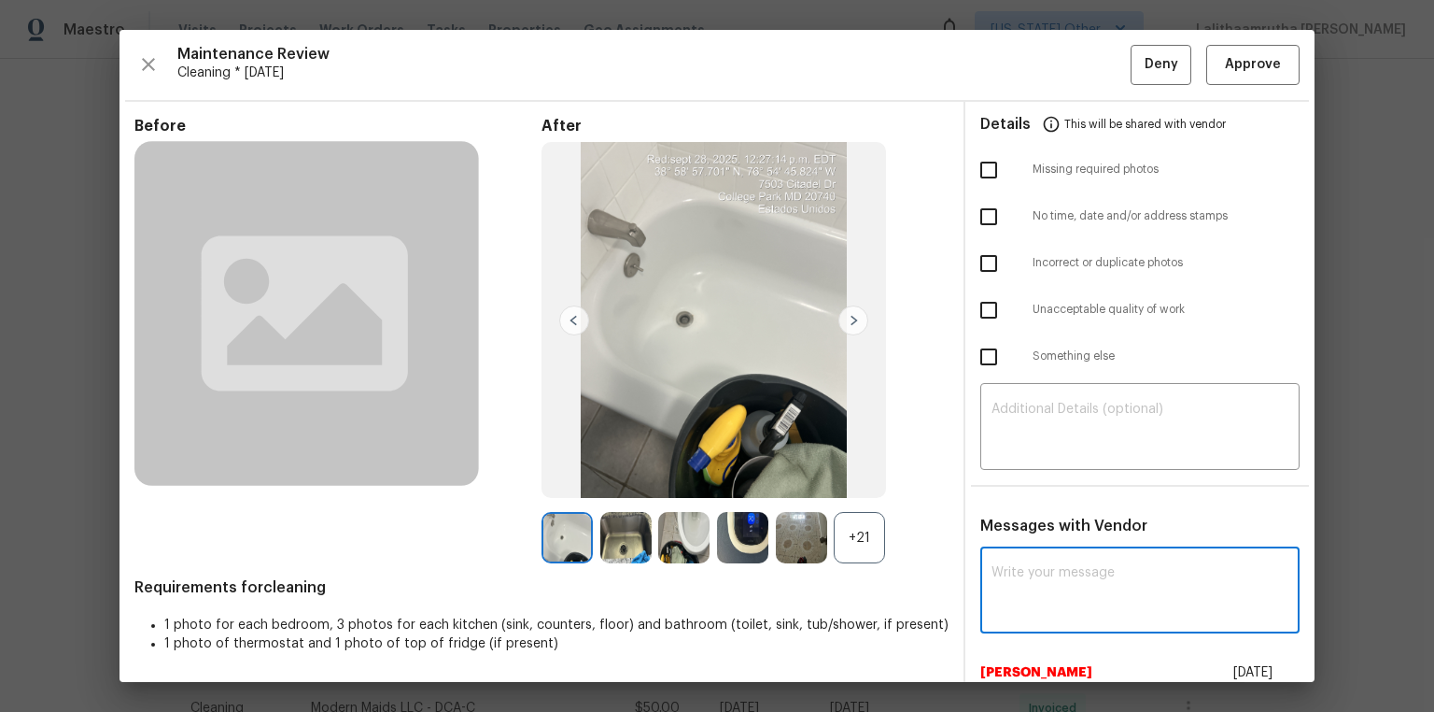
paste textarea "Maintenance Audit Team: Hello! After further review, the visit(09/28/2025) has …"
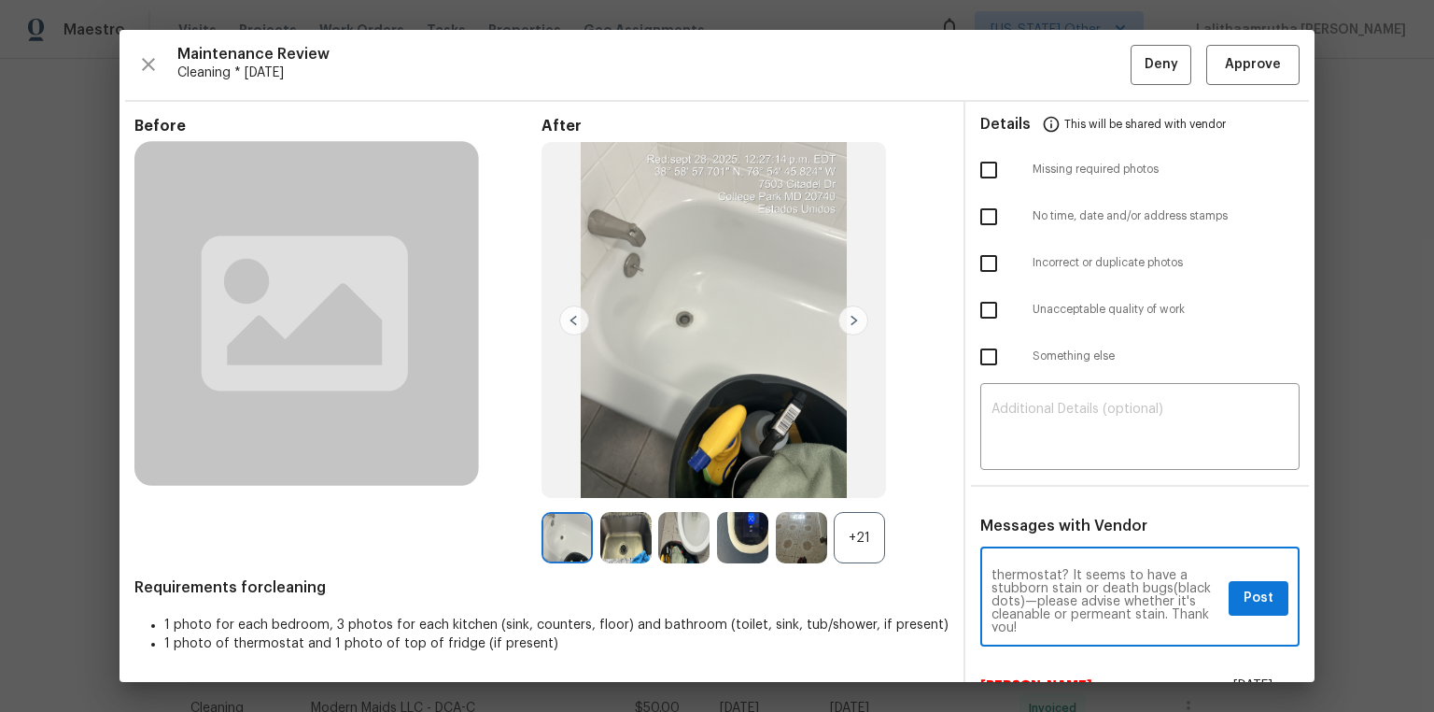
scroll to position [52, 0]
type textarea "Maintenance Audit Team: Hello! After further review, the visit(09/28/2025) has …"
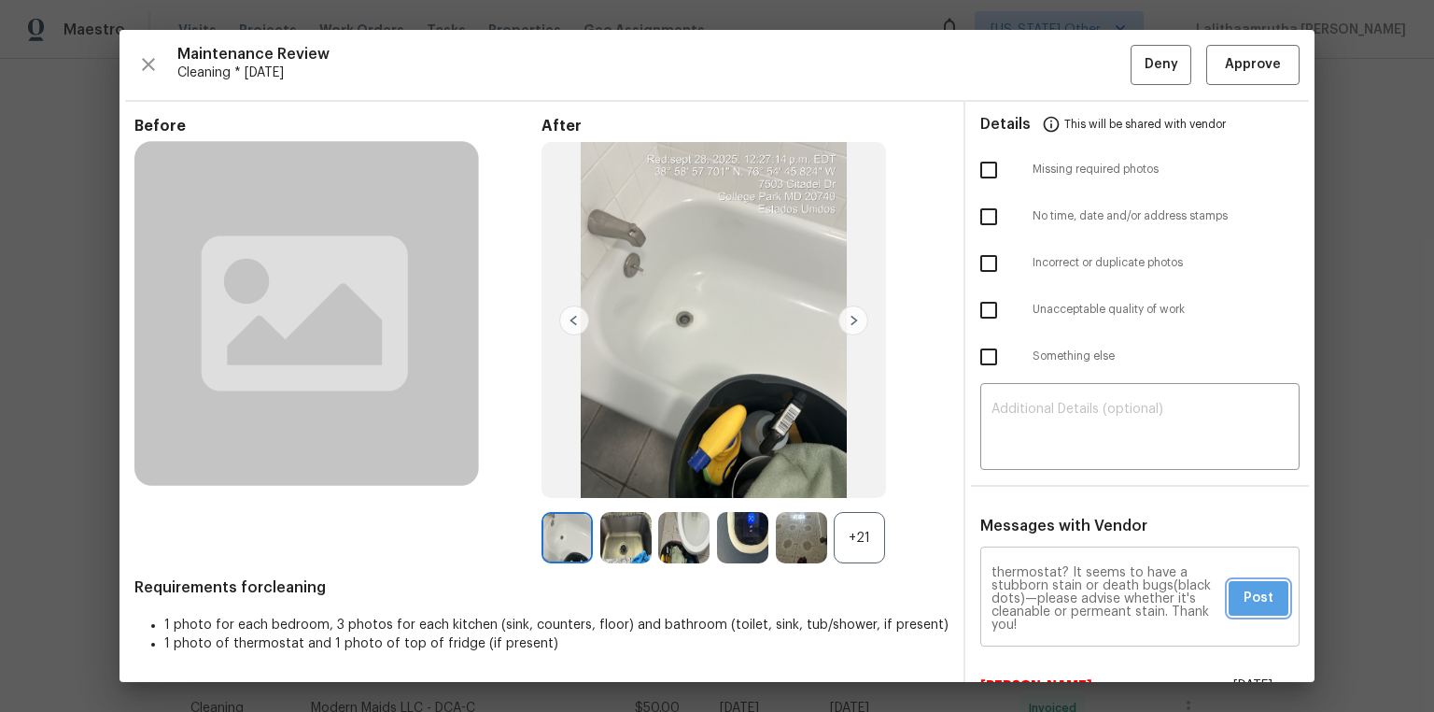
click at [1020, 478] on button "Post" at bounding box center [1259, 598] width 60 height 35
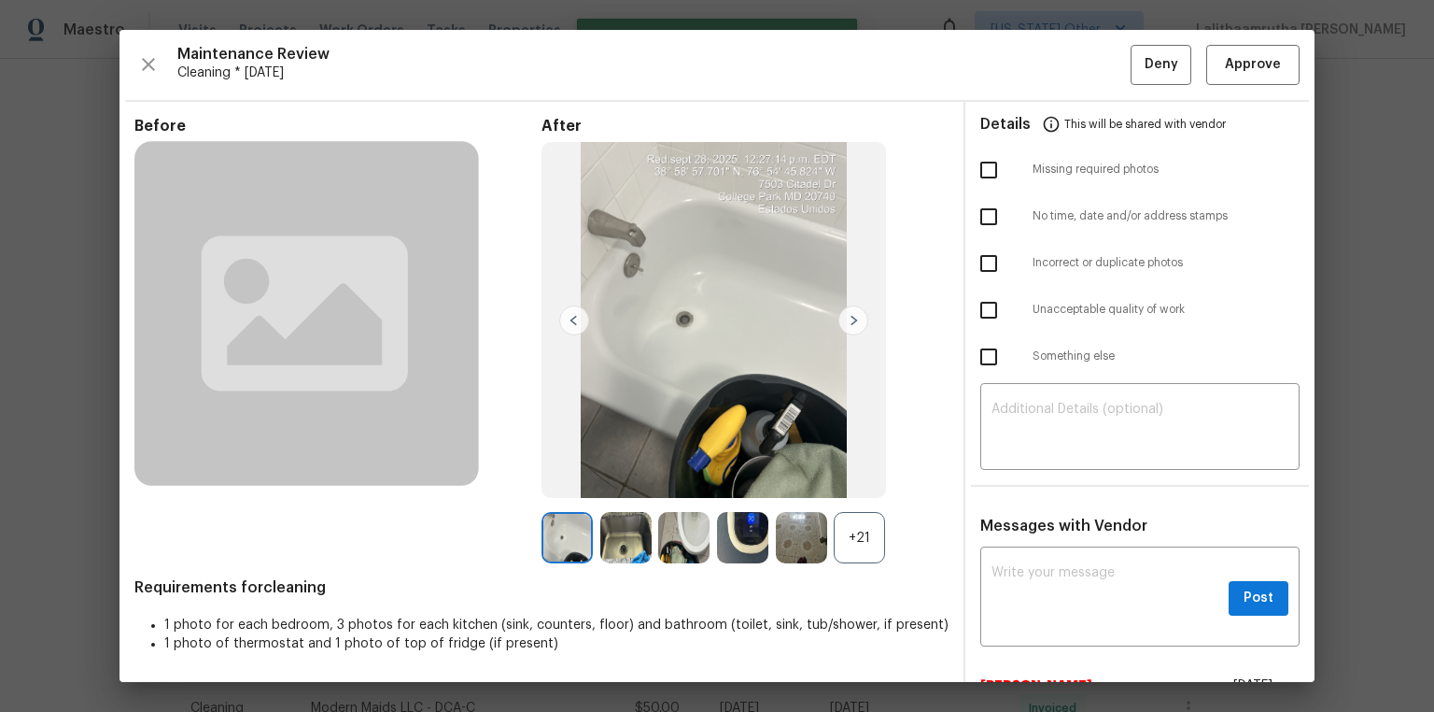
scroll to position [0, 0]
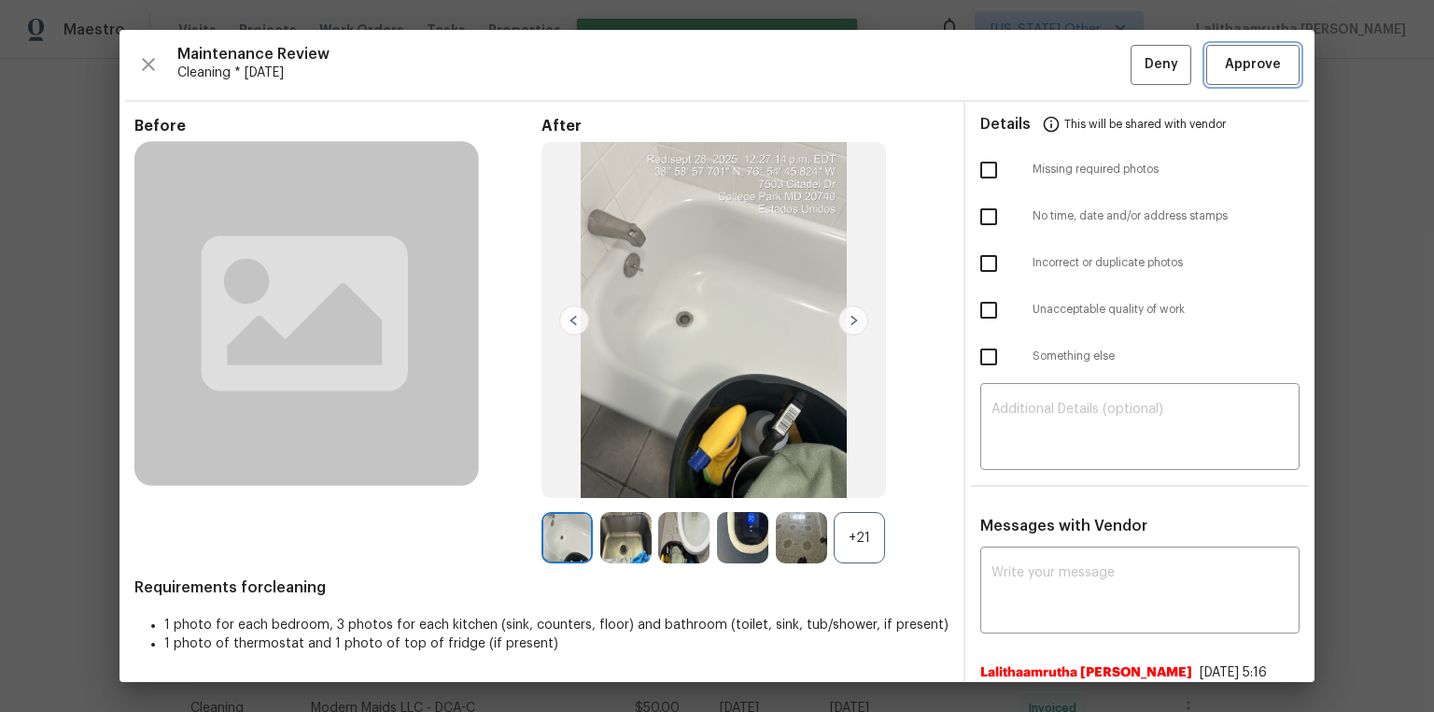
click at [1020, 61] on span "Approve" at bounding box center [1253, 64] width 56 height 23
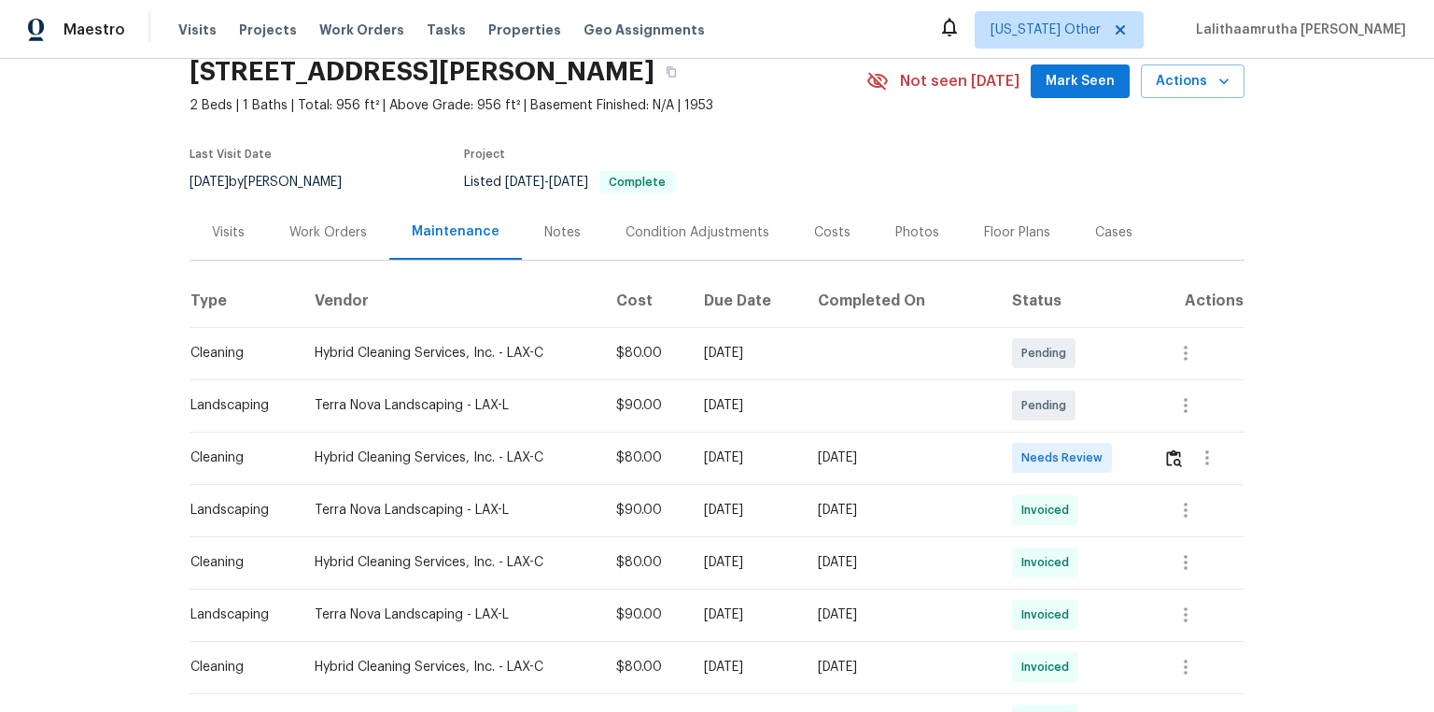
scroll to position [149, 0]
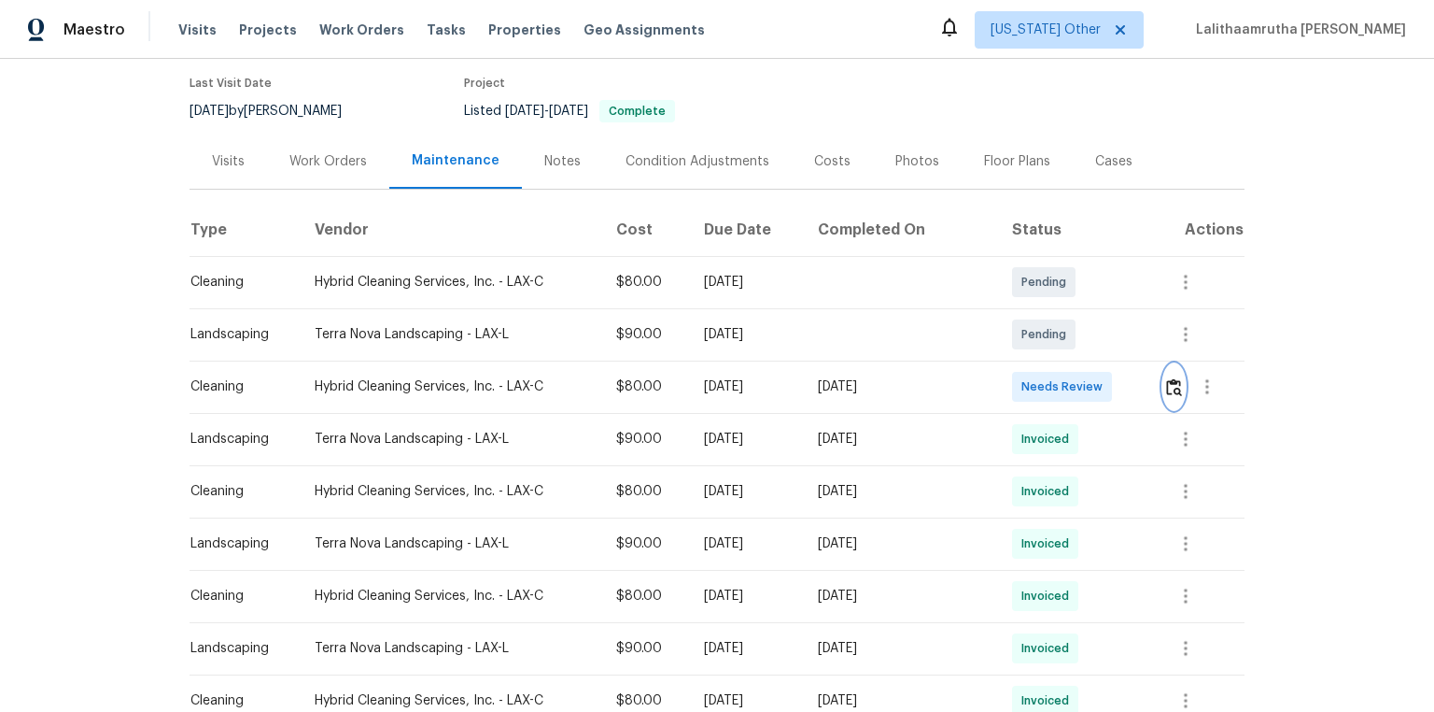
click at [1020, 390] on img "button" at bounding box center [1174, 387] width 16 height 18
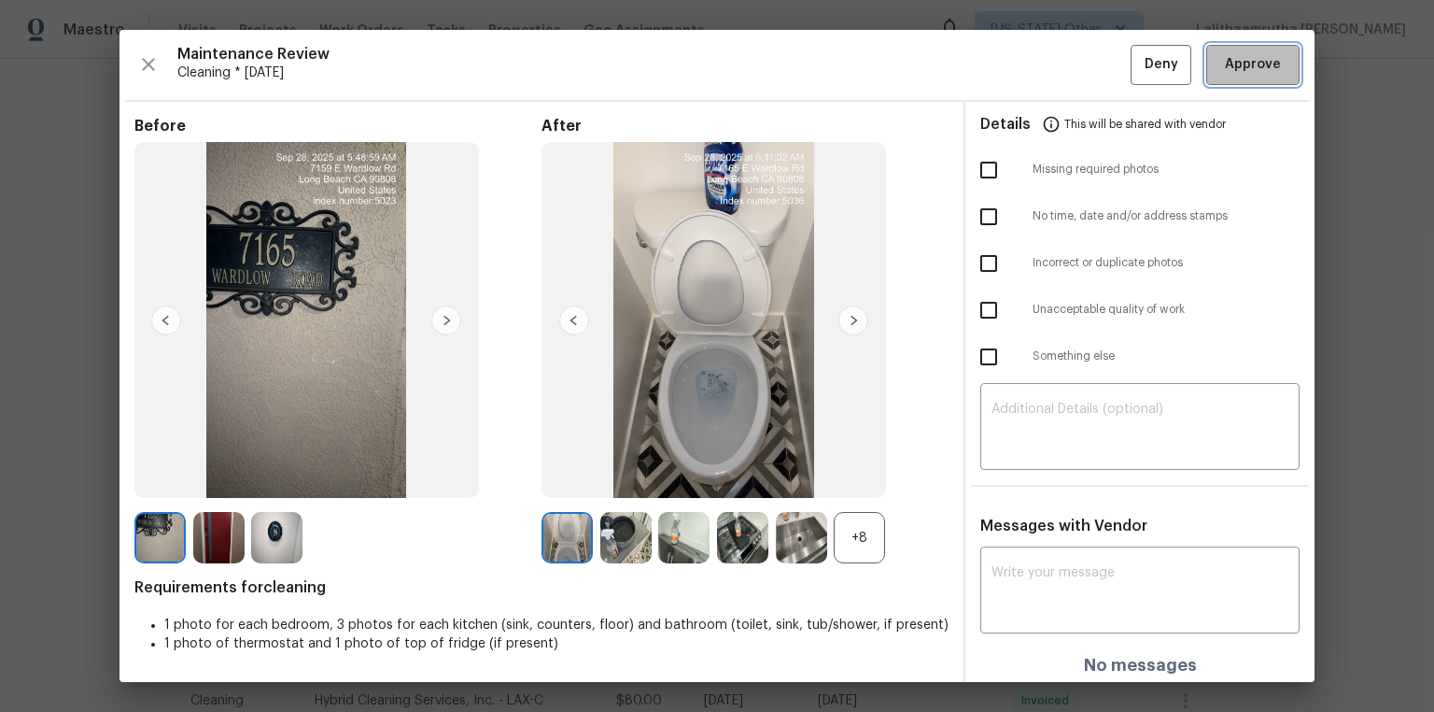
click at [1020, 51] on button "Approve" at bounding box center [1252, 65] width 93 height 40
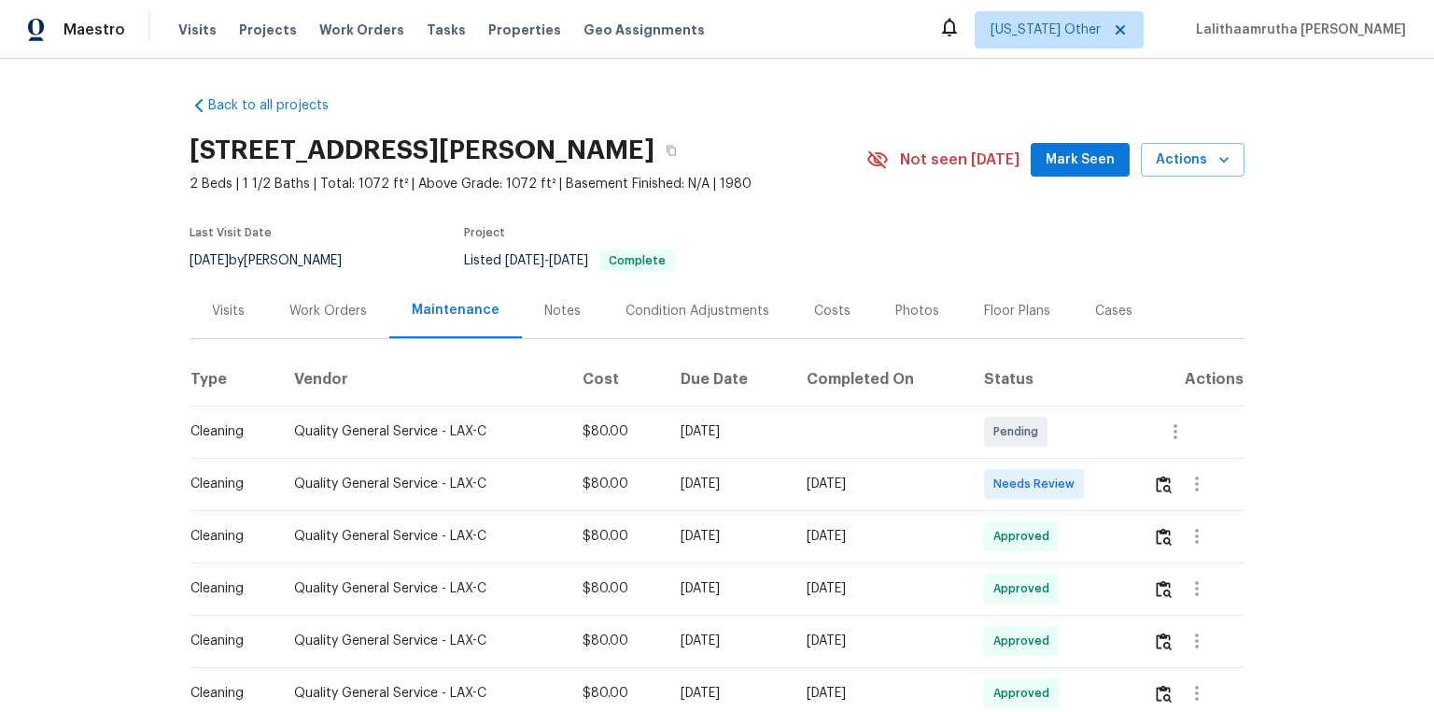
click at [726, 272] on figure "Project Listed [DATE] - [DATE] Complete" at bounding box center [643, 249] width 359 height 45
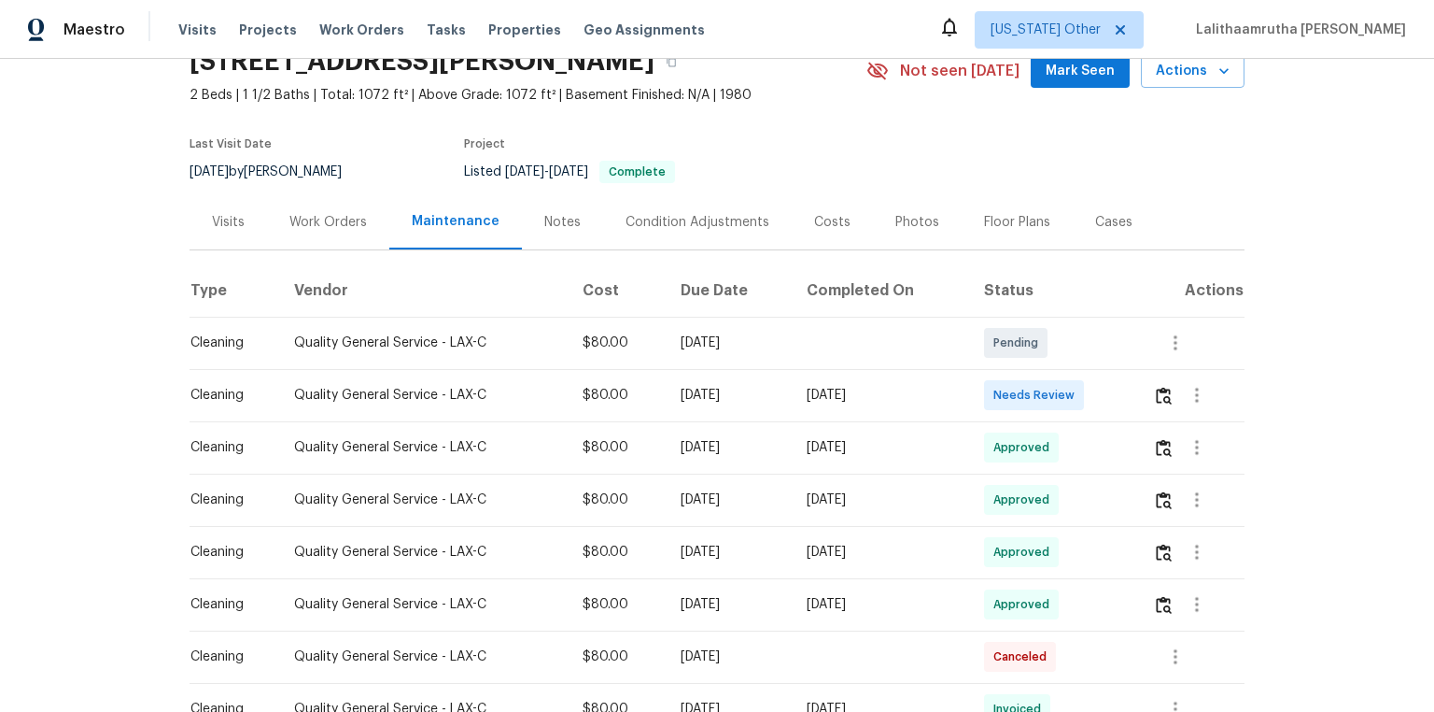
scroll to position [224, 0]
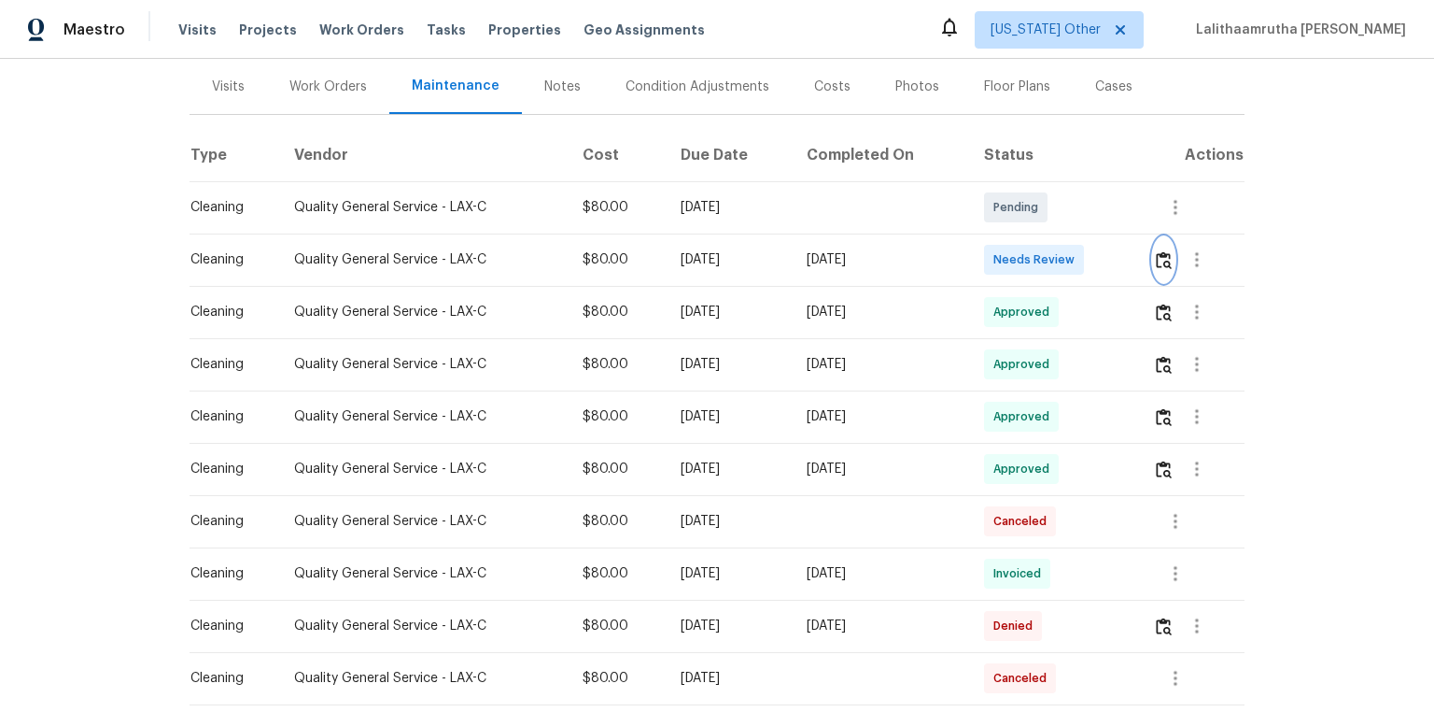
click at [1165, 261] on button "button" at bounding box center [1163, 259] width 21 height 45
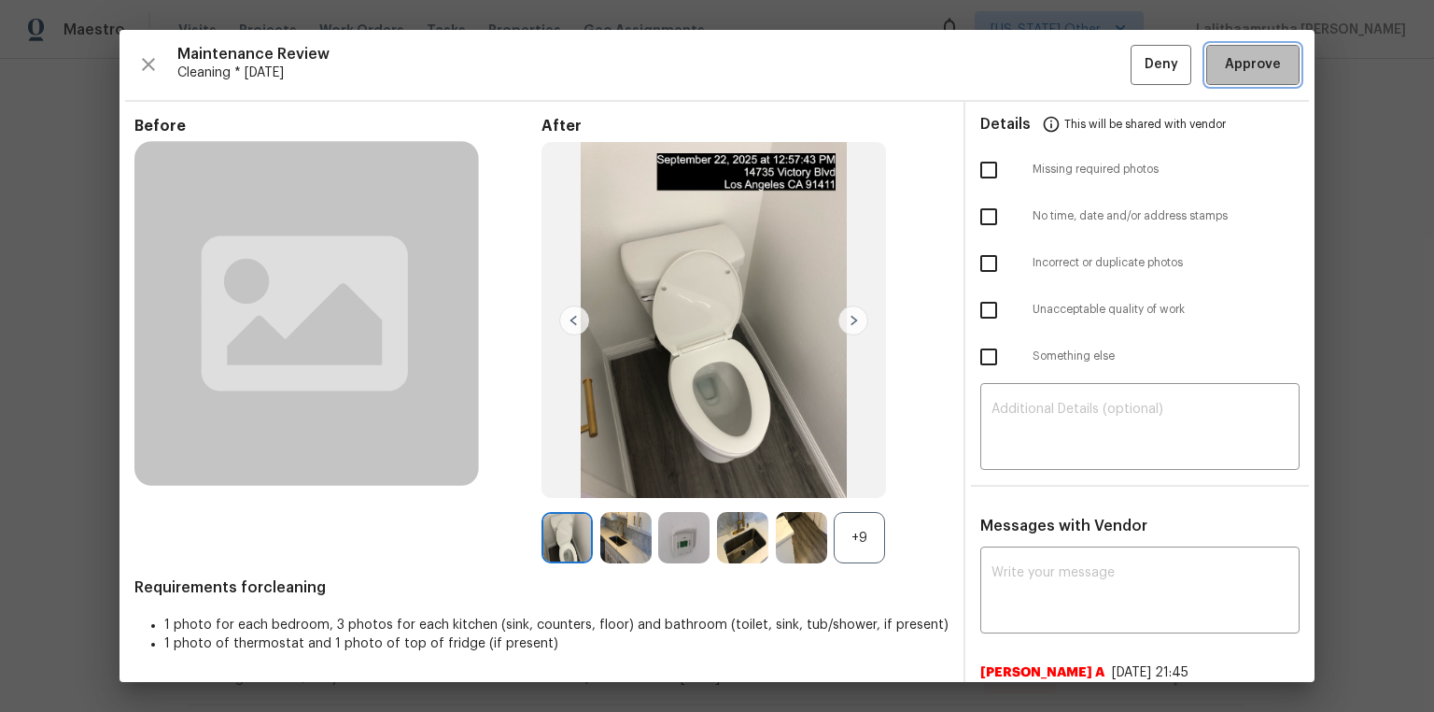
click at [1239, 74] on span "Approve" at bounding box center [1253, 64] width 56 height 23
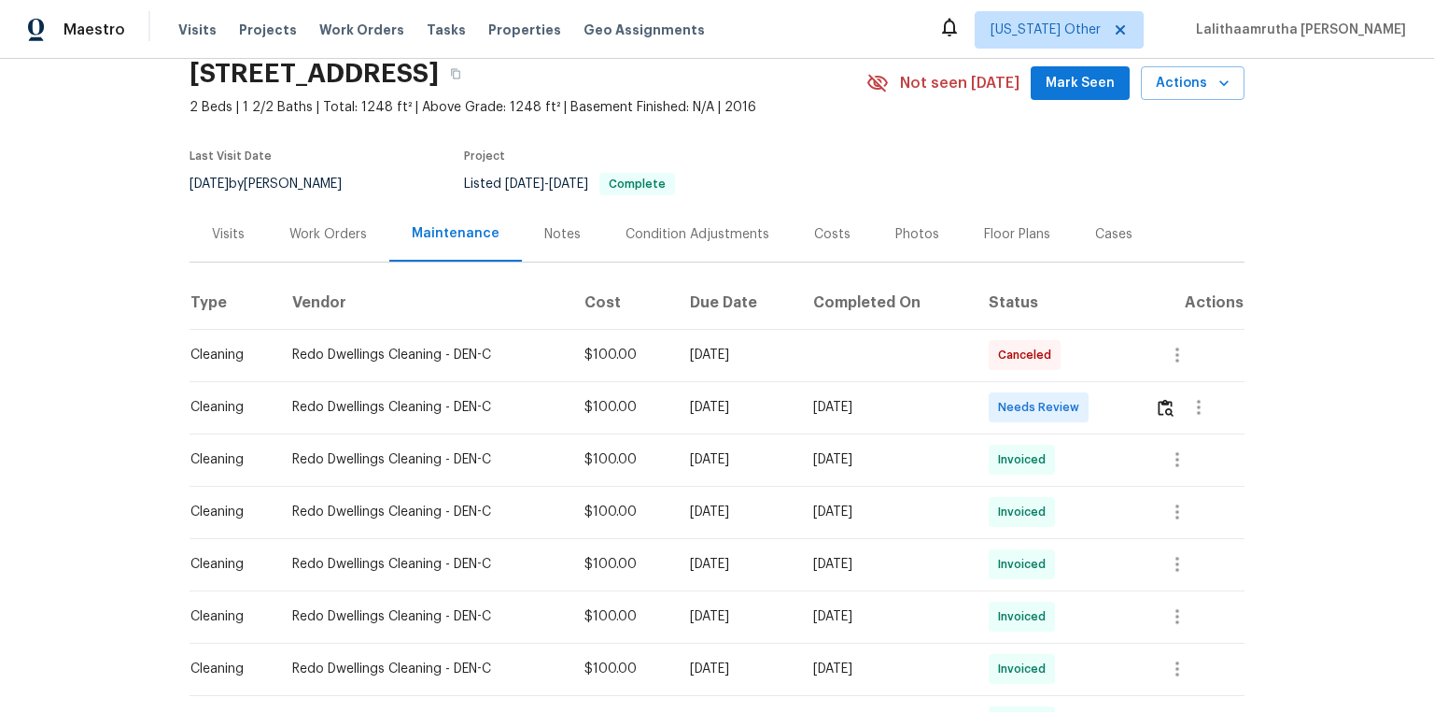
scroll to position [149, 0]
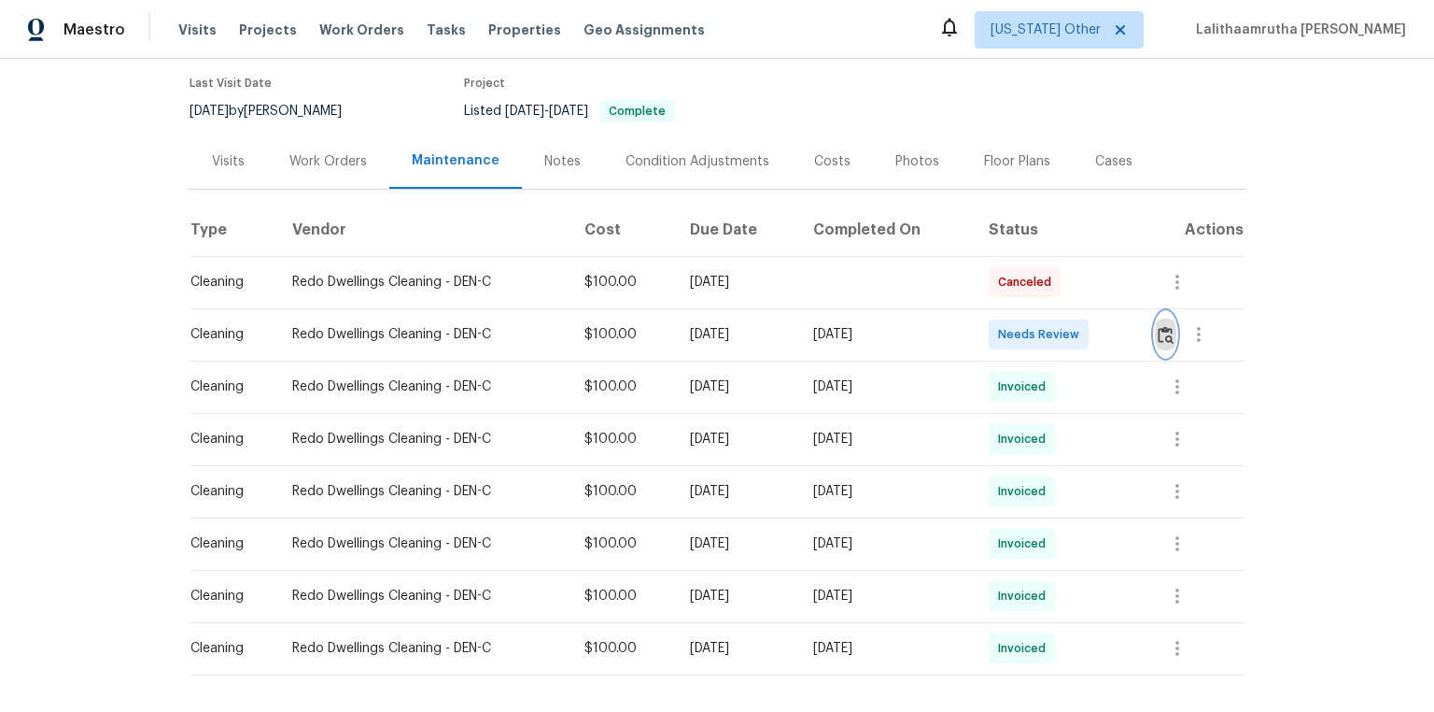
click at [1020, 333] on img "button" at bounding box center [1166, 335] width 16 height 18
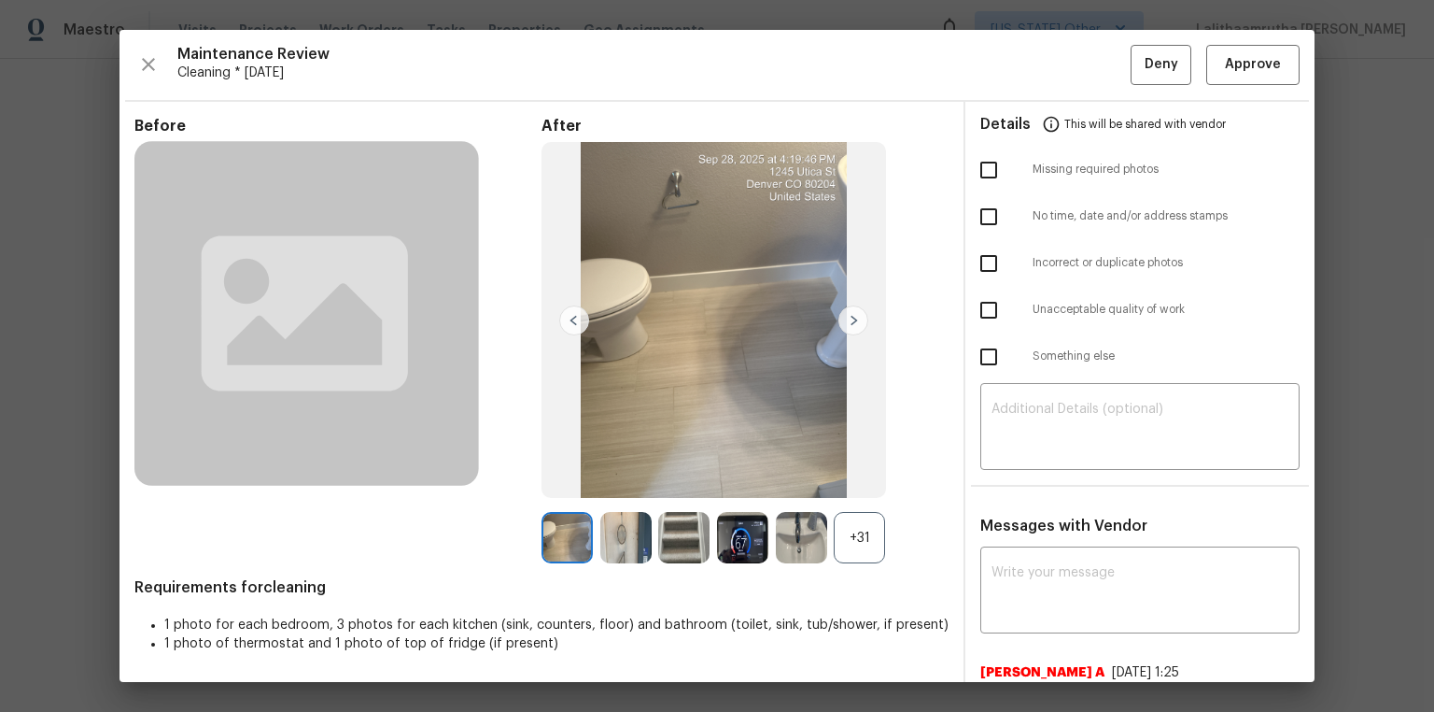
click at [1020, 44] on div "Maintenance Review Cleaning * [DATE] Deny Approve Before After +31 Requirements…" at bounding box center [717, 356] width 1195 height 652
click at [1020, 62] on span "Approve" at bounding box center [1253, 64] width 56 height 23
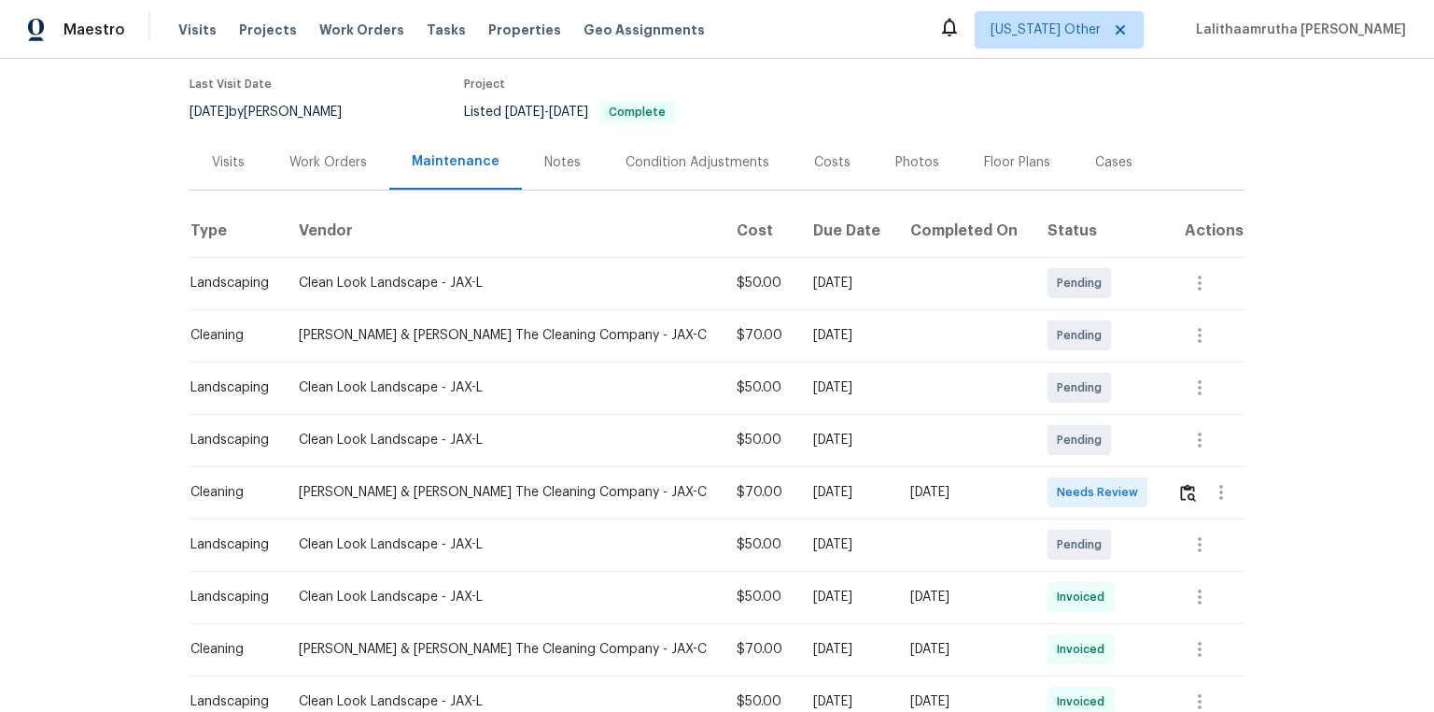
scroll to position [149, 0]
click at [1178, 481] on button "button" at bounding box center [1188, 491] width 21 height 45
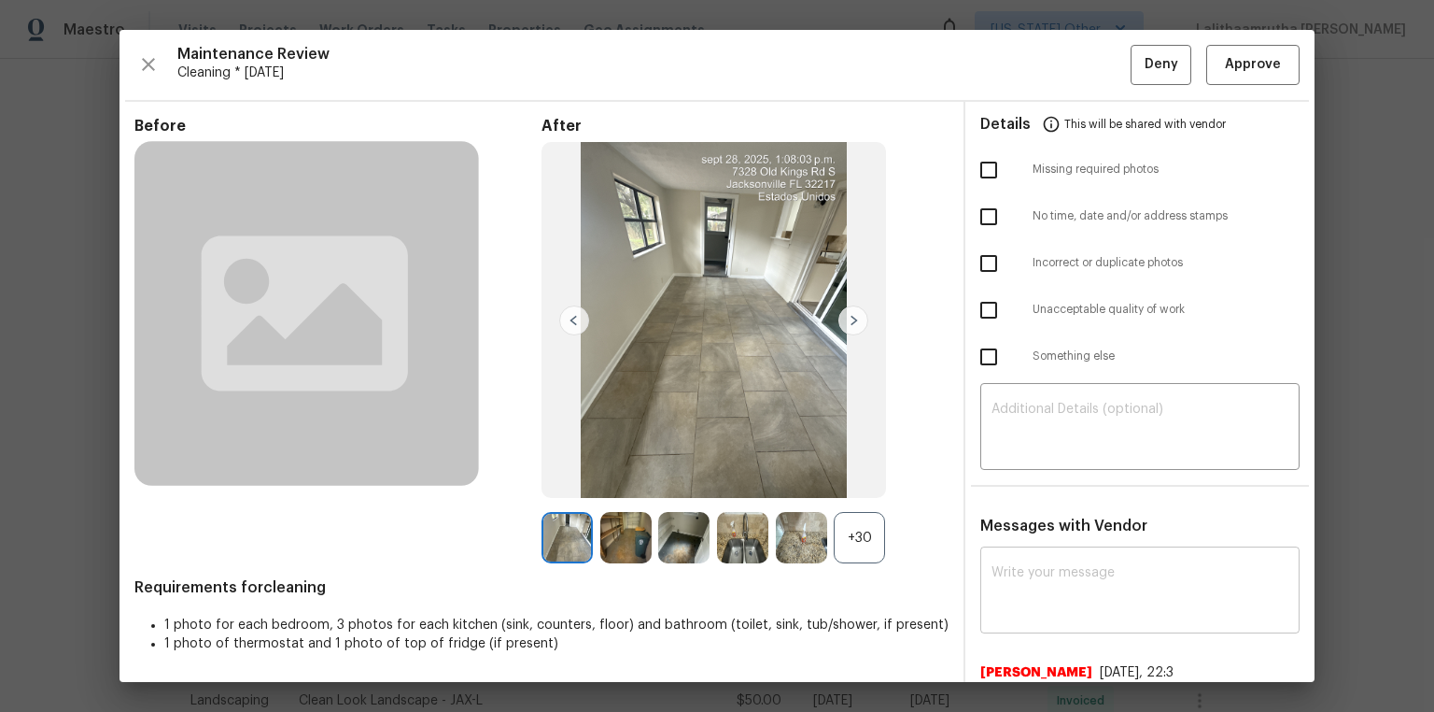
click at [1076, 571] on textarea at bounding box center [1140, 592] width 297 height 52
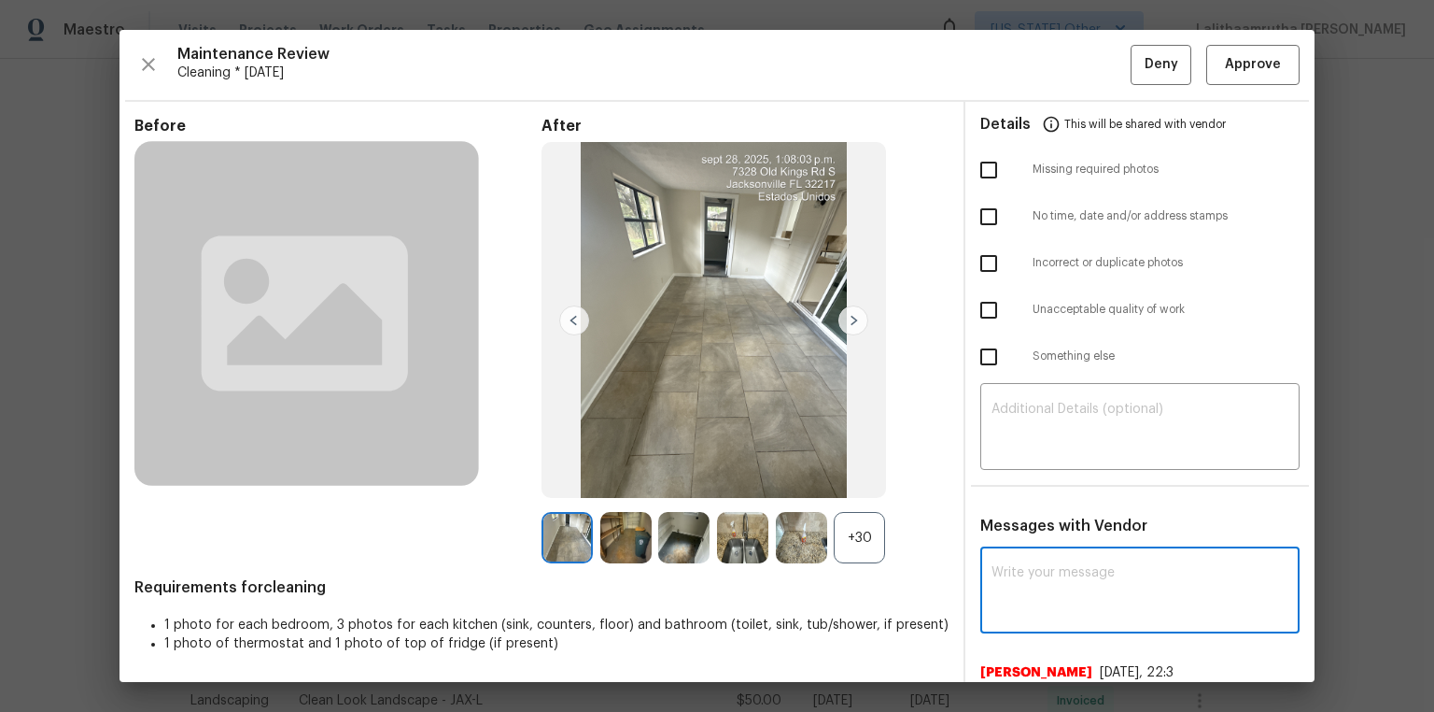
paste textarea "Maintenance Audit Team: Hello! Unfortunately, this cleaning visit completed on …"
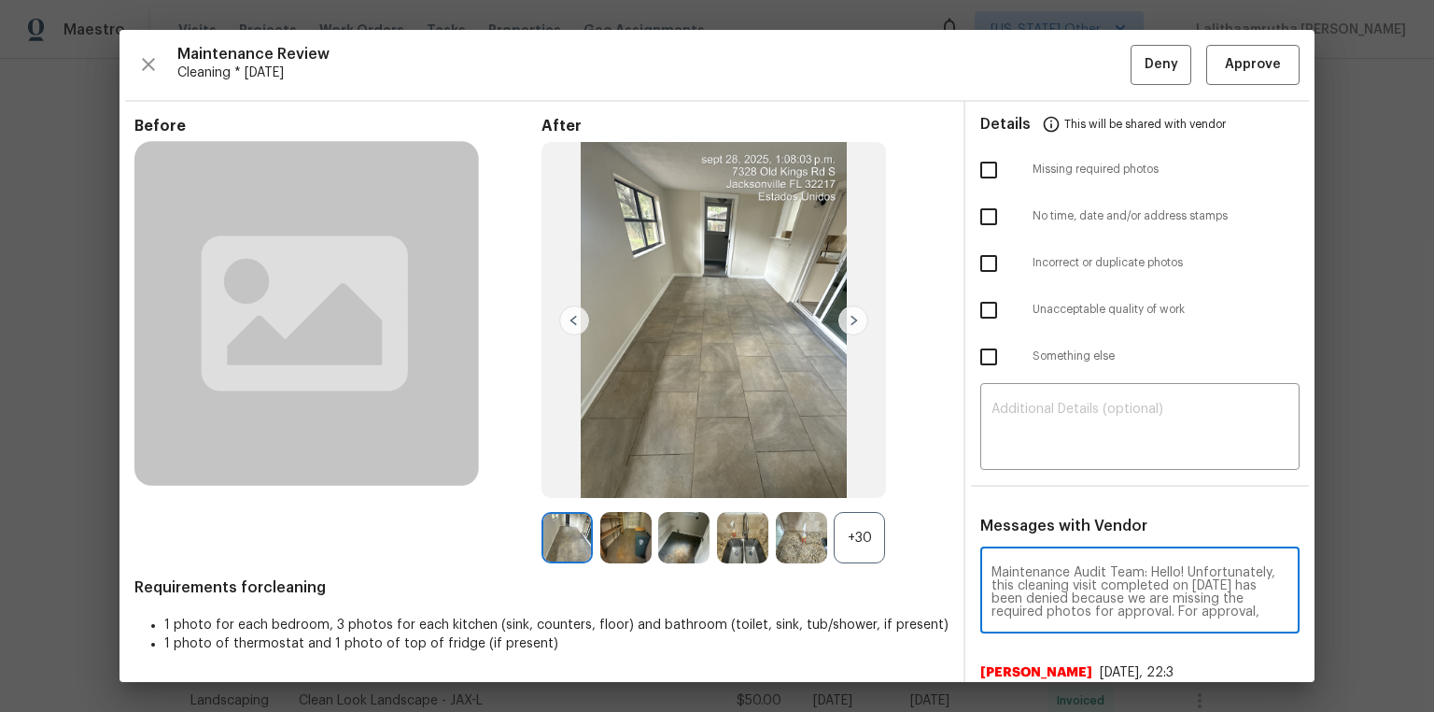
scroll to position [261, 0]
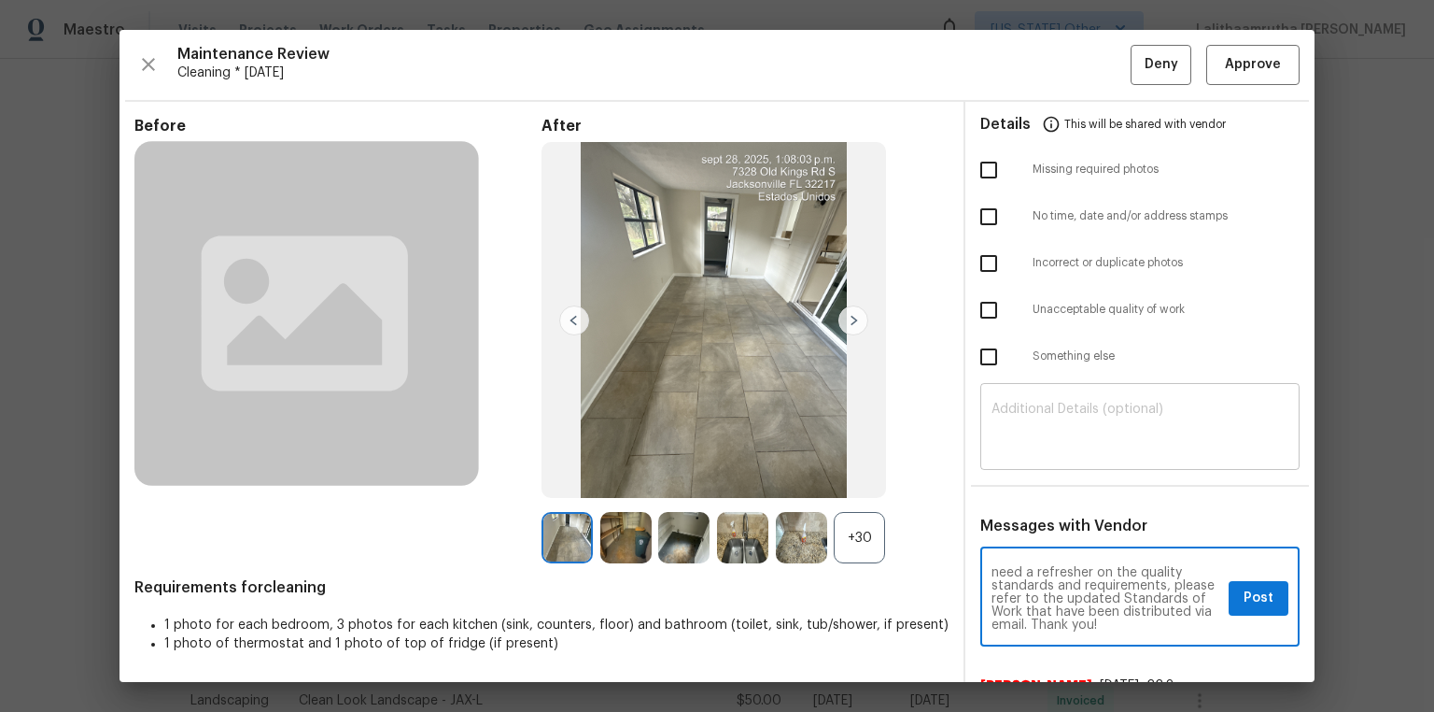
type textarea "Maintenance Audit Team: Hello! Unfortunately, this cleaning visit completed on …"
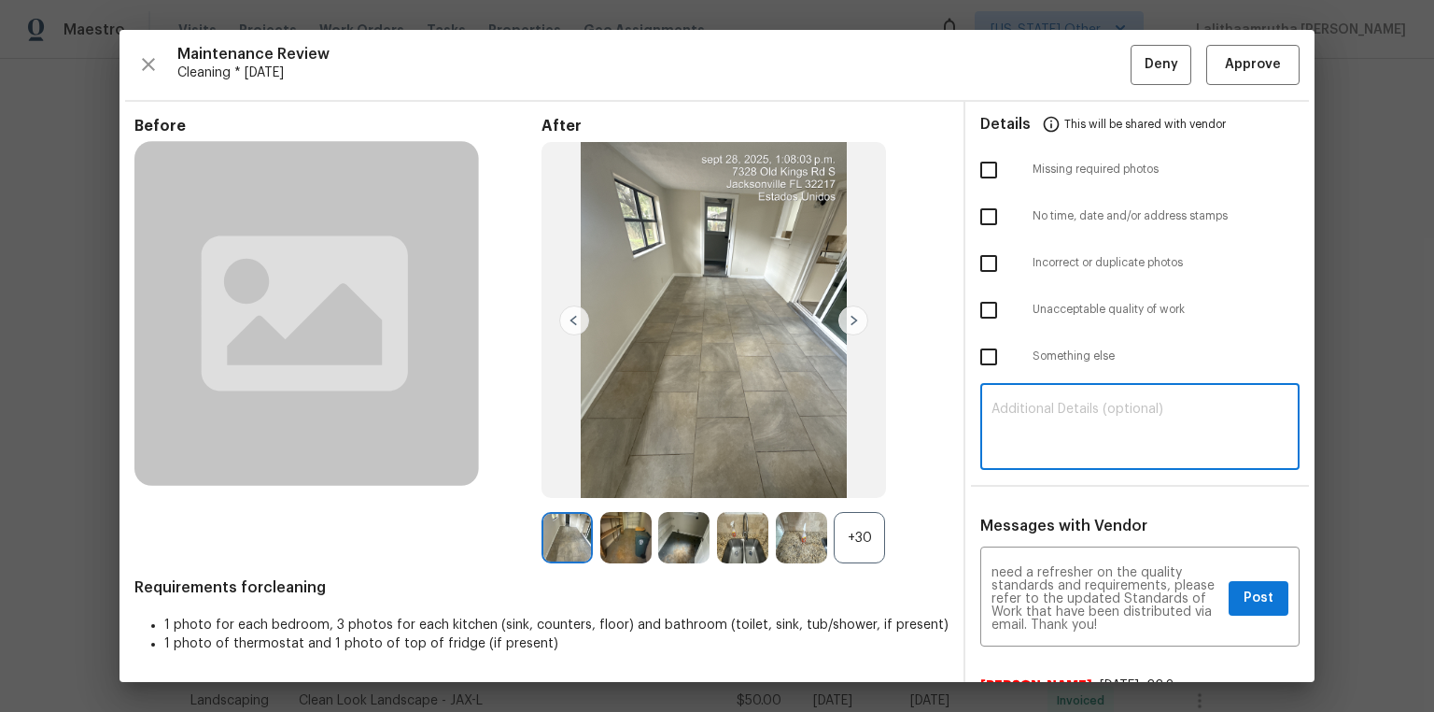
click at [1079, 431] on textarea at bounding box center [1140, 428] width 297 height 52
paste textarea "Maintenance Audit Team: Hello! Unfortunately, this cleaning visit completed on …"
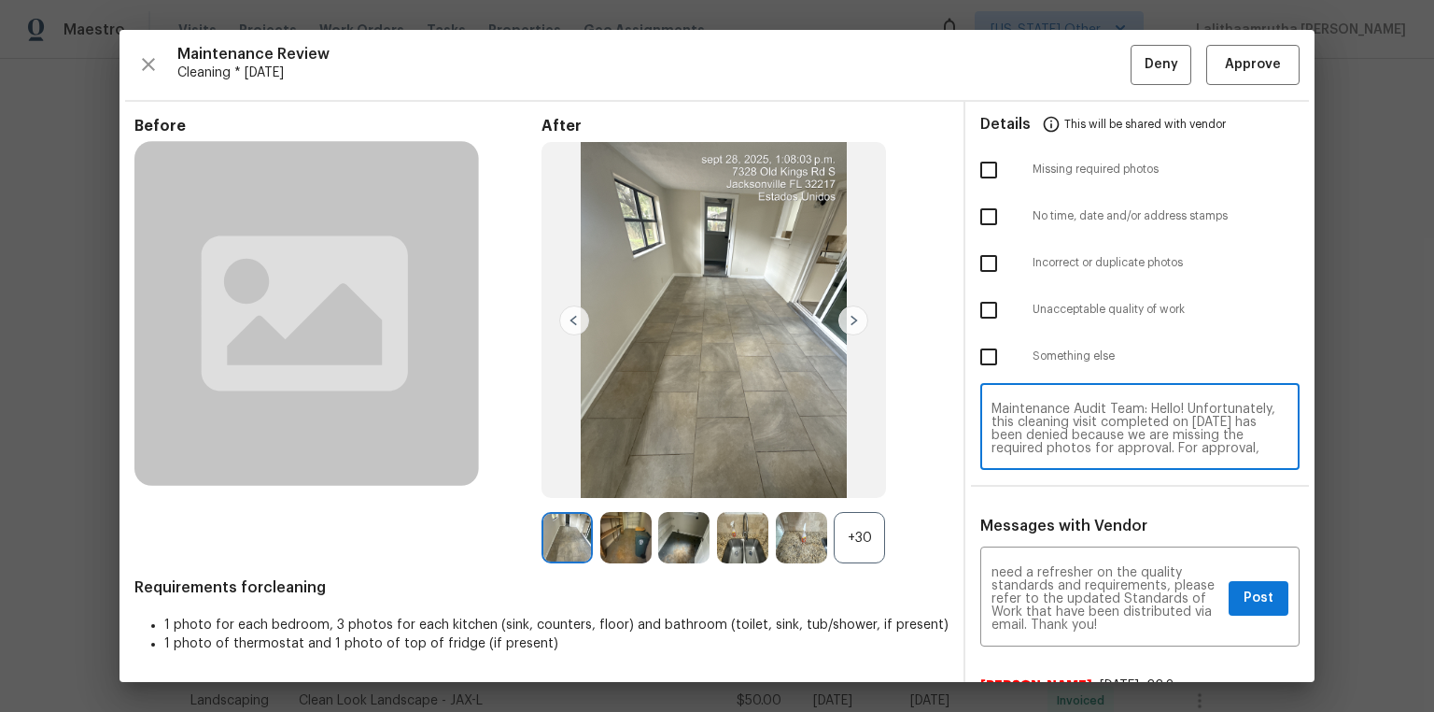
scroll to position [195, 0]
type textarea "Maintenance Audit Team: Hello! Unfortunately, this cleaning visit completed on …"
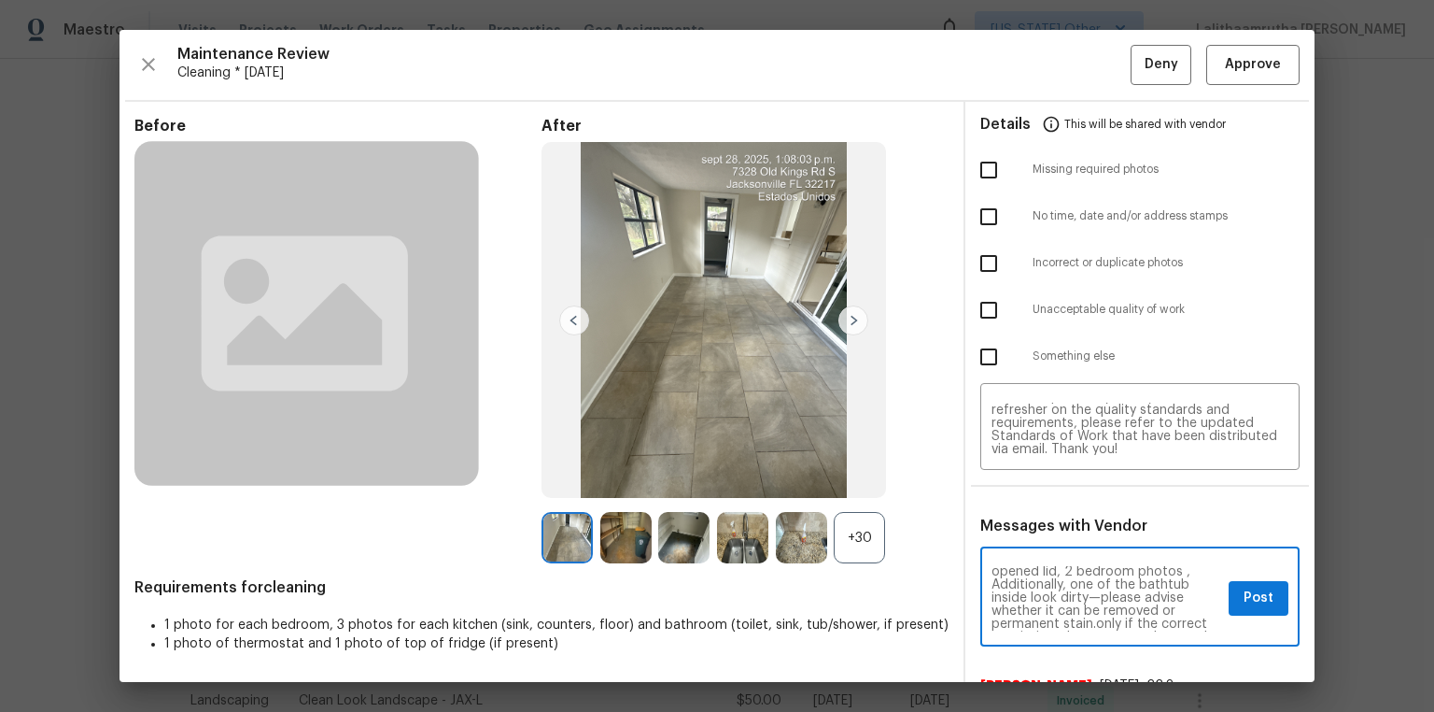
scroll to position [90, 0]
click at [1158, 614] on textarea "Maintenance Audit Team: Hello! Unfortunately, this cleaning visit completed on …" at bounding box center [1107, 598] width 230 height 65
type textarea "Maintenance Audit Team: Hello! Unfortunately, this cleaning visit completed on …"
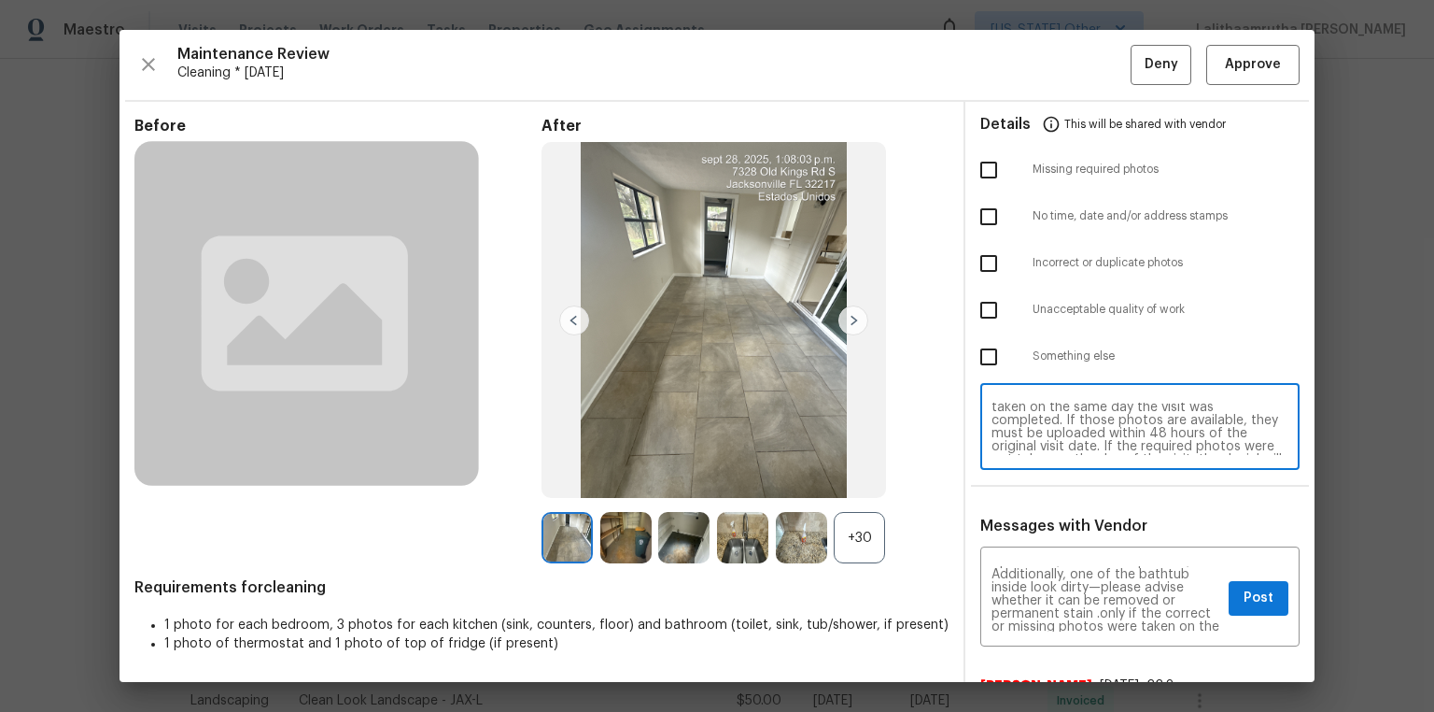
scroll to position [90, 0]
click at [1087, 426] on textarea "Maintenance Audit Team: Hello! Unfortunately, this cleaning visit completed on …" at bounding box center [1140, 428] width 297 height 52
type textarea "Maintenance Audit Team: Hello! Unfortunately, this cleaning visit completed on …"
click at [1254, 604] on span "Post" at bounding box center [1259, 597] width 30 height 23
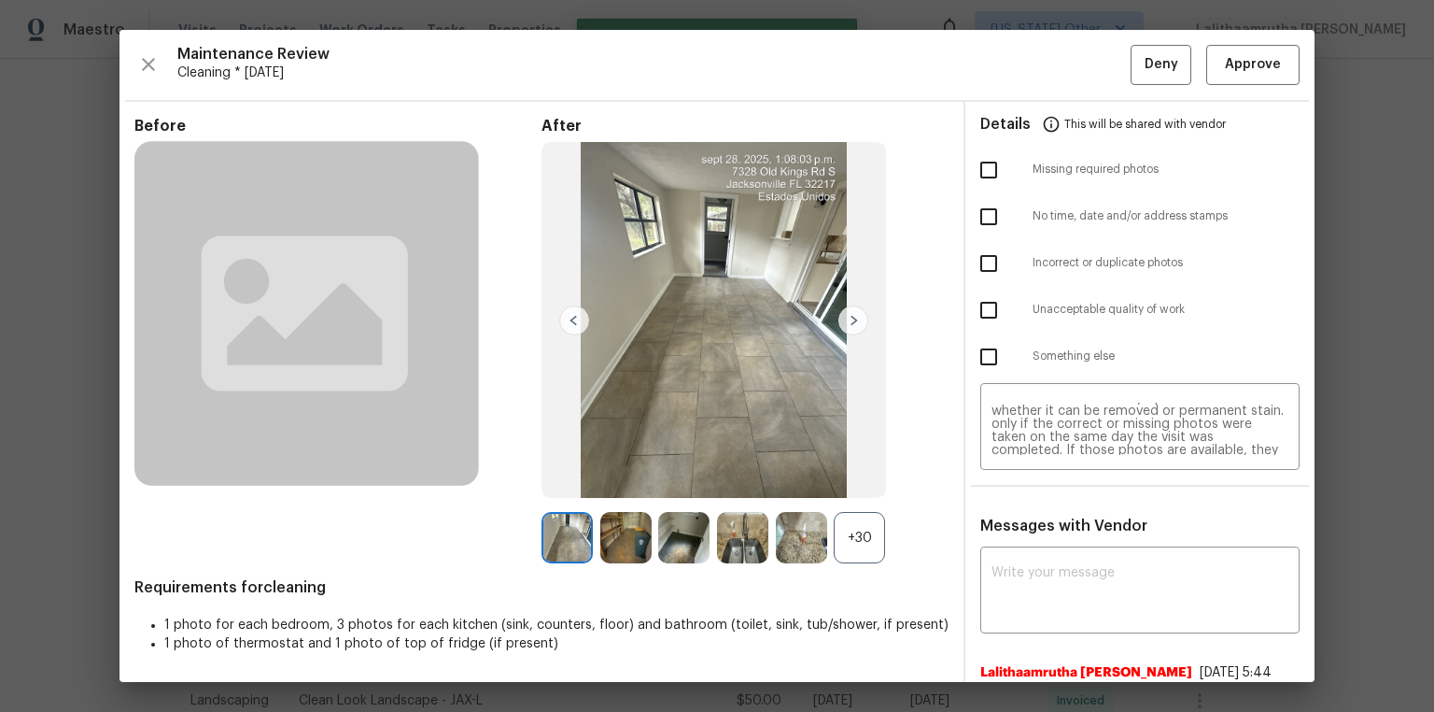
scroll to position [0, 0]
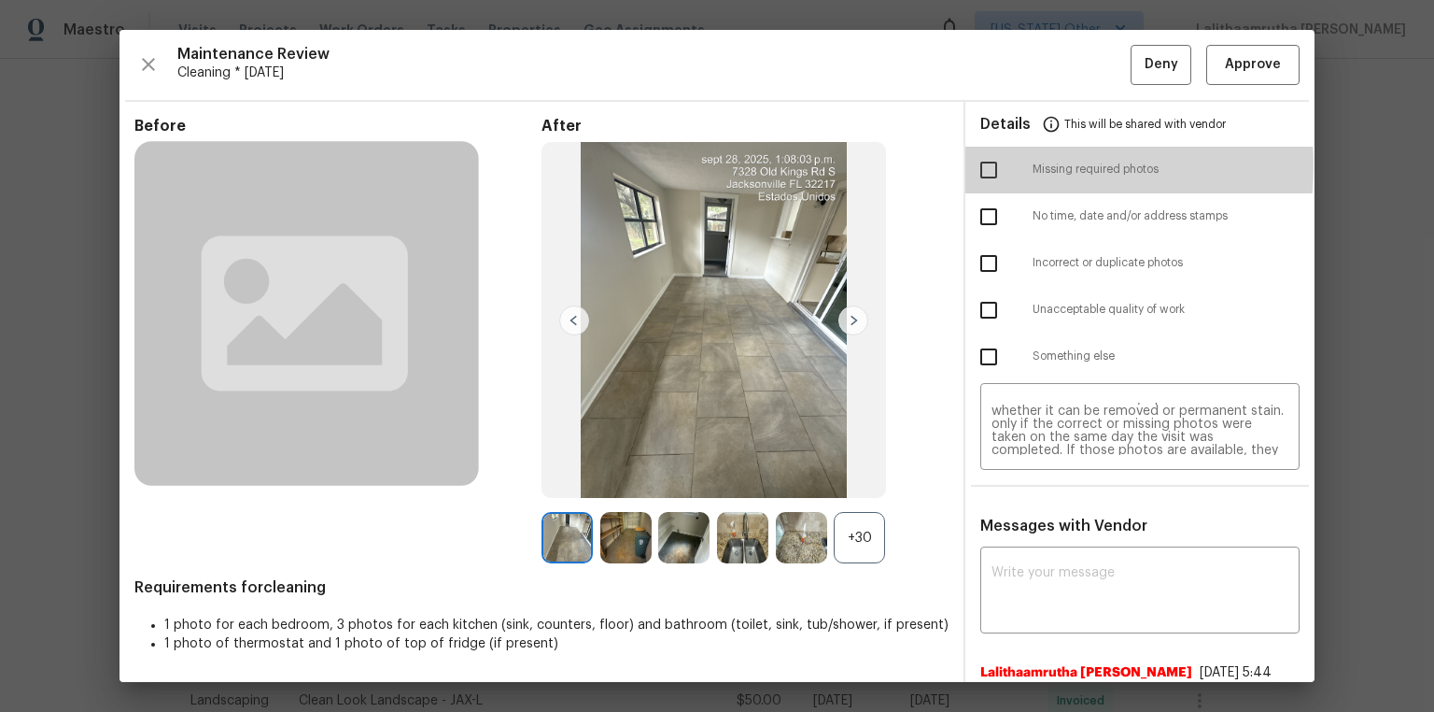
click at [976, 164] on input "checkbox" at bounding box center [988, 169] width 39 height 39
checkbox input "true"
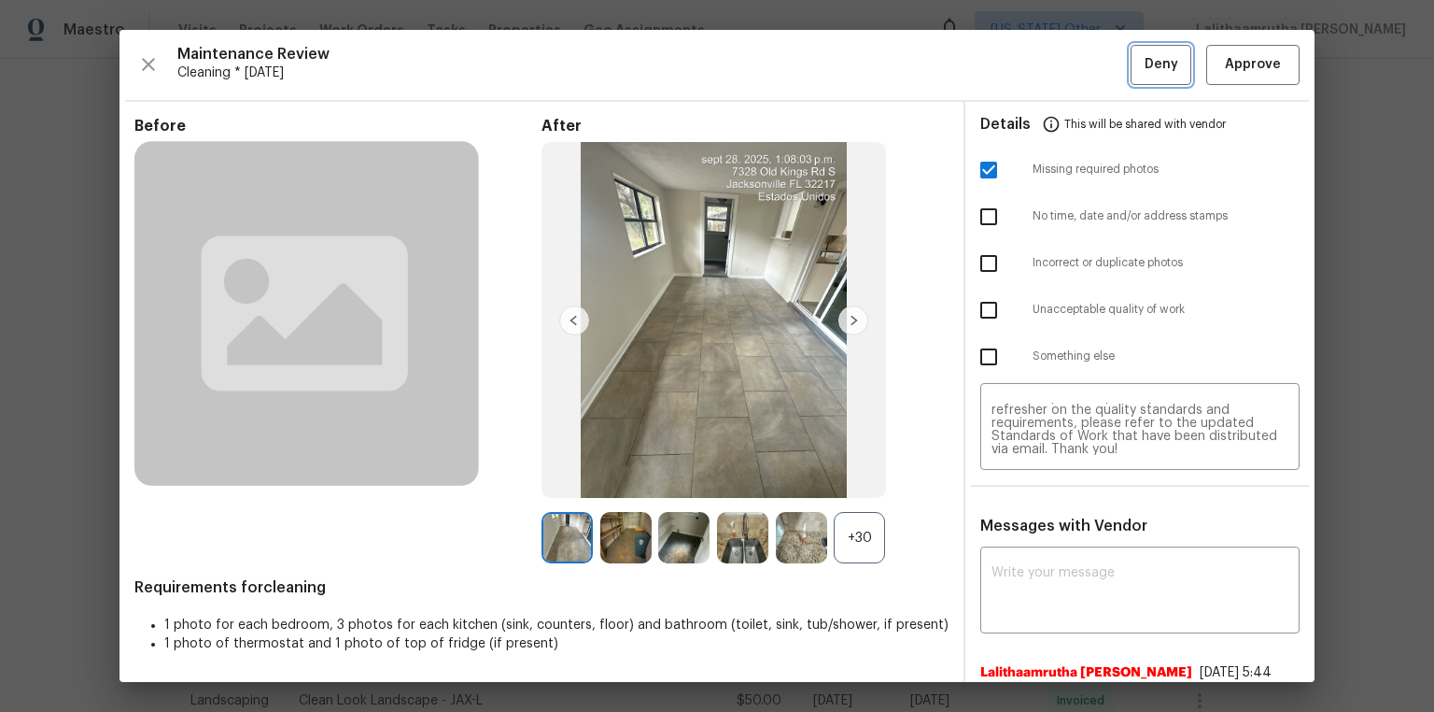
click at [1158, 61] on span "Deny" at bounding box center [1162, 64] width 34 height 23
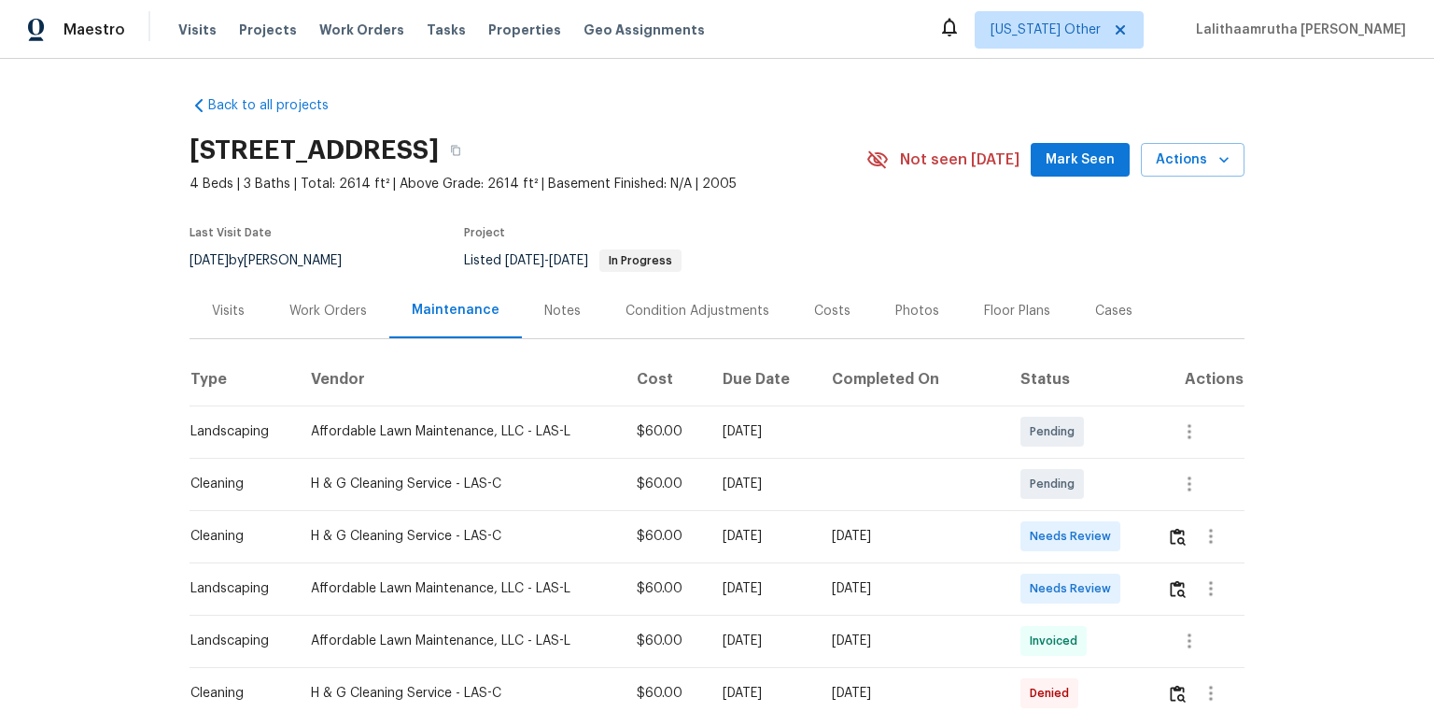
scroll to position [75, 0]
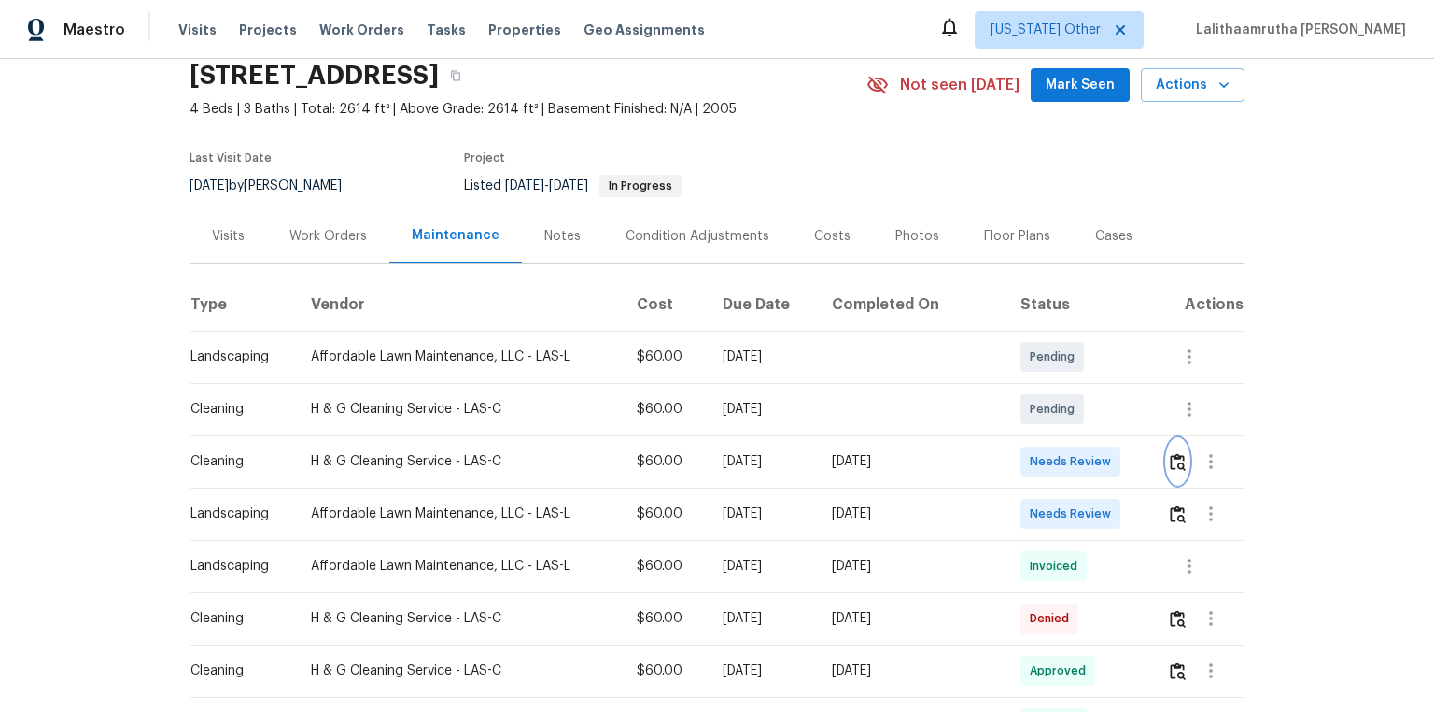
click at [1020, 464] on img "button" at bounding box center [1178, 462] width 16 height 18
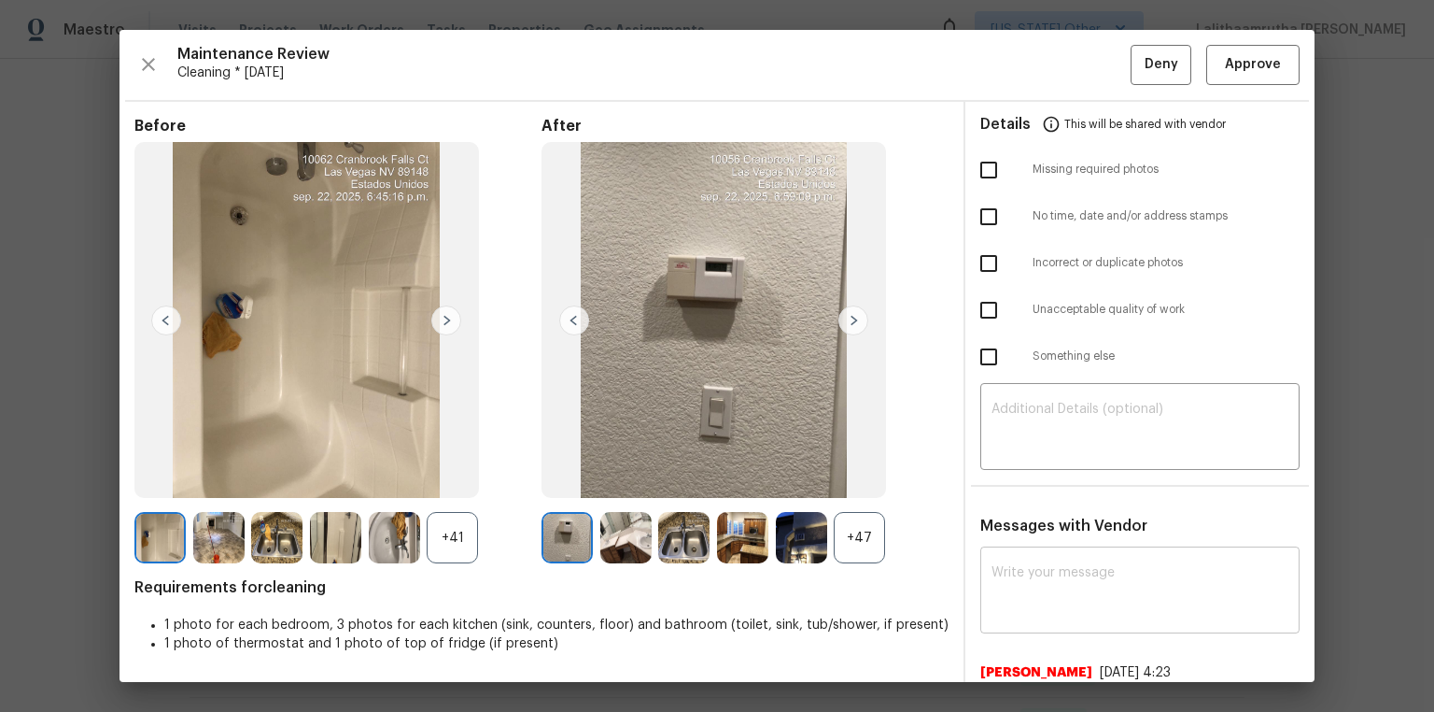
click at [1020, 478] on div "x ​" at bounding box center [1139, 592] width 319 height 82
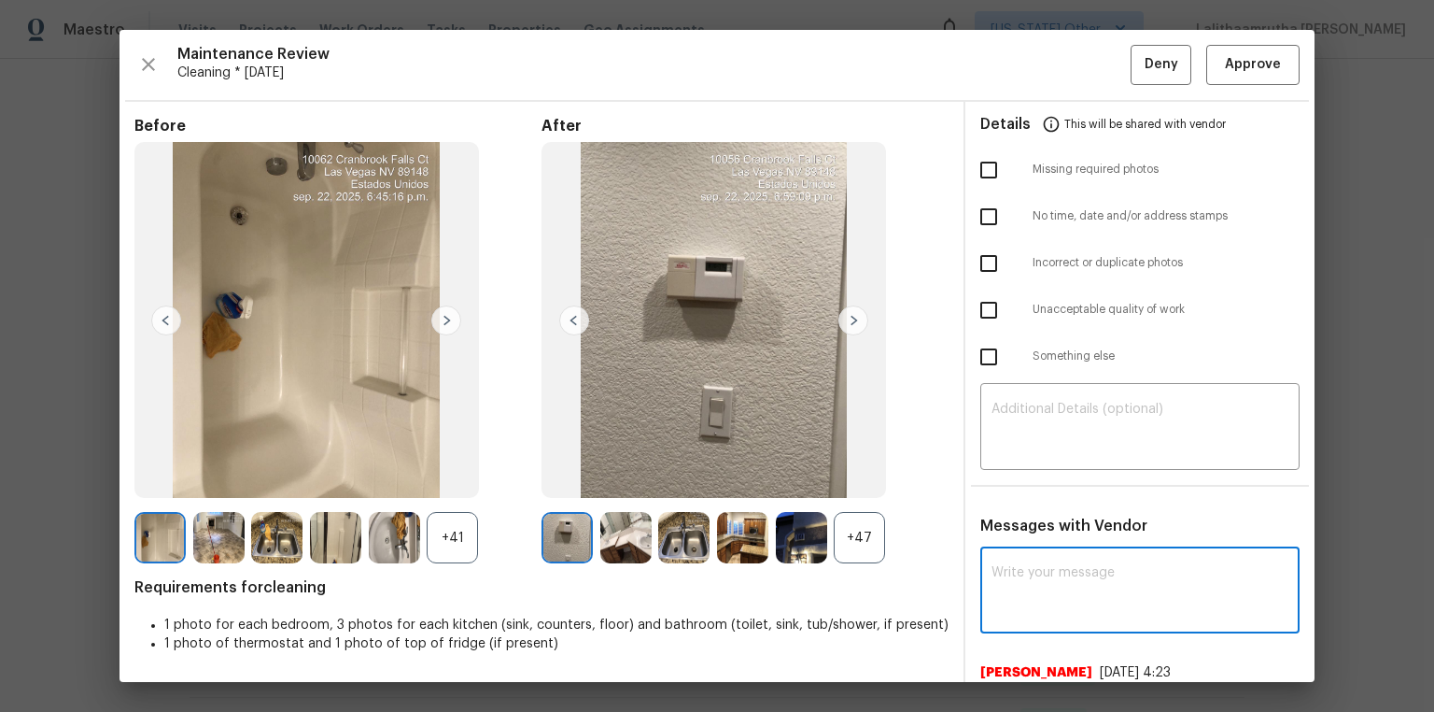
paste textarea "Maintenance Audit Team: Hello! After further review, the visit([DATE]) has been…"
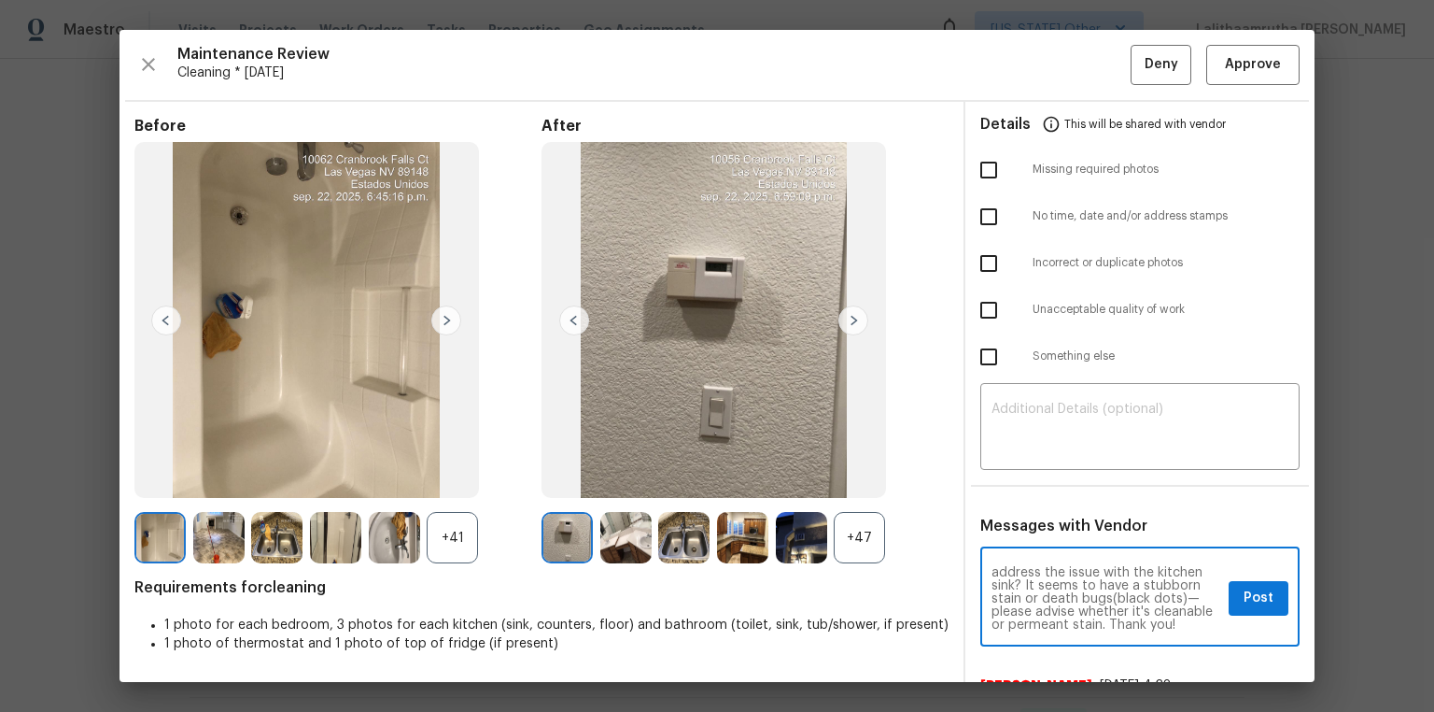
scroll to position [60, 0]
type textarea "Maintenance Audit Team: Hello! After further review, the visit(09/29/2025) has …"
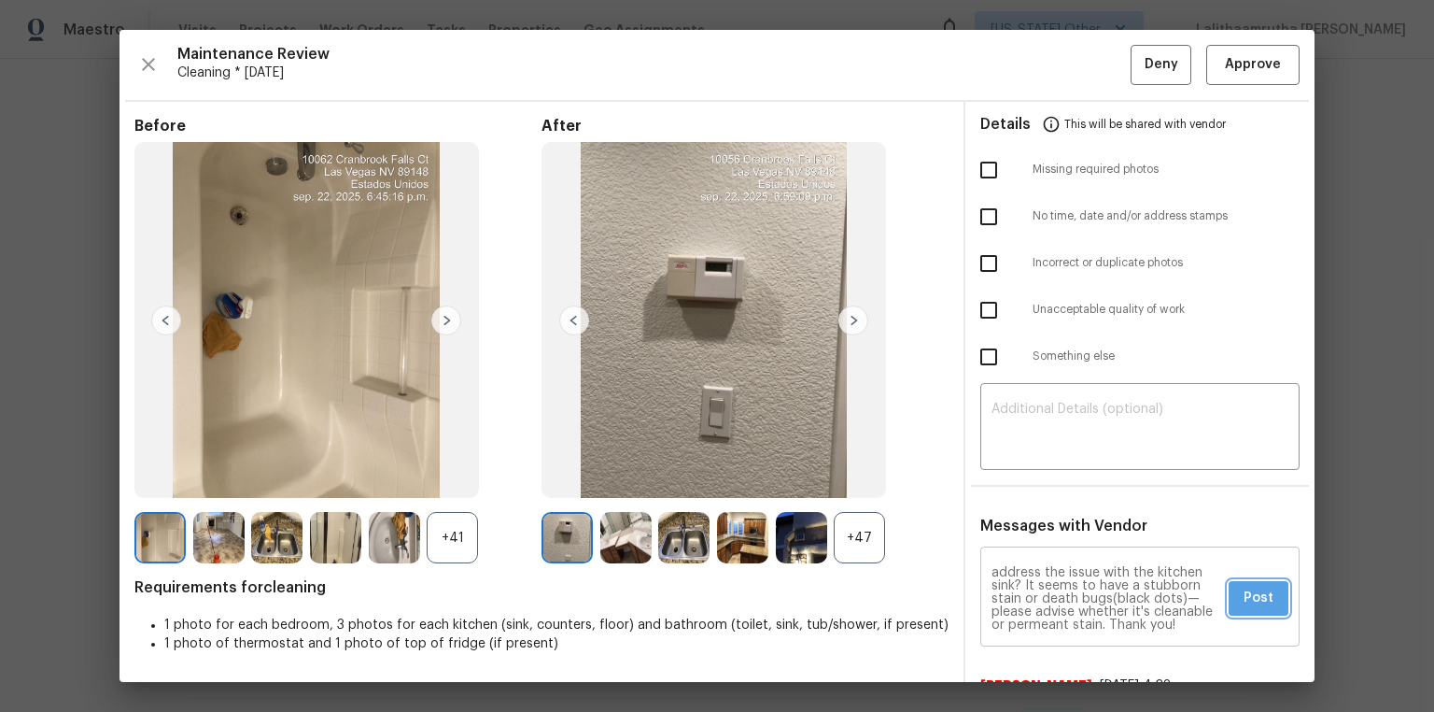
click at [1020, 478] on span "Post" at bounding box center [1259, 597] width 30 height 23
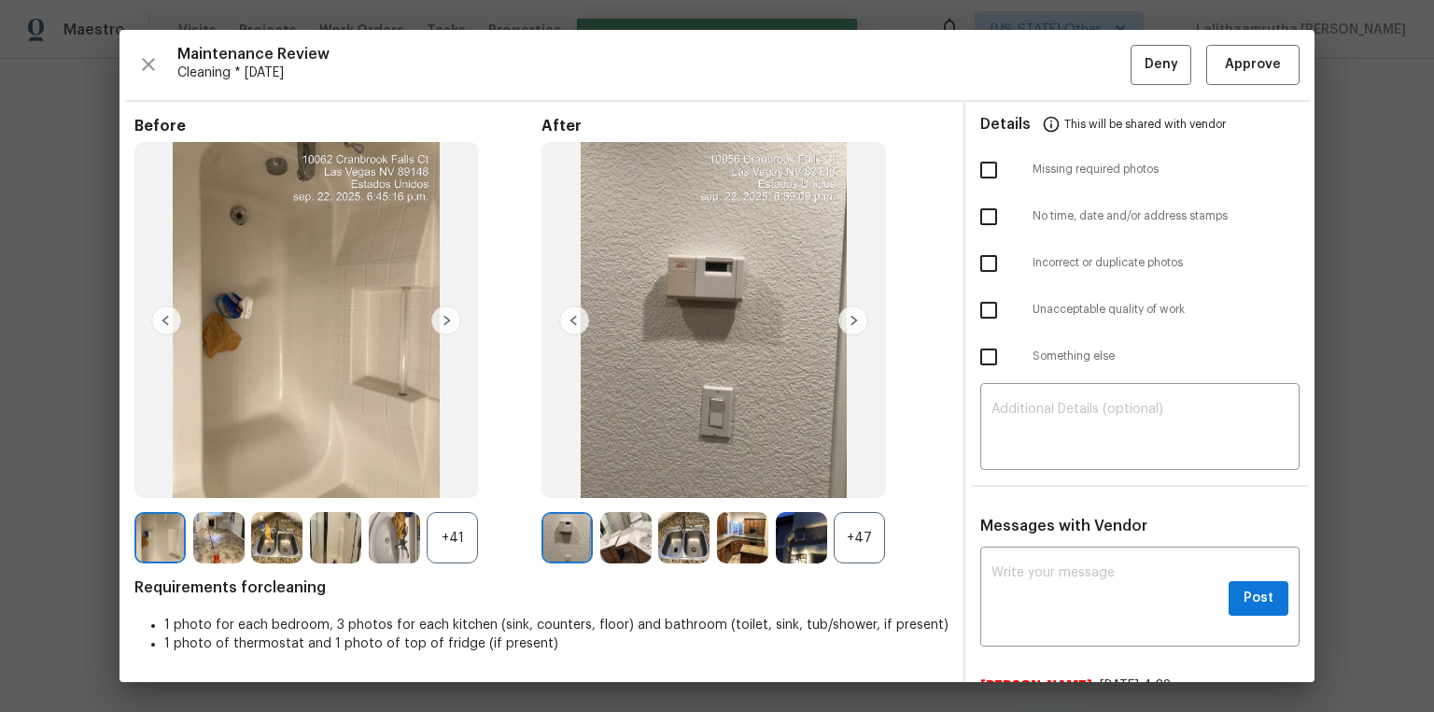
scroll to position [0, 0]
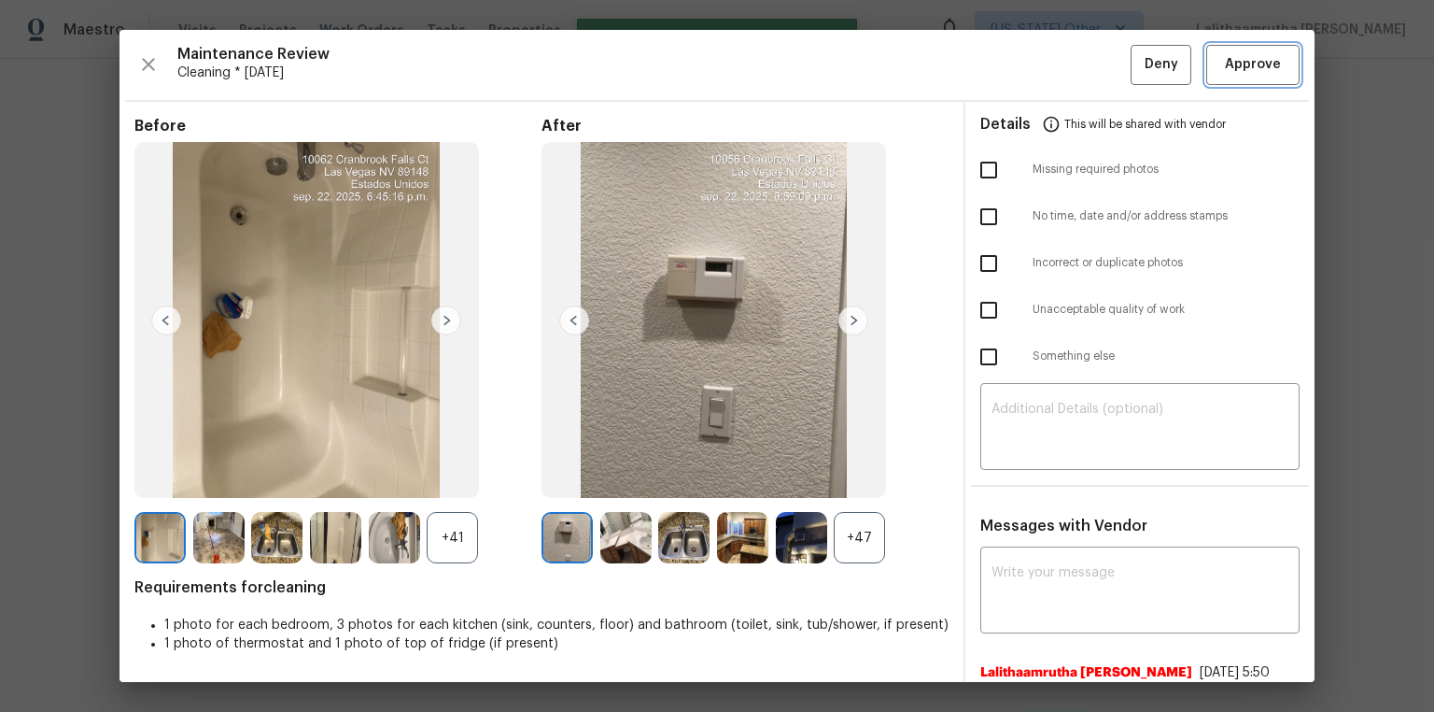
click at [1020, 60] on span "Approve" at bounding box center [1253, 64] width 56 height 23
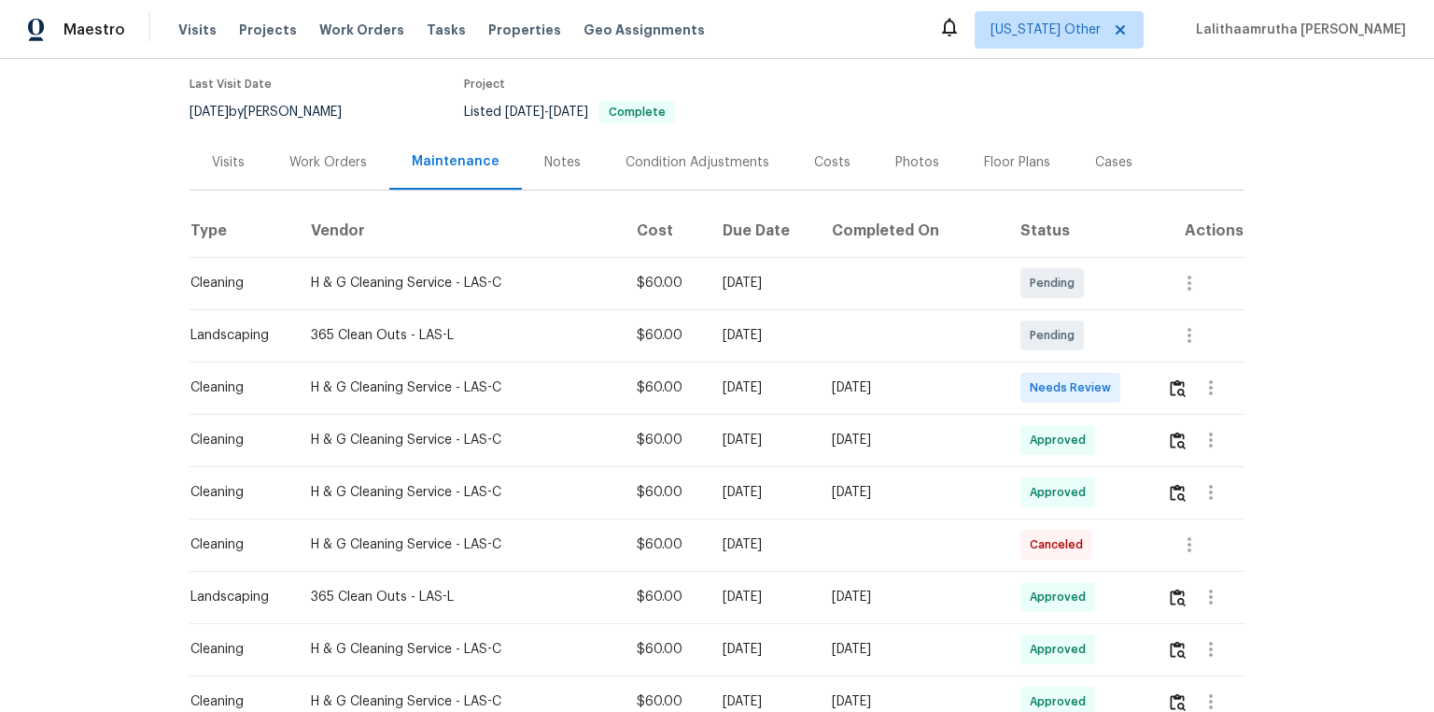
scroll to position [149, 0]
click at [1173, 385] on img "button" at bounding box center [1178, 387] width 16 height 18
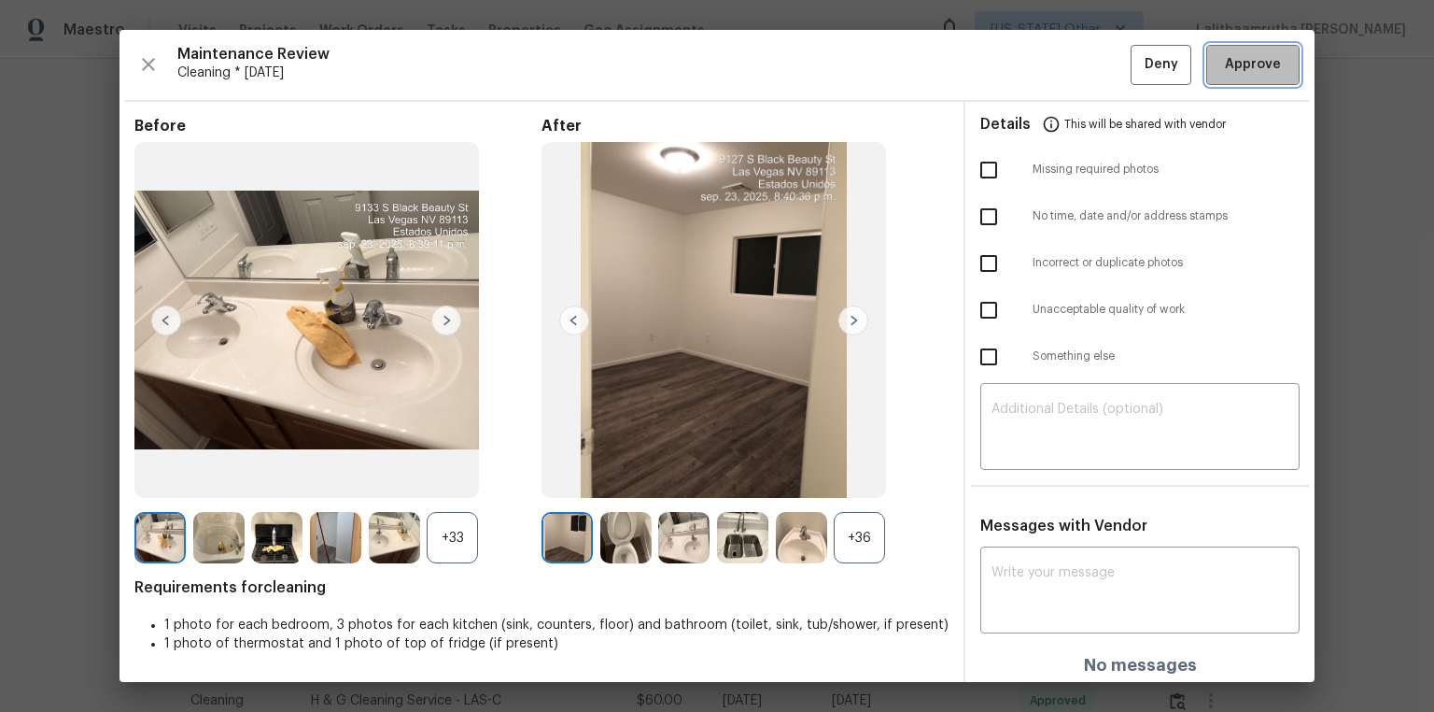
click at [1245, 71] on span "Approve" at bounding box center [1253, 64] width 56 height 23
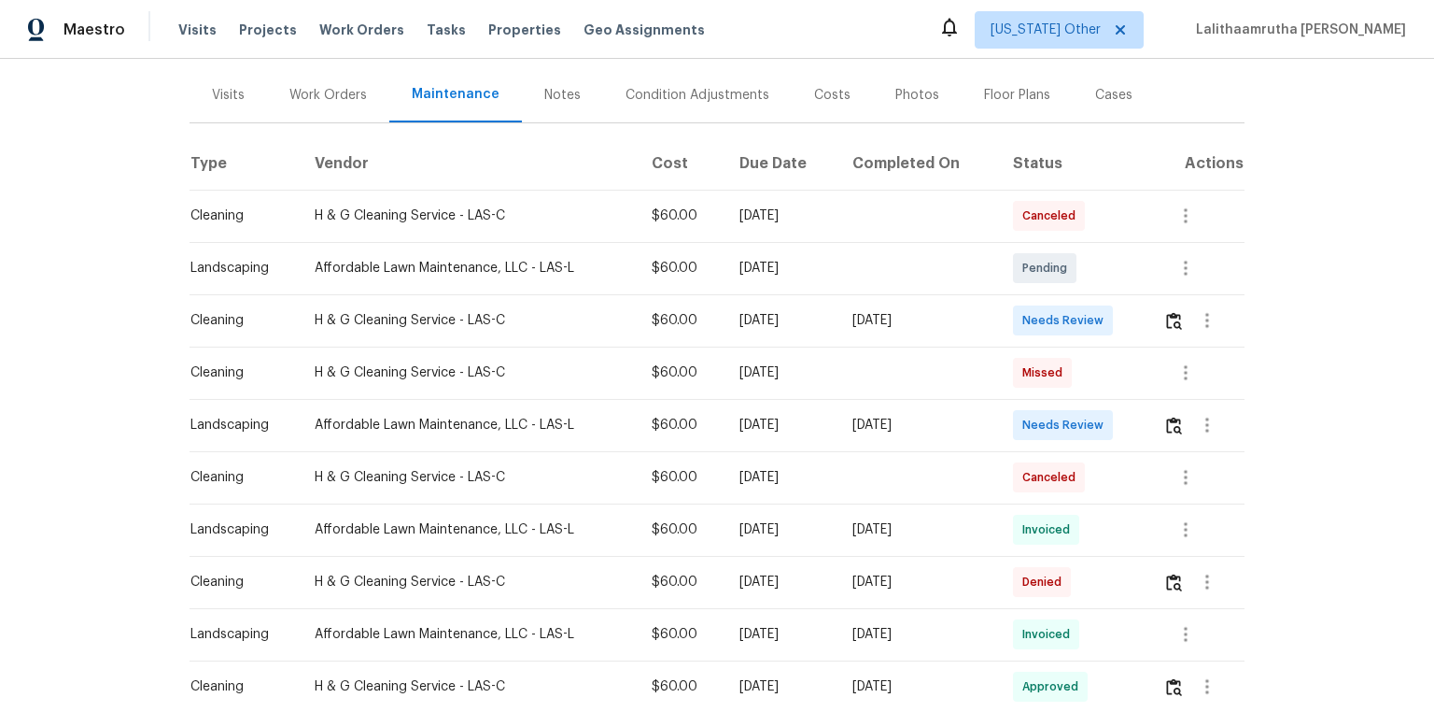
scroll to position [224, 0]
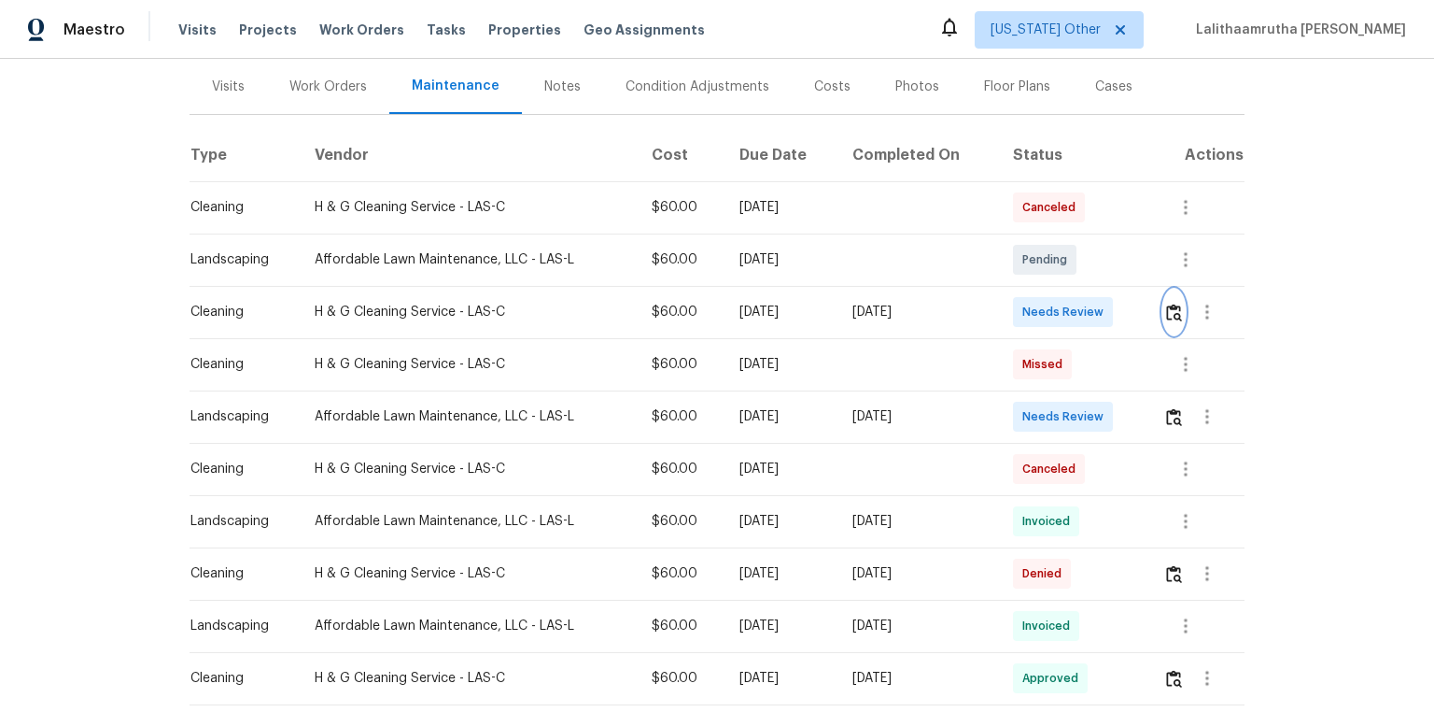
click at [1020, 303] on img "button" at bounding box center [1174, 312] width 16 height 18
click at [1020, 312] on img "button" at bounding box center [1174, 312] width 16 height 18
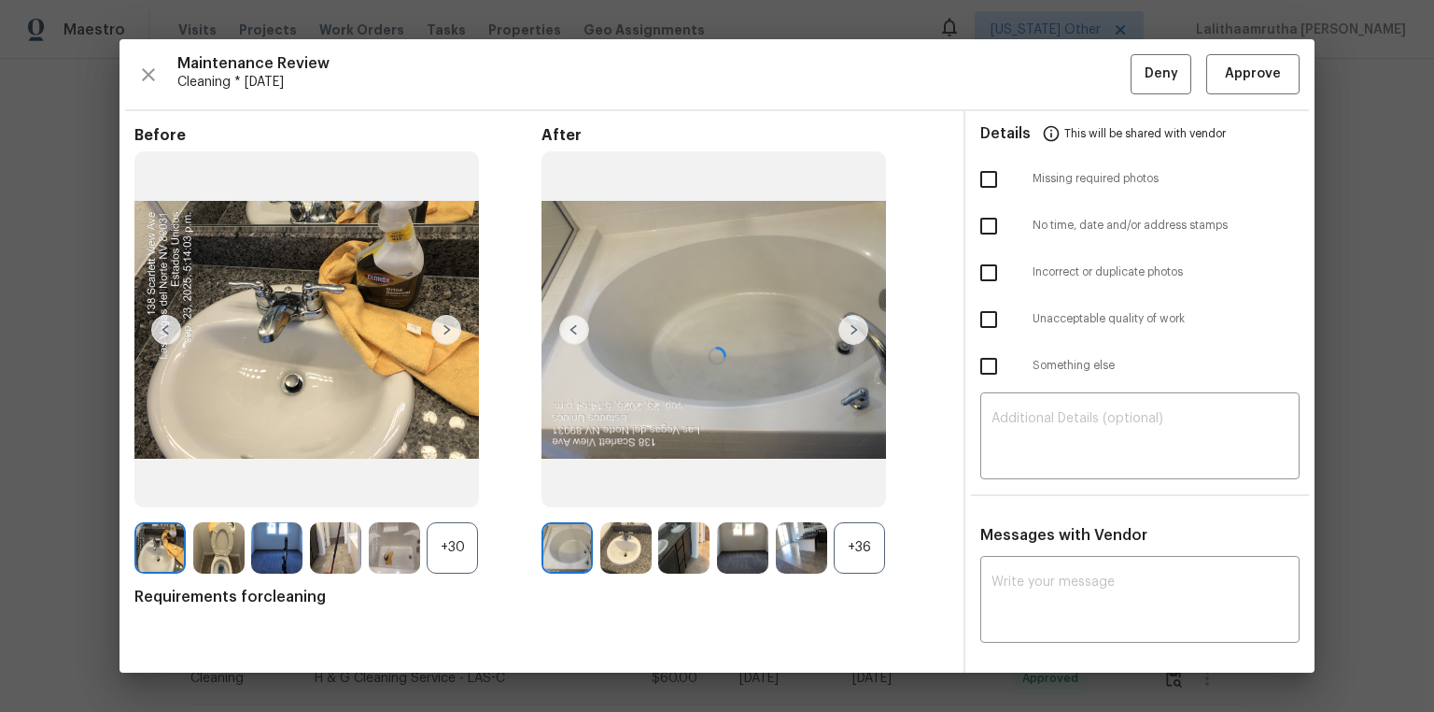
click at [1020, 49] on div at bounding box center [717, 355] width 1195 height 633
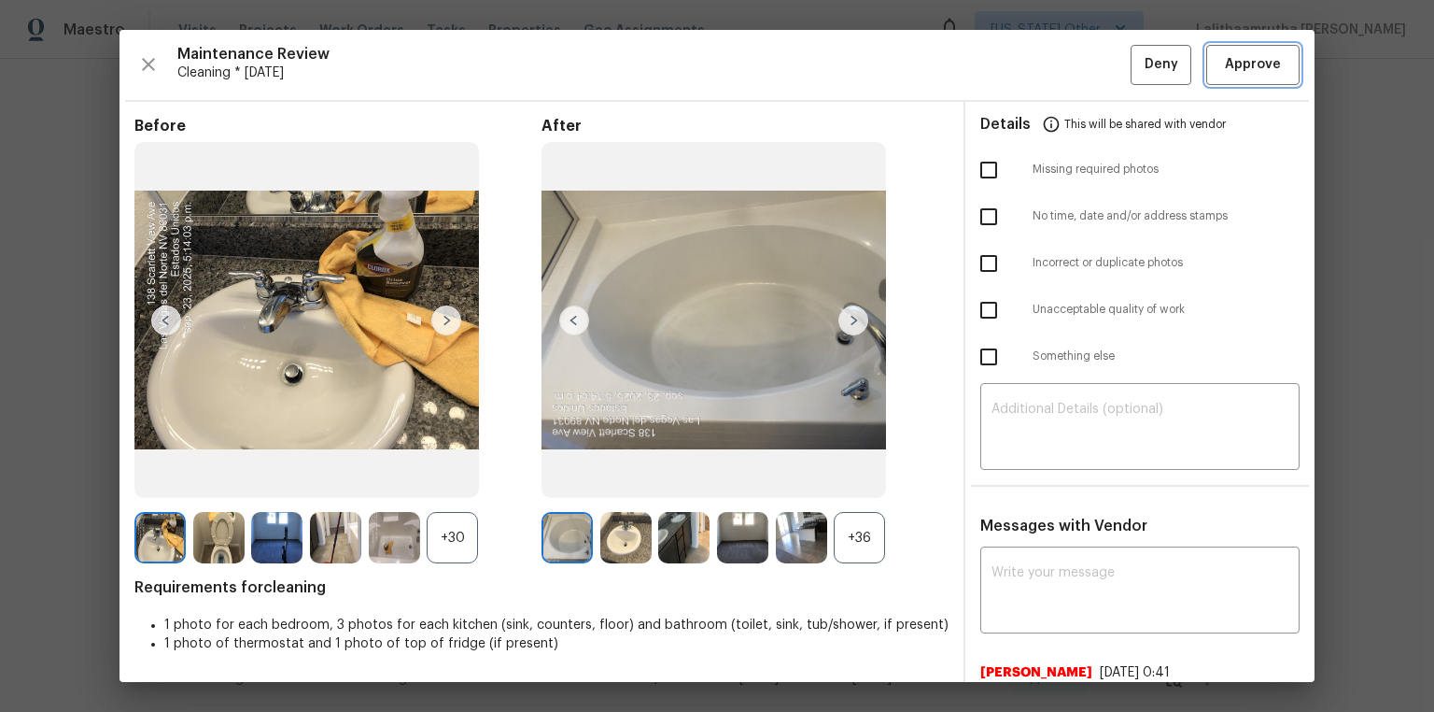
click at [1020, 73] on span "Approve" at bounding box center [1253, 64] width 56 height 23
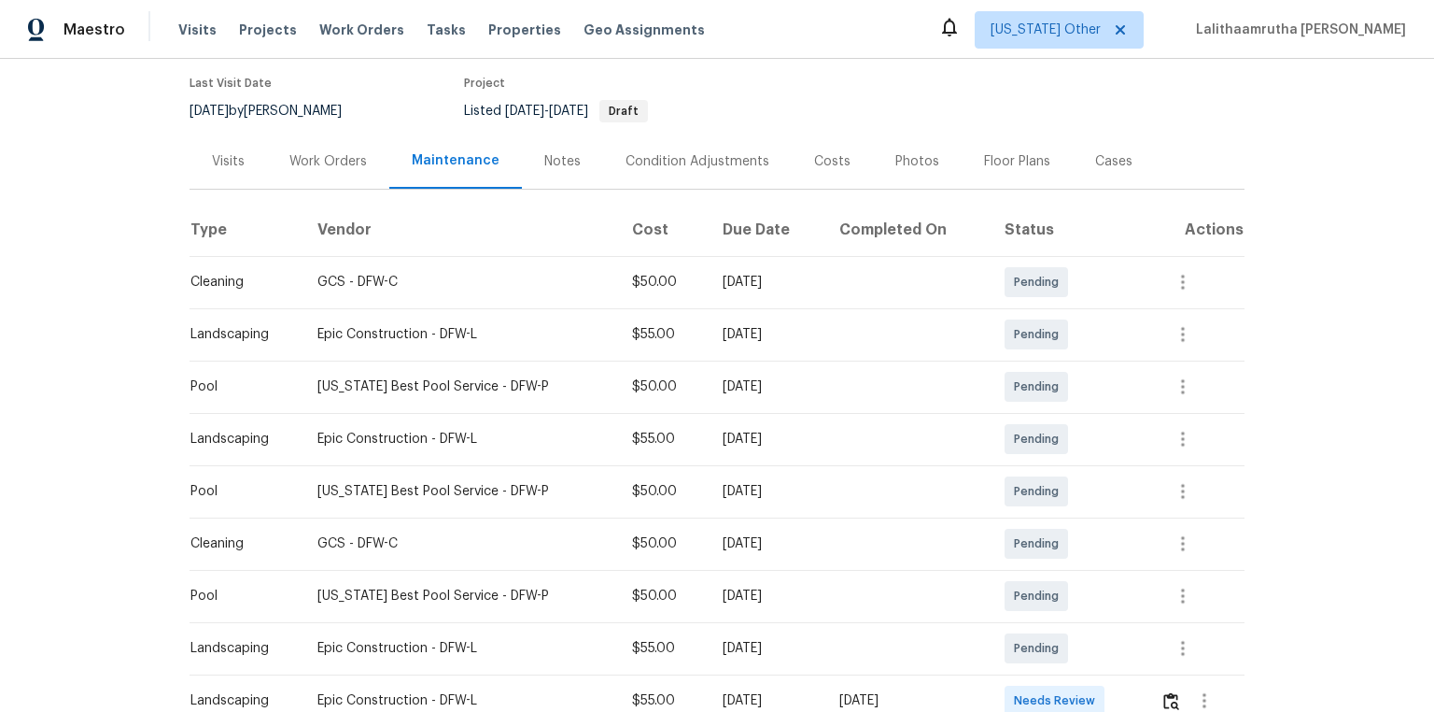
scroll to position [374, 0]
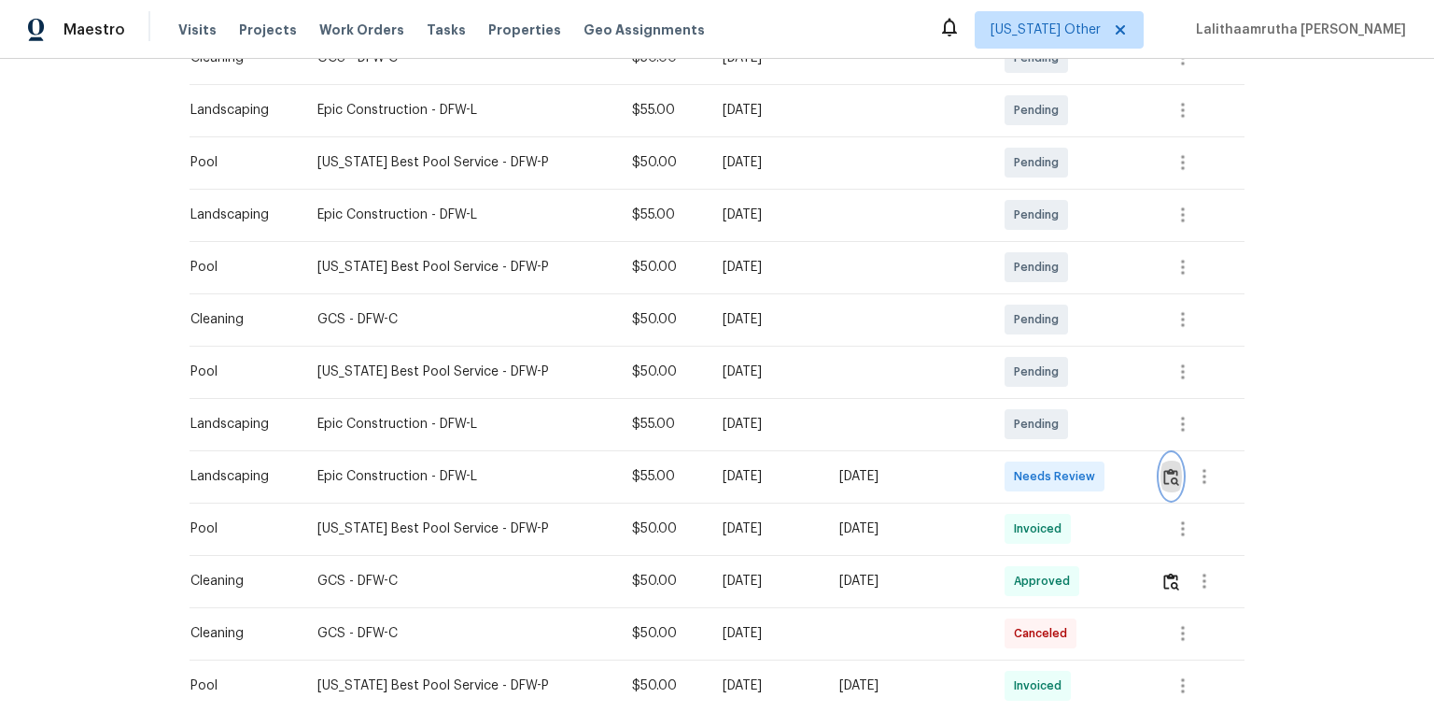
click at [1020, 478] on button "button" at bounding box center [1171, 476] width 21 height 45
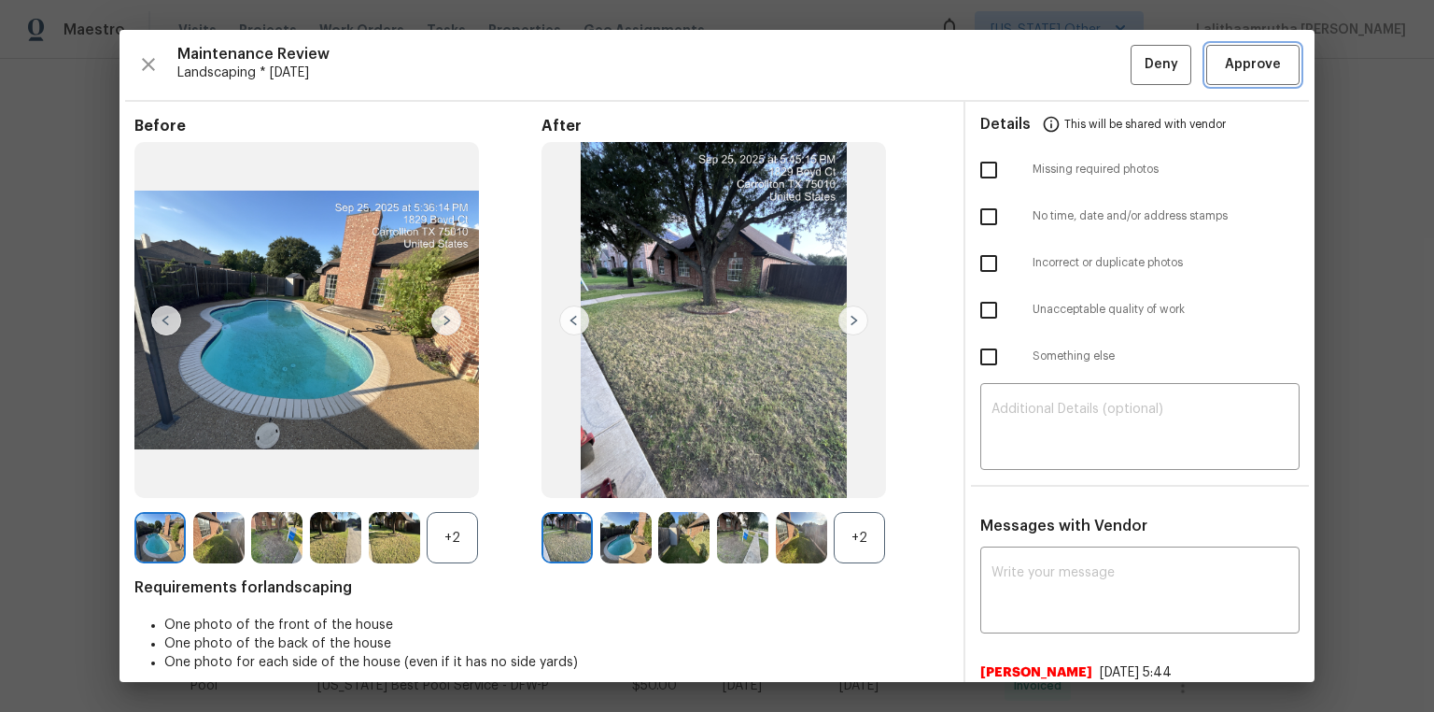
click at [1020, 62] on span "Approve" at bounding box center [1253, 64] width 56 height 23
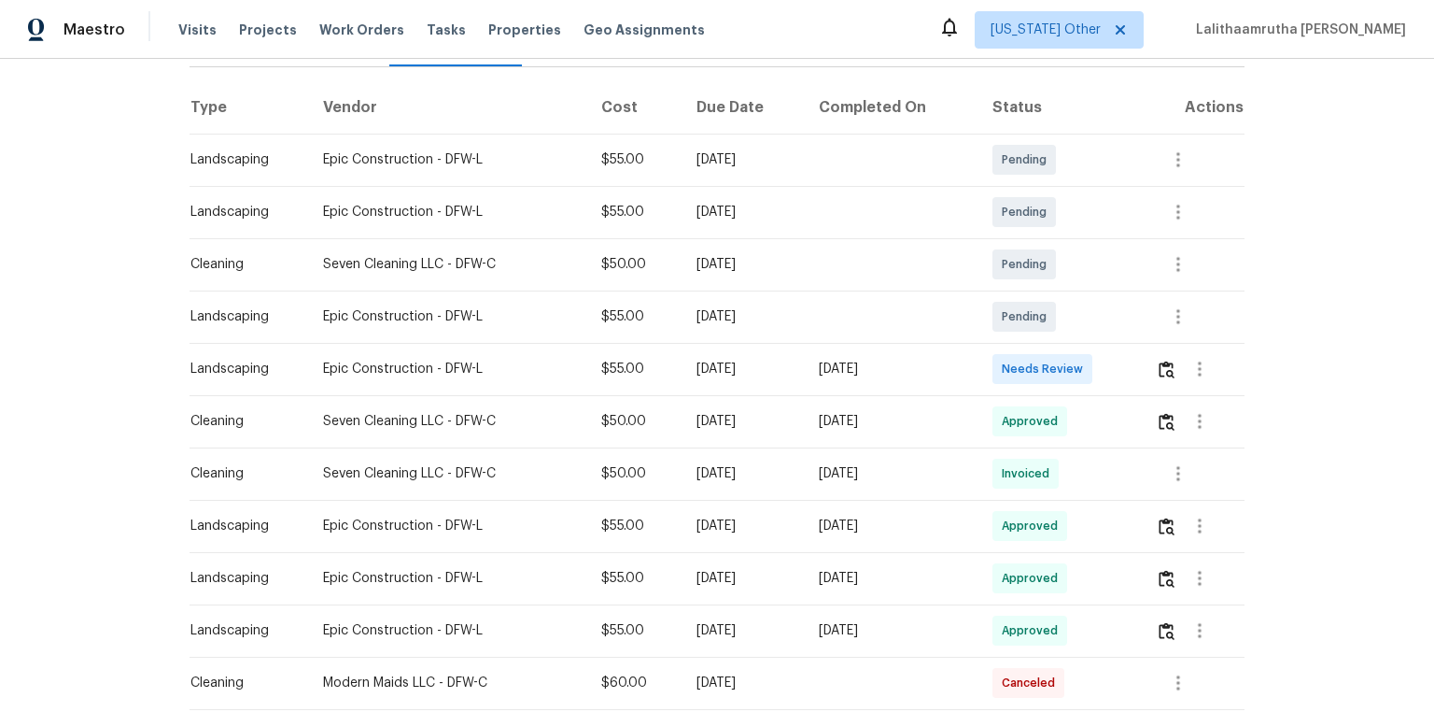
scroll to position [299, 0]
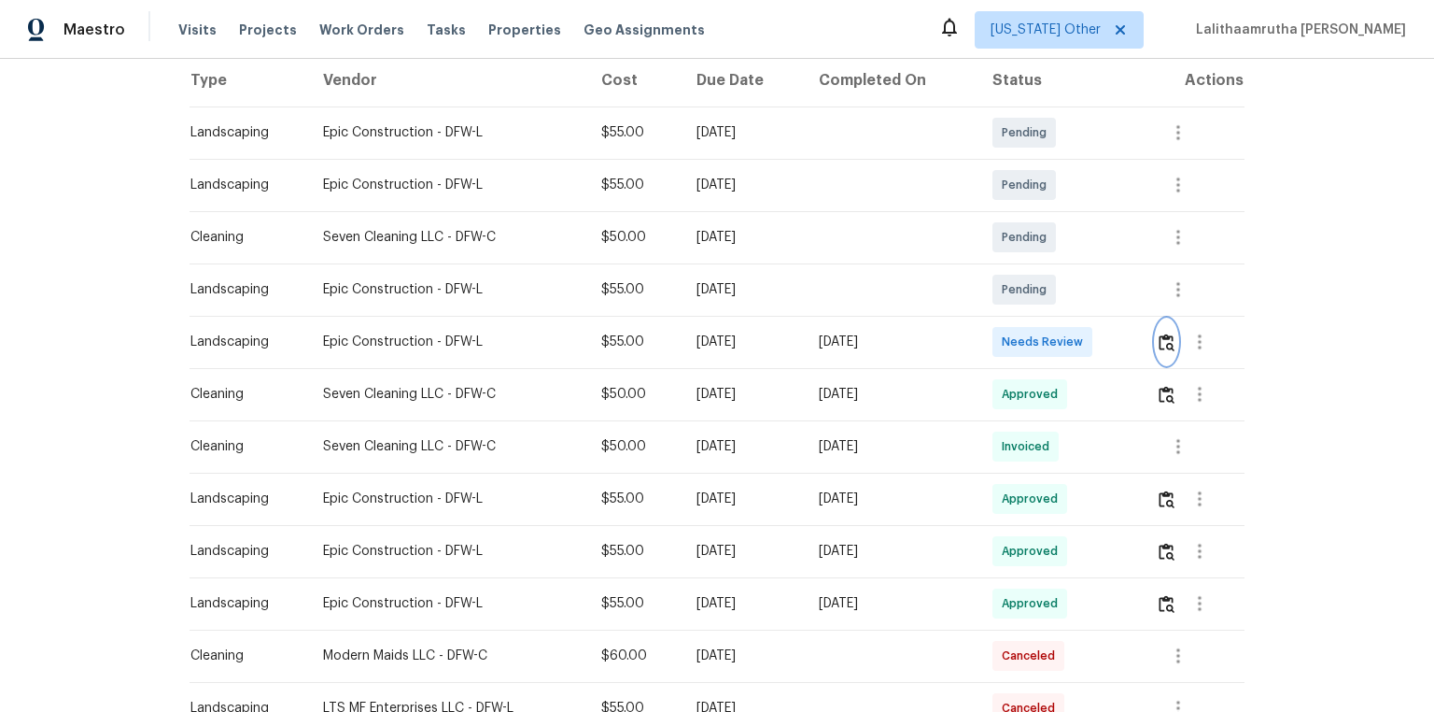
click at [1020, 344] on img "button" at bounding box center [1167, 342] width 16 height 18
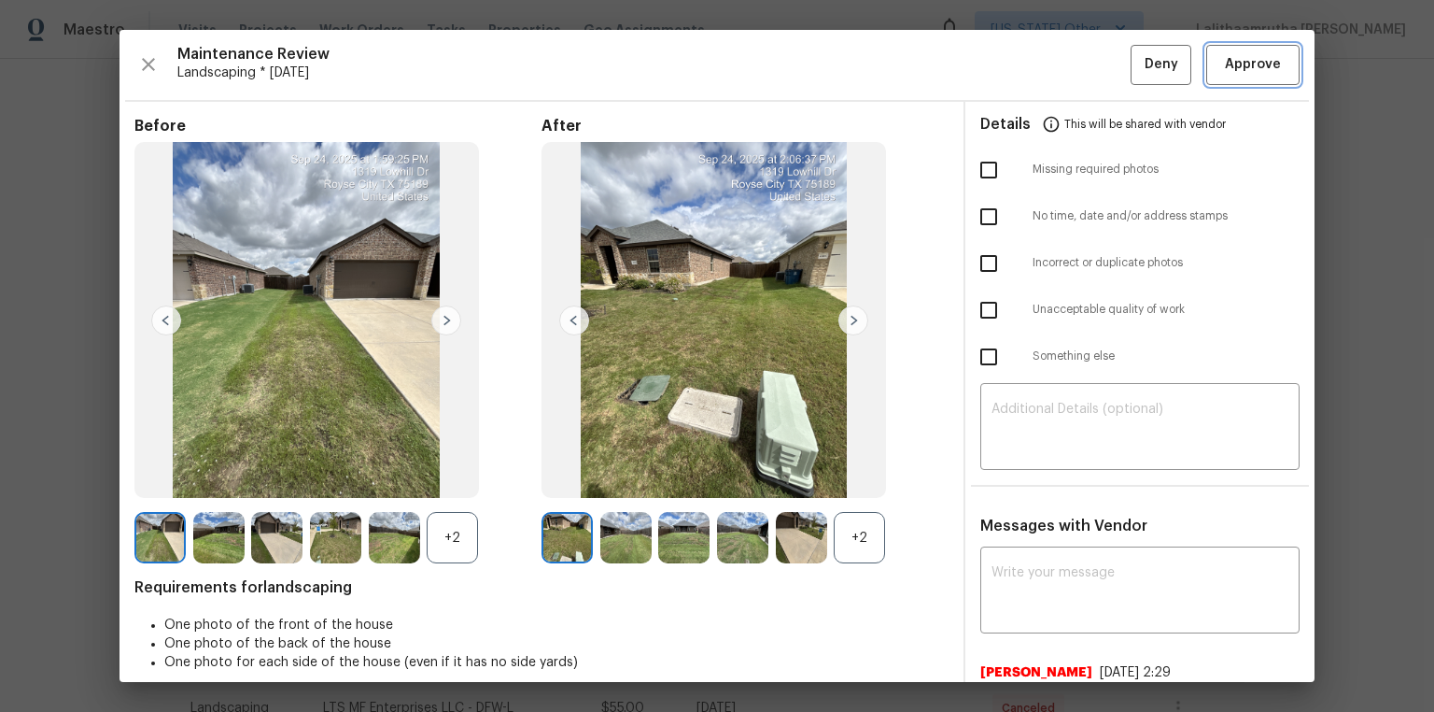
click at [1020, 71] on span "Approve" at bounding box center [1253, 64] width 56 height 23
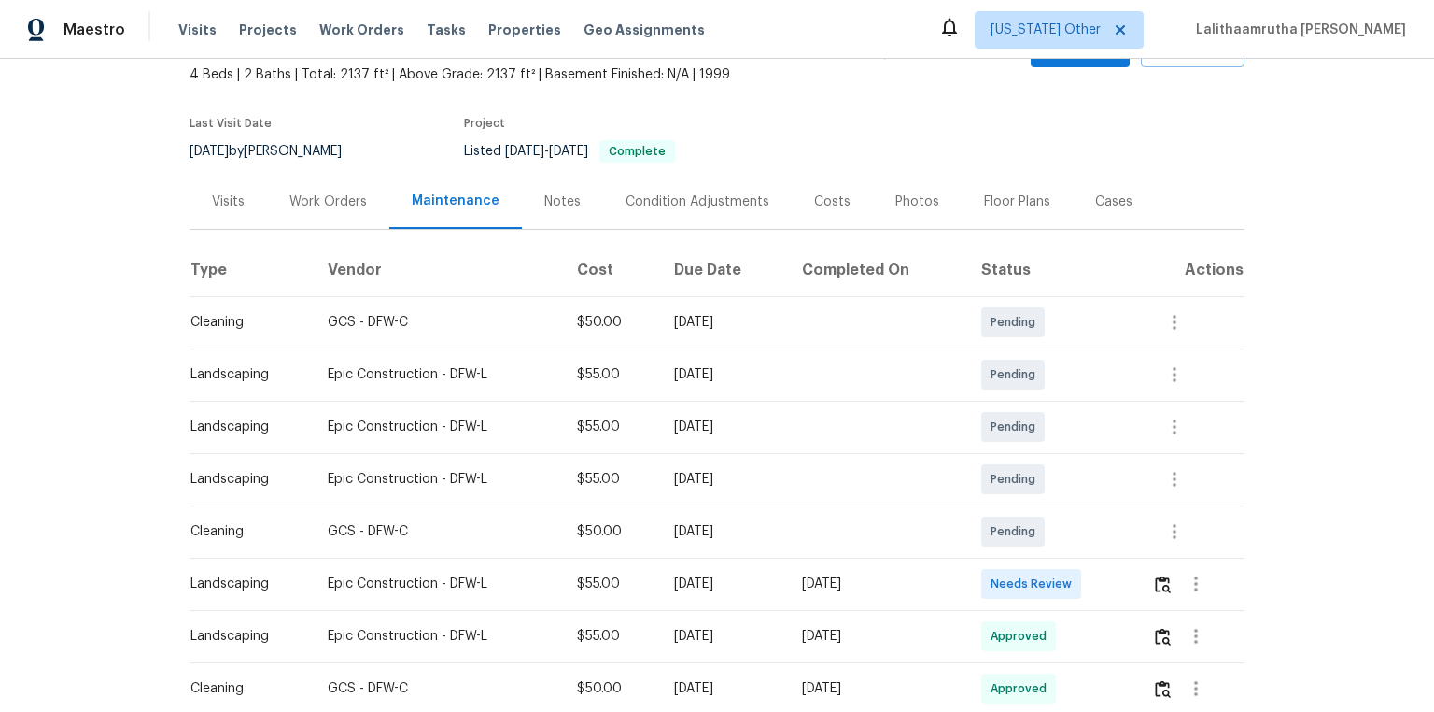
scroll to position [224, 0]
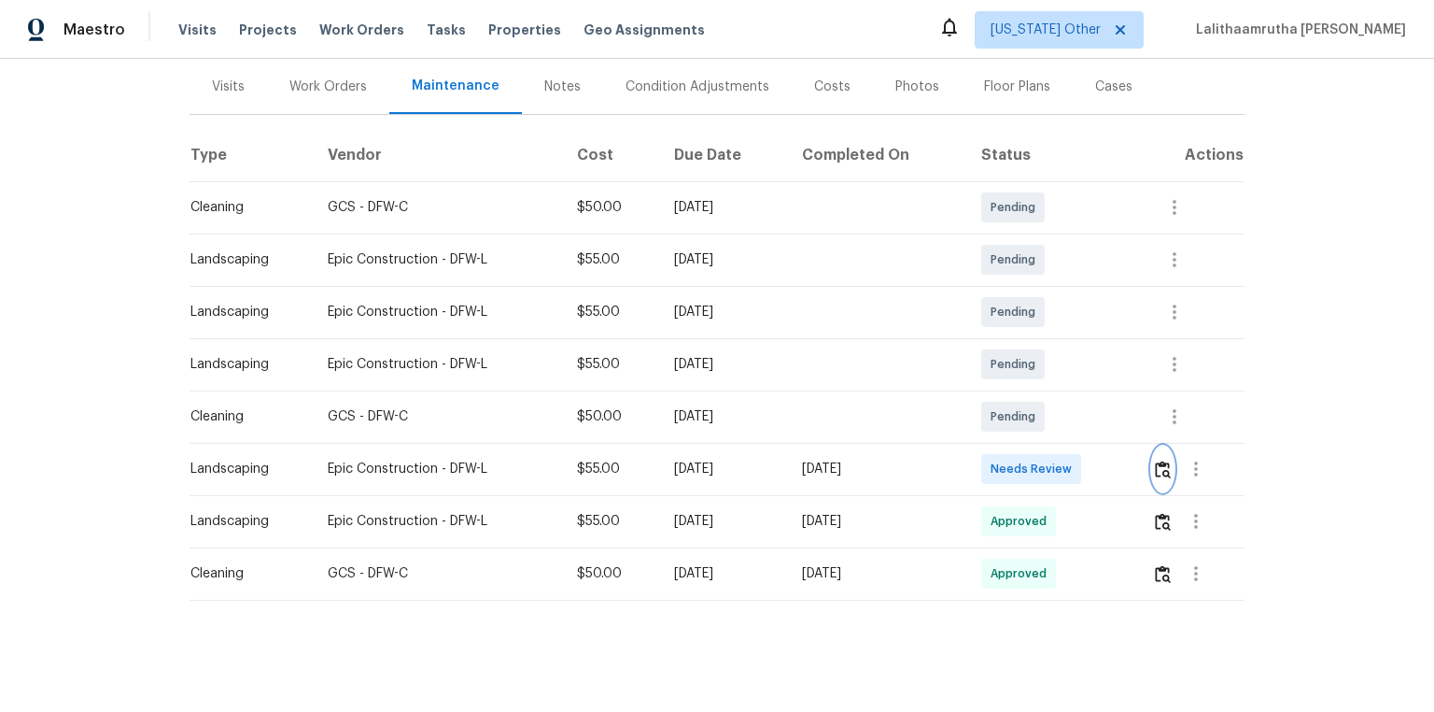
click at [1020, 465] on img "button" at bounding box center [1163, 469] width 16 height 18
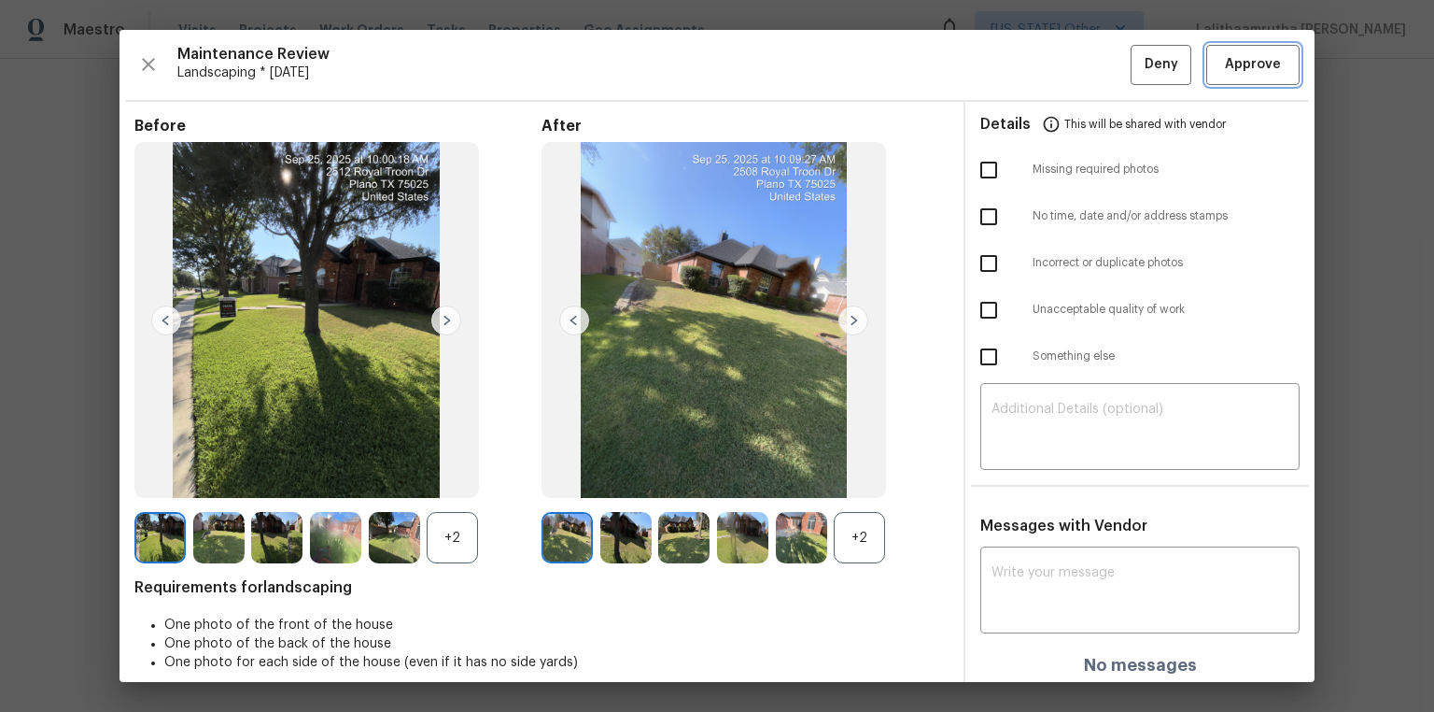
click at [1020, 70] on span "Approve" at bounding box center [1253, 64] width 56 height 23
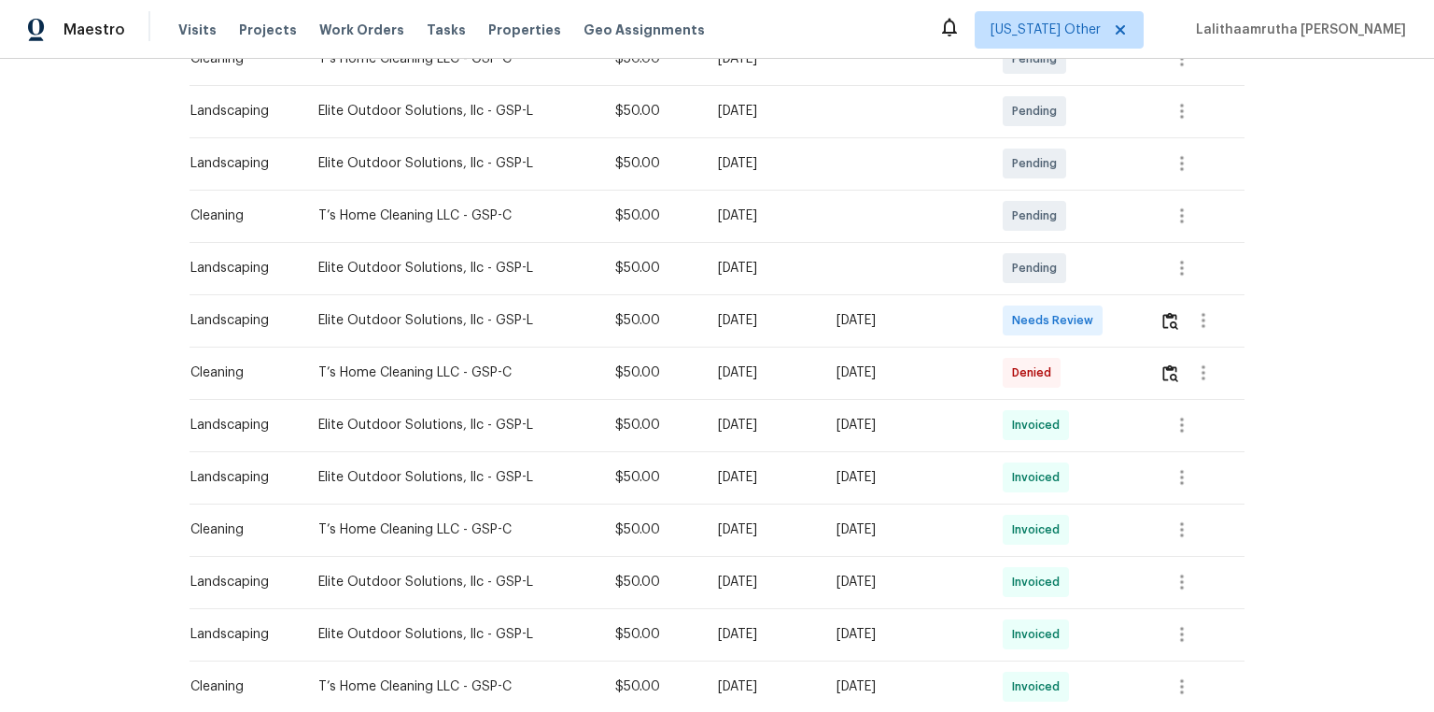
scroll to position [374, 0]
click at [1020, 321] on img "button" at bounding box center [1171, 320] width 16 height 18
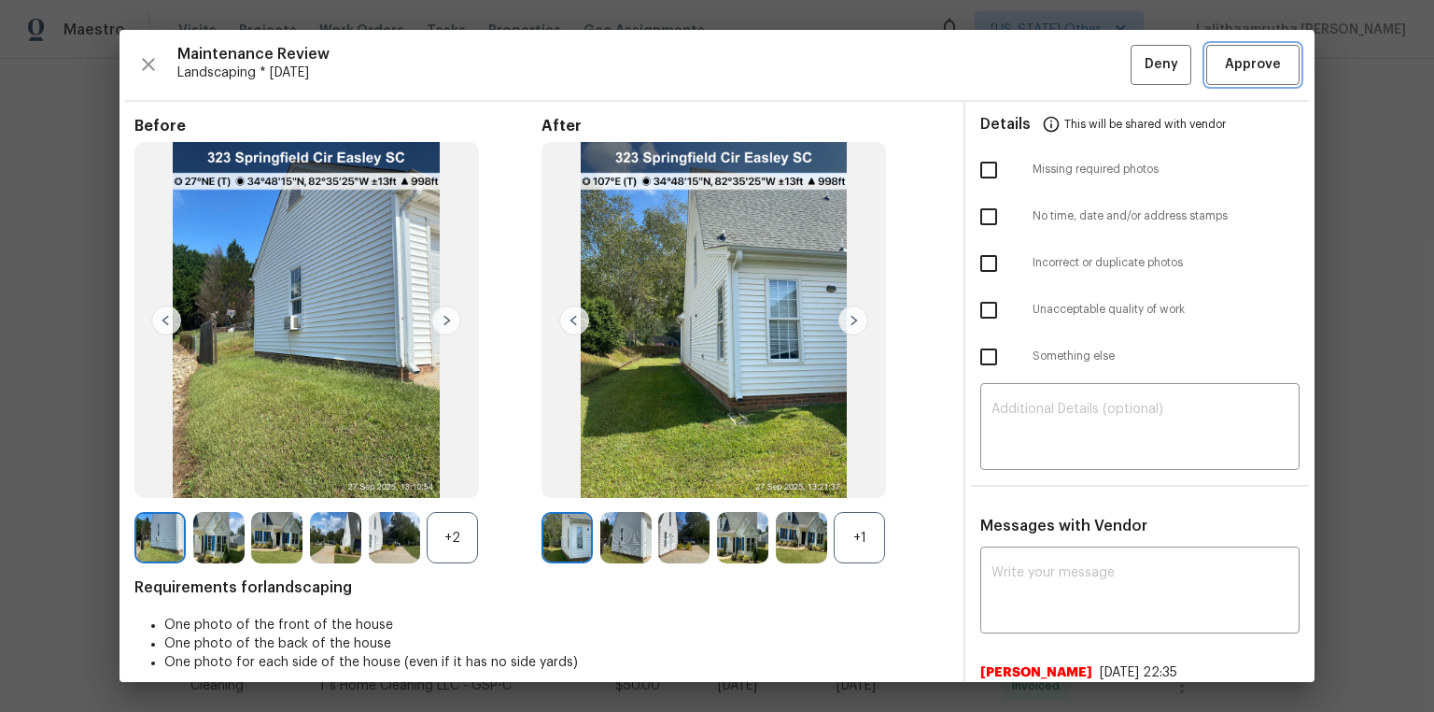
click at [1020, 72] on span "Approve" at bounding box center [1253, 64] width 56 height 23
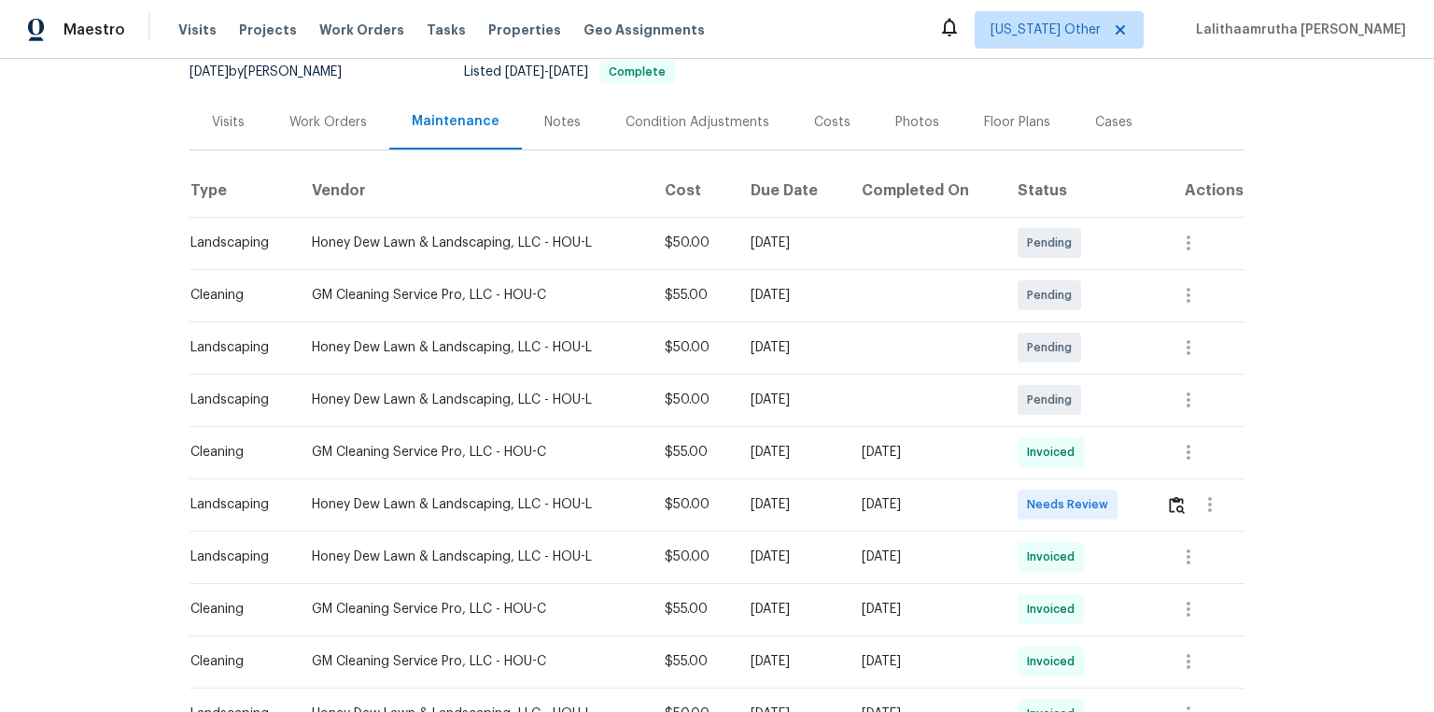
scroll to position [299, 0]
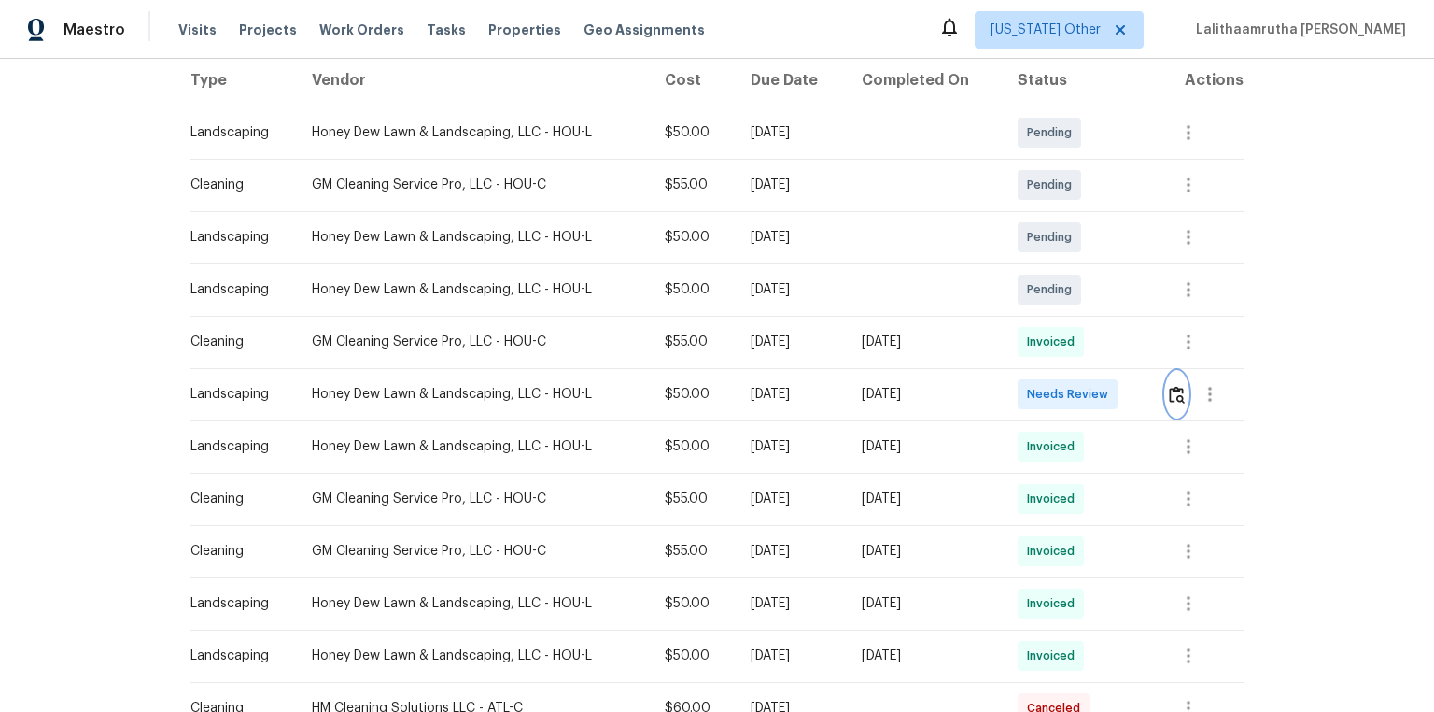
click at [1020, 381] on button "button" at bounding box center [1176, 394] width 21 height 45
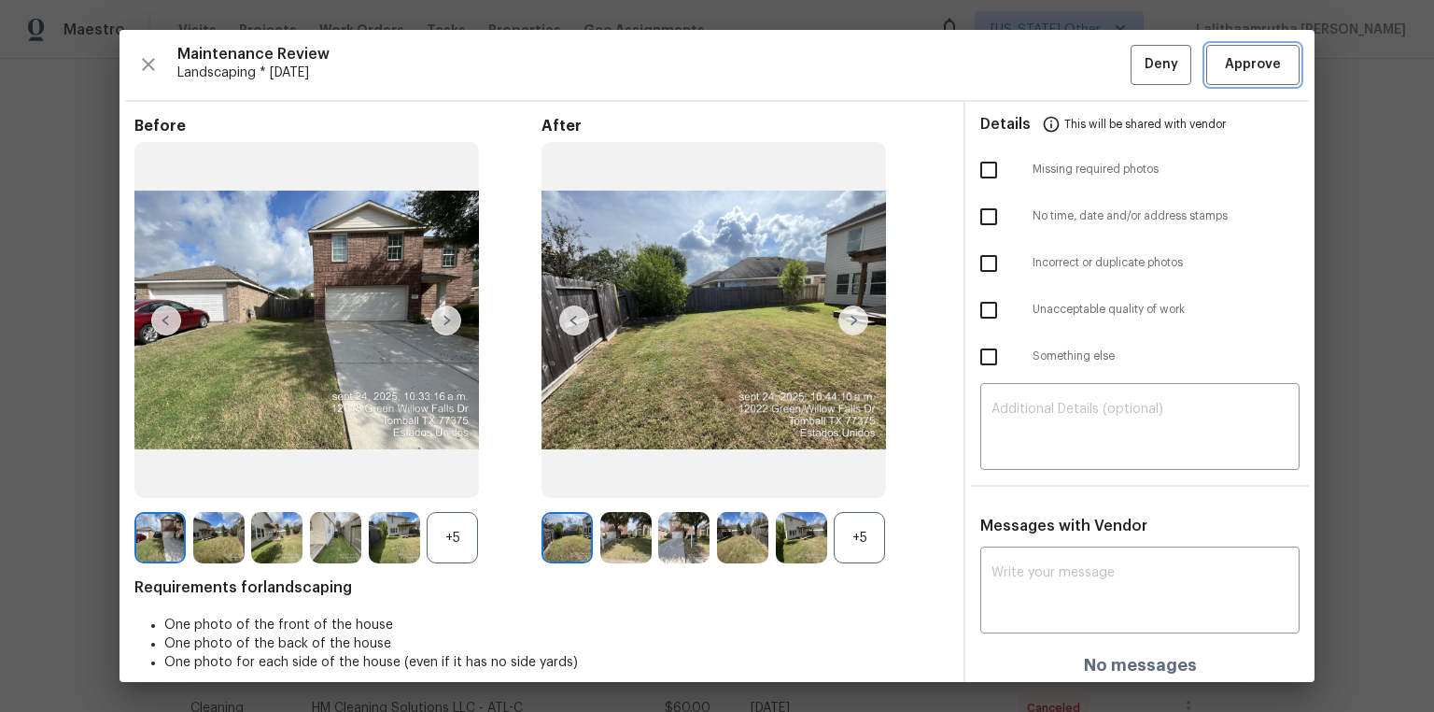
click at [1020, 61] on span "Approve" at bounding box center [1253, 64] width 56 height 23
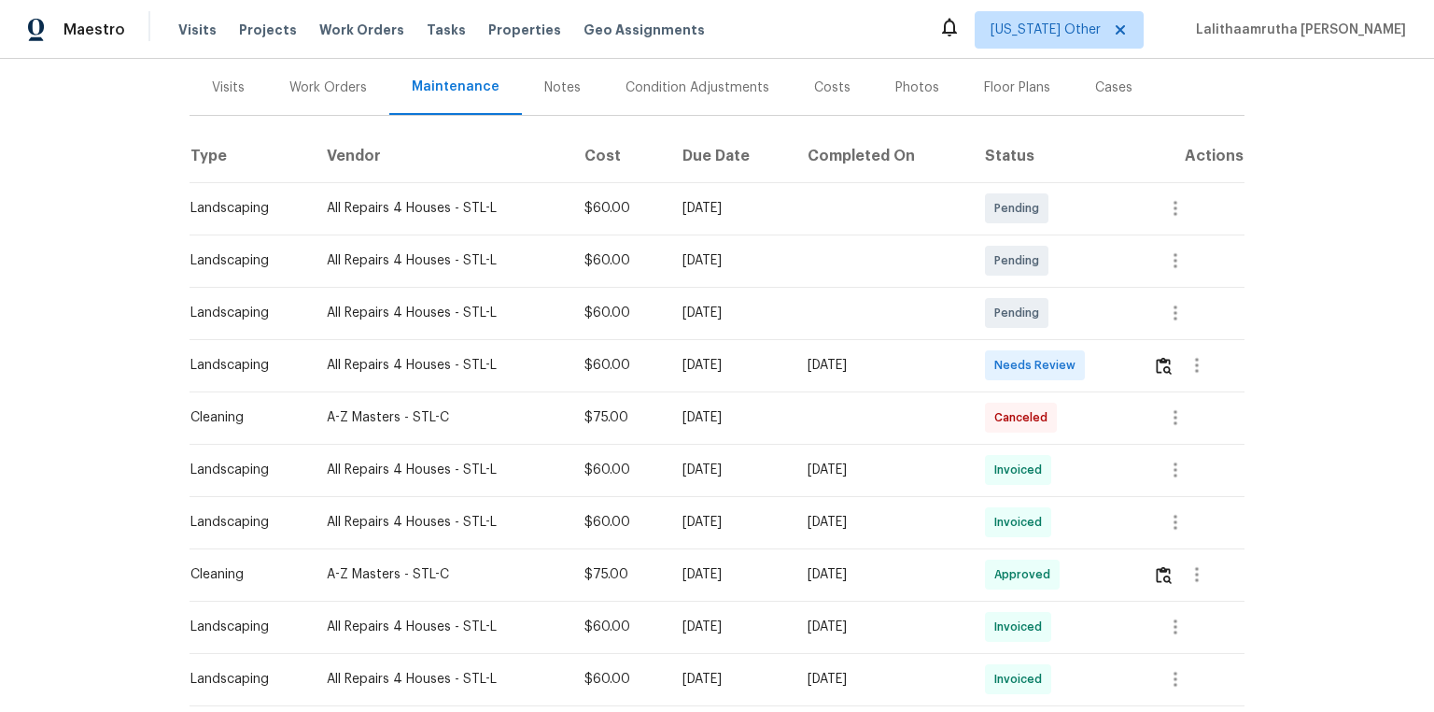
scroll to position [224, 0]
click at [1020, 374] on button "button" at bounding box center [1163, 364] width 21 height 45
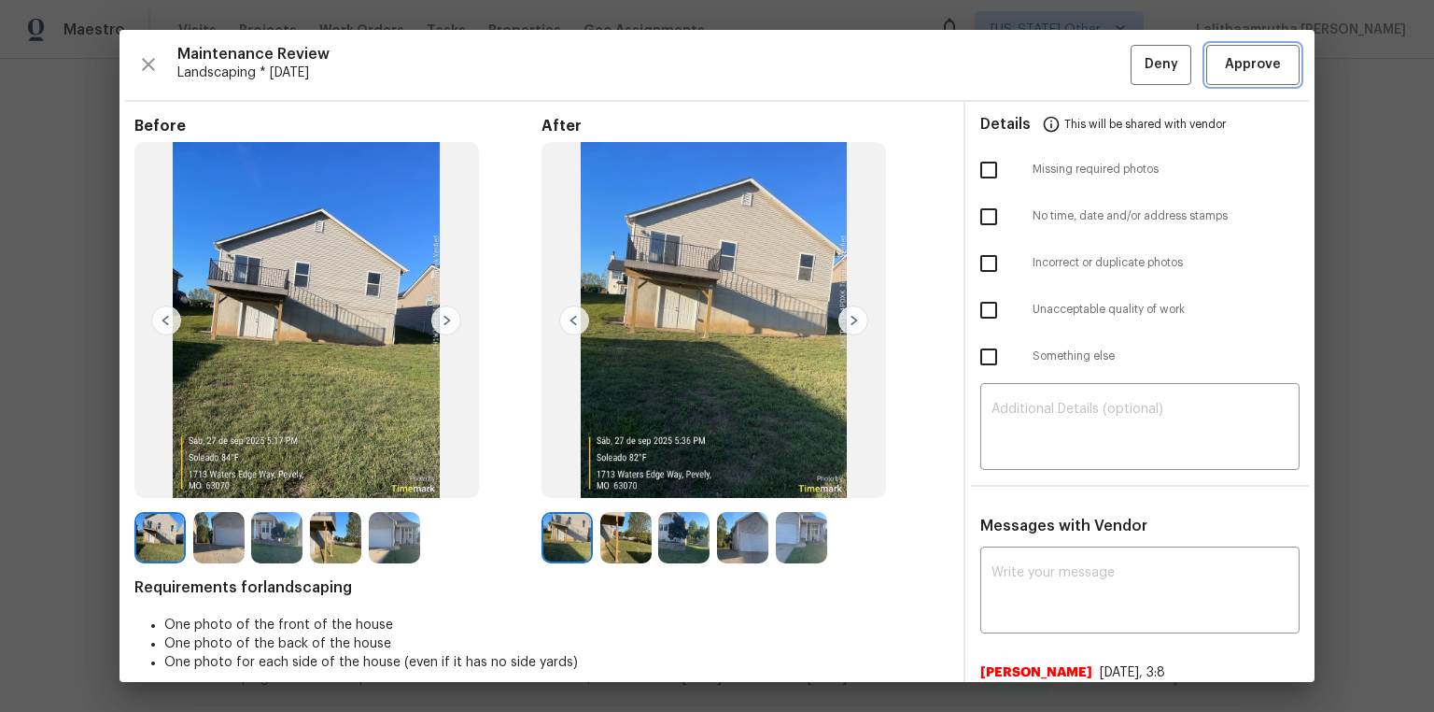
click at [1020, 64] on span "Approve" at bounding box center [1253, 64] width 56 height 23
